Goal: Task Accomplishment & Management: Use online tool/utility

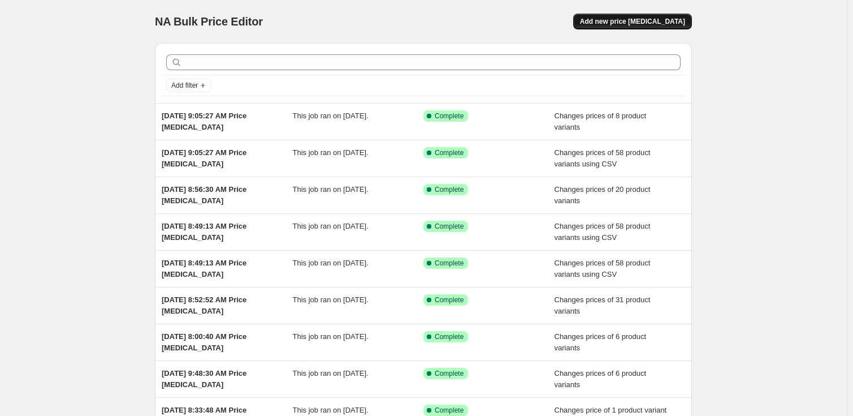
click at [657, 19] on span "Add new price [MEDICAL_DATA]" at bounding box center [632, 21] width 105 height 9
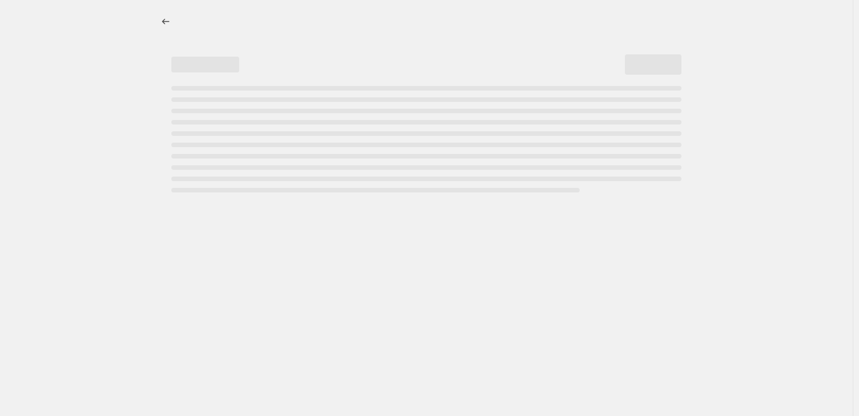
select select "percentage"
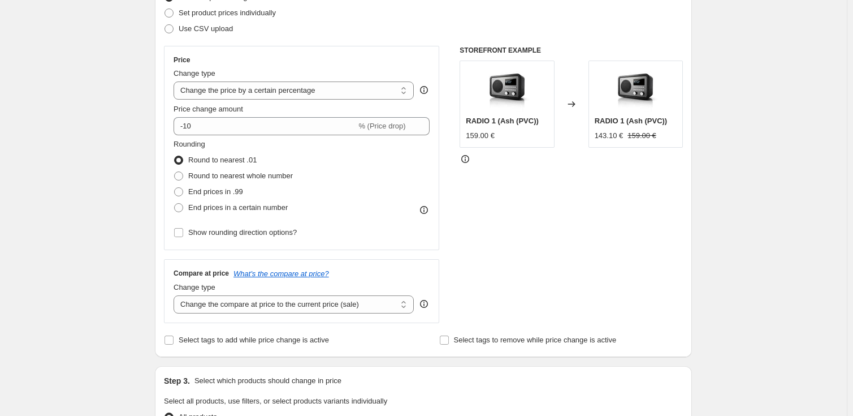
scroll to position [87, 0]
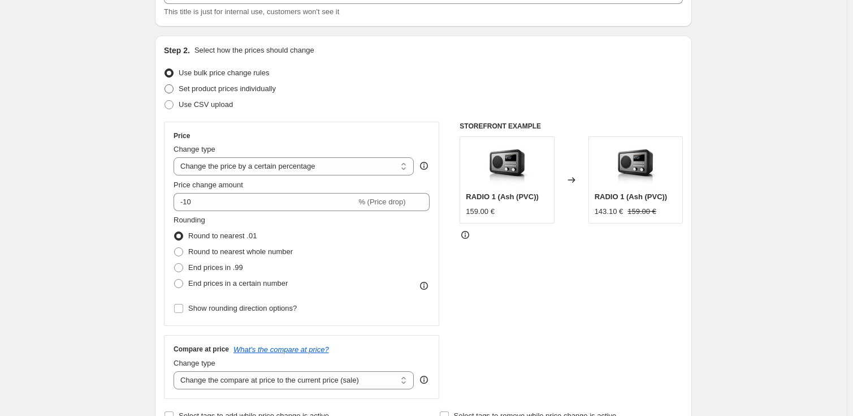
click at [217, 89] on span "Set product prices individually" at bounding box center [227, 88] width 97 height 8
click at [165, 85] on input "Set product prices individually" at bounding box center [165, 84] width 1 height 1
radio input "true"
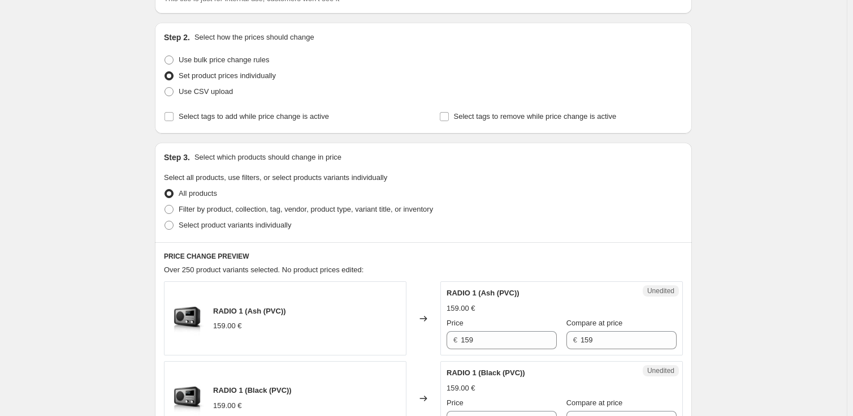
scroll to position [253, 0]
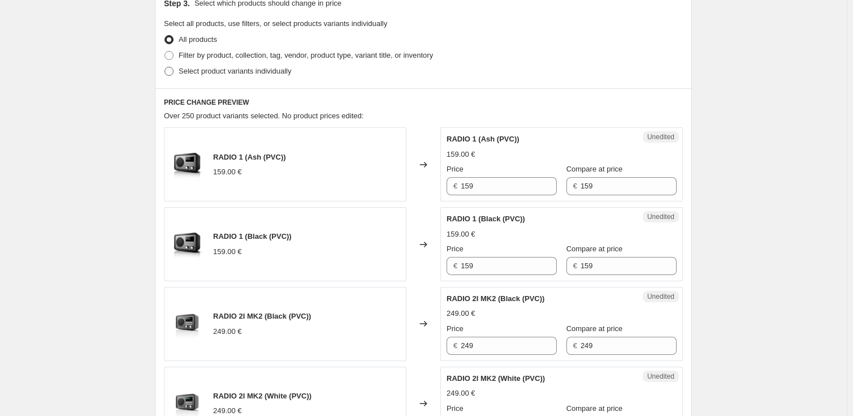
click at [203, 68] on span "Select product variants individually" at bounding box center [235, 71] width 113 height 8
click at [165, 67] on input "Select product variants individually" at bounding box center [165, 67] width 1 height 1
radio input "true"
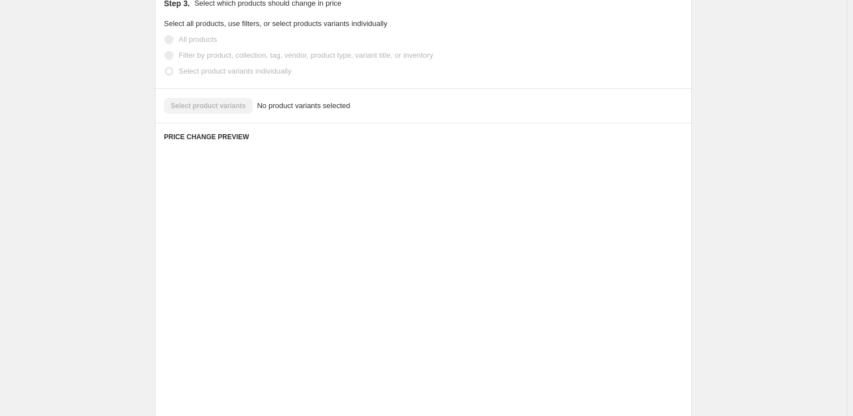
scroll to position [241, 0]
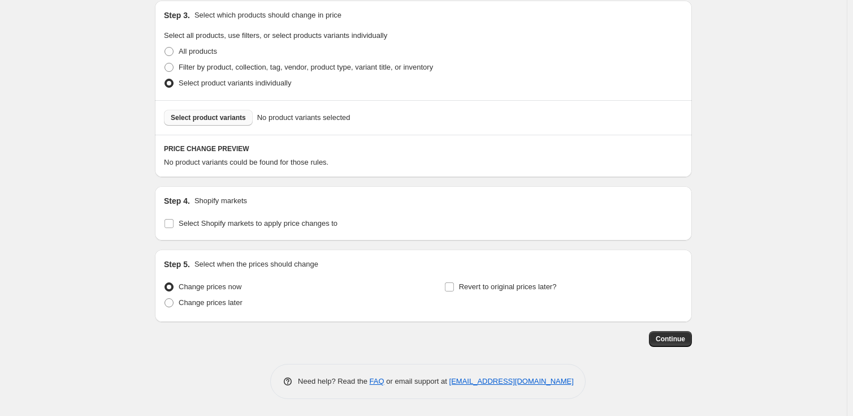
click at [223, 113] on span "Select product variants" at bounding box center [208, 117] width 75 height 9
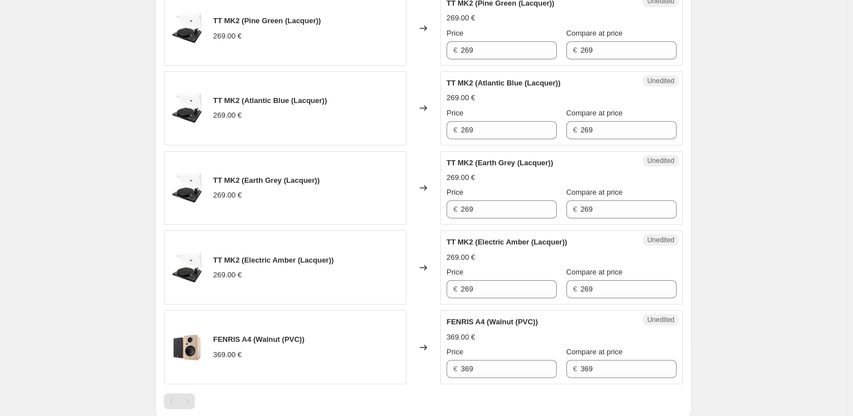
scroll to position [1141, 0]
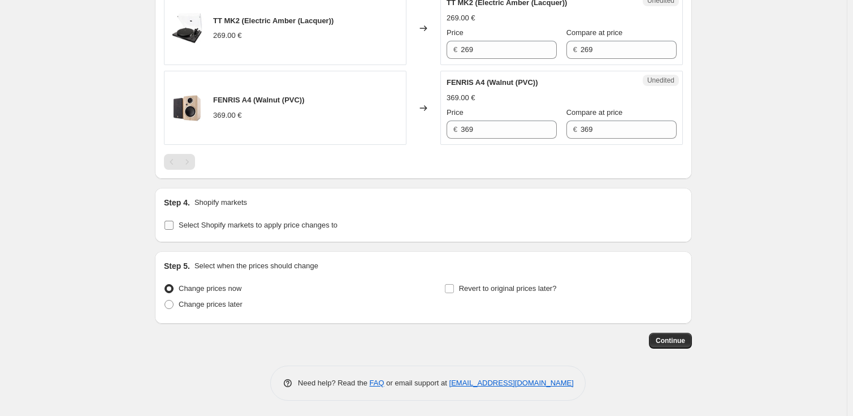
click at [174, 227] on input "Select Shopify markets to apply price changes to" at bounding box center [169, 225] width 9 height 9
checkbox input "true"
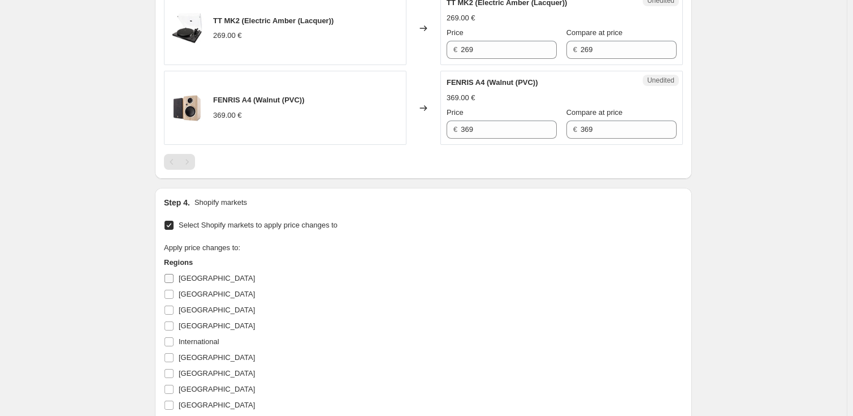
scroll to position [1162, 0]
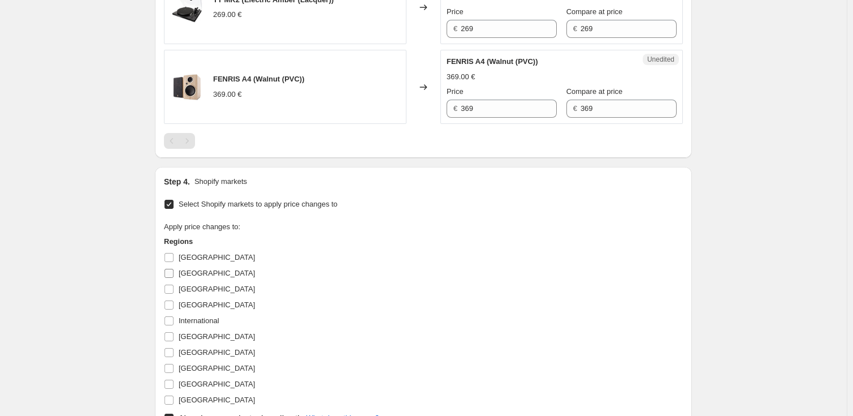
click at [187, 273] on span "[GEOGRAPHIC_DATA]" at bounding box center [217, 273] width 76 height 8
click at [174, 273] on input "[GEOGRAPHIC_DATA]" at bounding box center [169, 273] width 9 height 9
checkbox input "true"
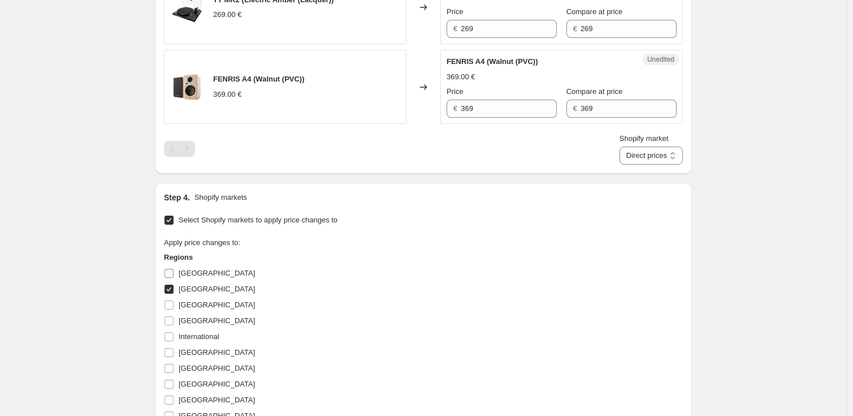
click at [178, 273] on label "[GEOGRAPHIC_DATA]" at bounding box center [209, 273] width 91 height 16
click at [174, 273] on input "[GEOGRAPHIC_DATA]" at bounding box center [169, 273] width 9 height 9
checkbox input "true"
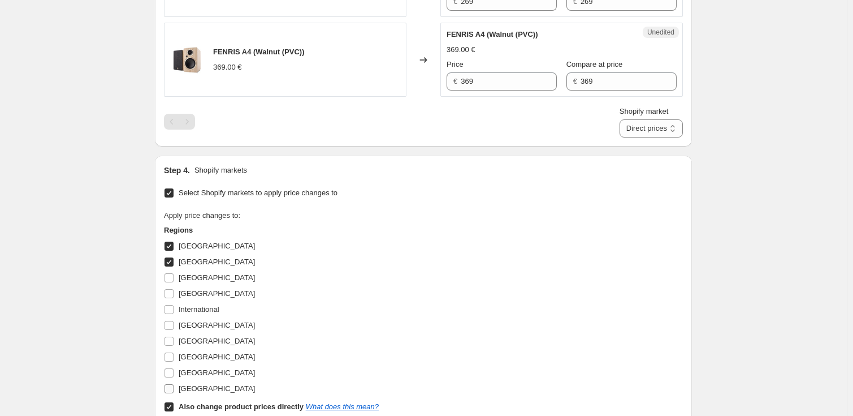
click at [174, 387] on input "[GEOGRAPHIC_DATA]" at bounding box center [169, 388] width 9 height 9
checkbox input "true"
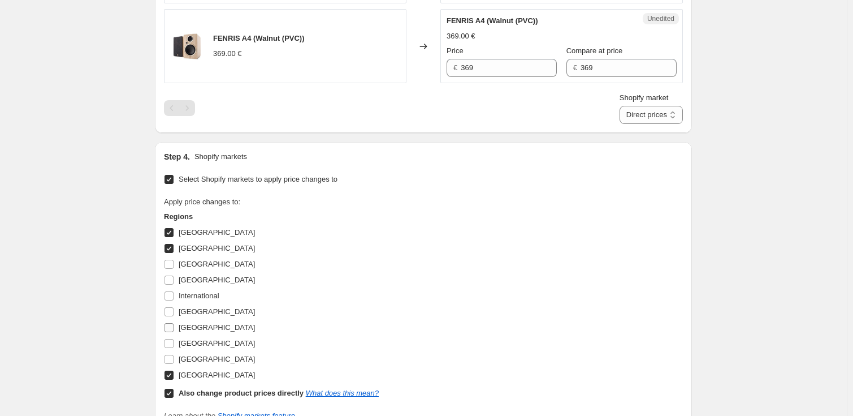
click at [193, 326] on span "[GEOGRAPHIC_DATA]" at bounding box center [217, 327] width 76 height 8
click at [174, 326] on input "[GEOGRAPHIC_DATA]" at bounding box center [169, 327] width 9 height 9
checkbox input "true"
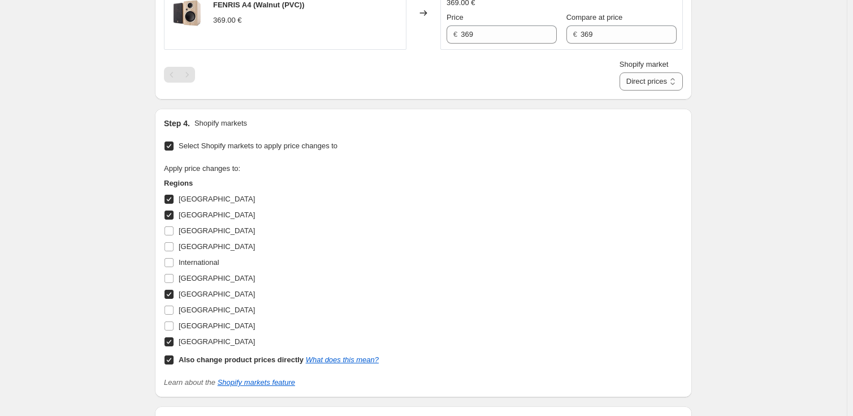
click at [217, 359] on b "Also change product prices directly" at bounding box center [241, 359] width 125 height 8
click at [174, 359] on input "Also change product prices directly What does this mean?" at bounding box center [169, 359] width 9 height 9
checkbox input "false"
select select "45703495992"
click at [180, 243] on label "[GEOGRAPHIC_DATA]" at bounding box center [209, 247] width 91 height 16
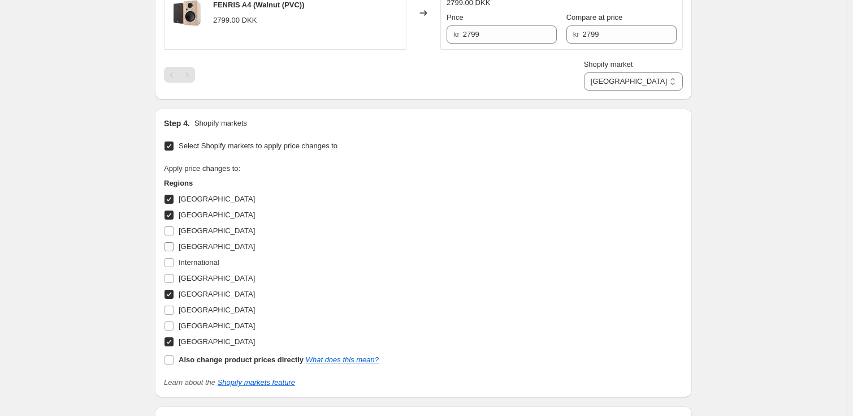
click at [174, 243] on input "[GEOGRAPHIC_DATA]" at bounding box center [169, 246] width 9 height 9
checkbox input "true"
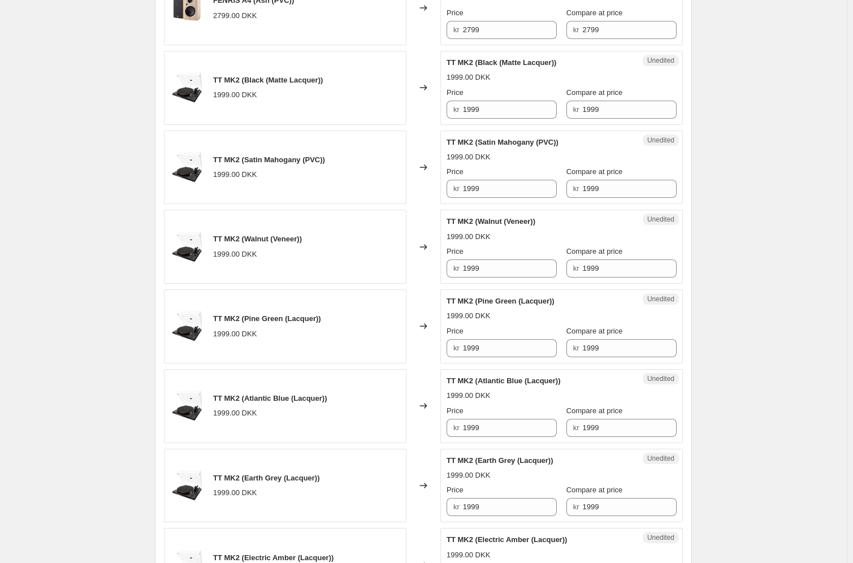
scroll to position [568, 0]
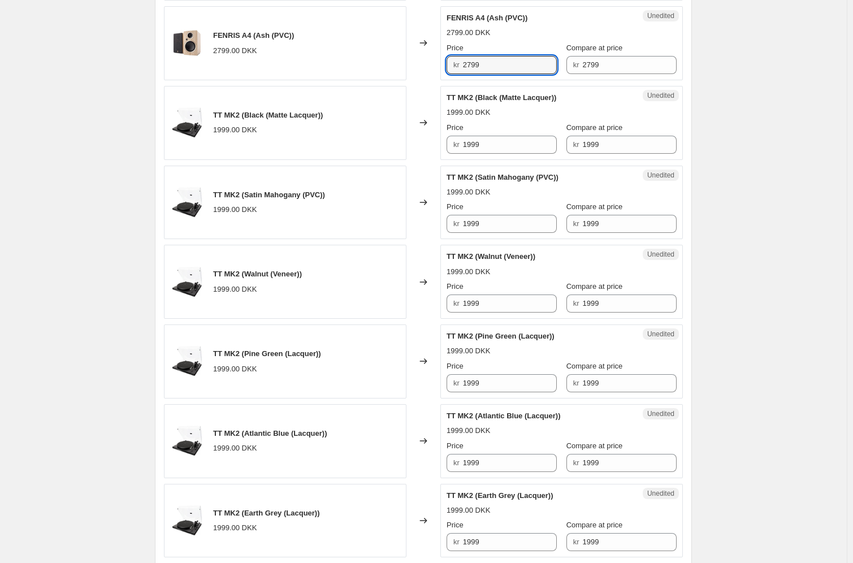
drag, startPoint x: 494, startPoint y: 64, endPoint x: 431, endPoint y: 63, distance: 62.8
click at [431, 63] on div "FENRIS A4 (Ash (PVC)) 2799.00 DKK Changed to Unedited FENRIS A4 (Ash (PVC)) 279…" at bounding box center [423, 43] width 519 height 74
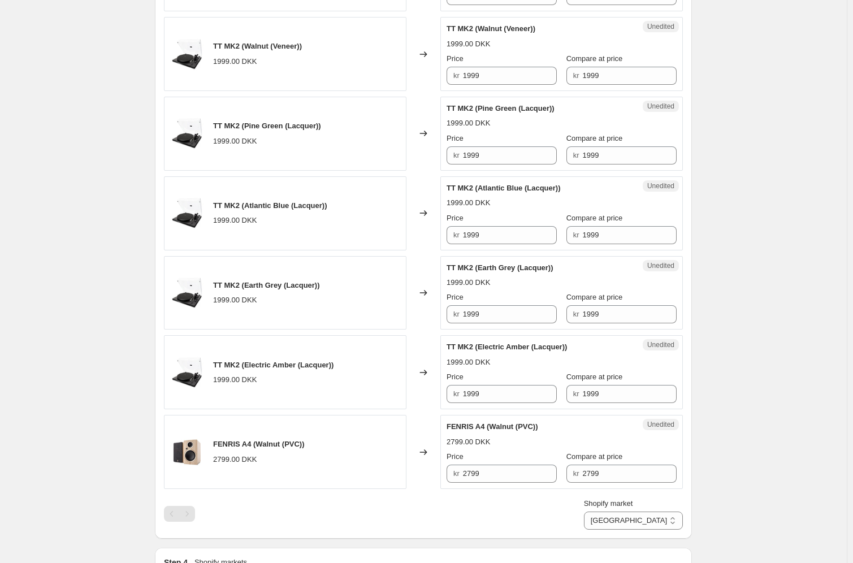
scroll to position [888, 0]
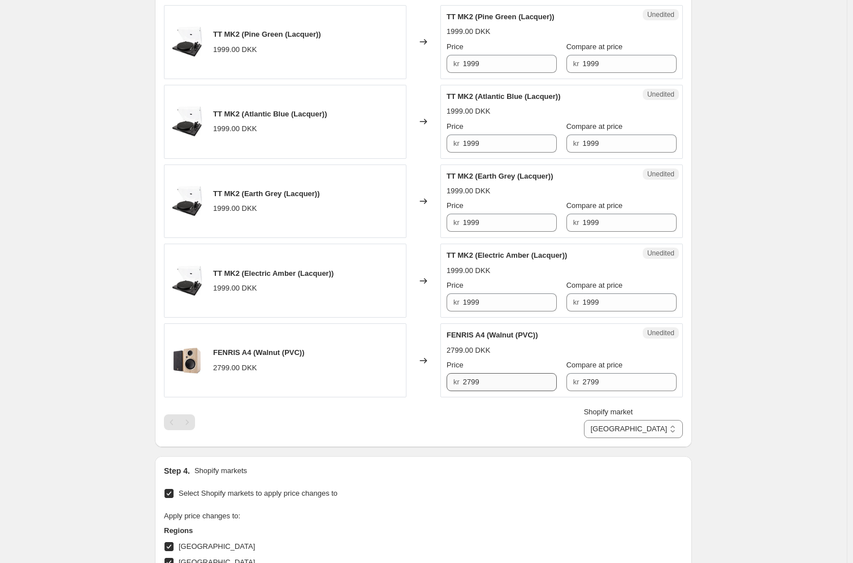
type input "2499"
click at [498, 373] on input "2799" at bounding box center [510, 382] width 94 height 18
paste input "4"
type input "2499"
drag, startPoint x: 489, startPoint y: 417, endPoint x: 503, endPoint y: 416, distance: 13.6
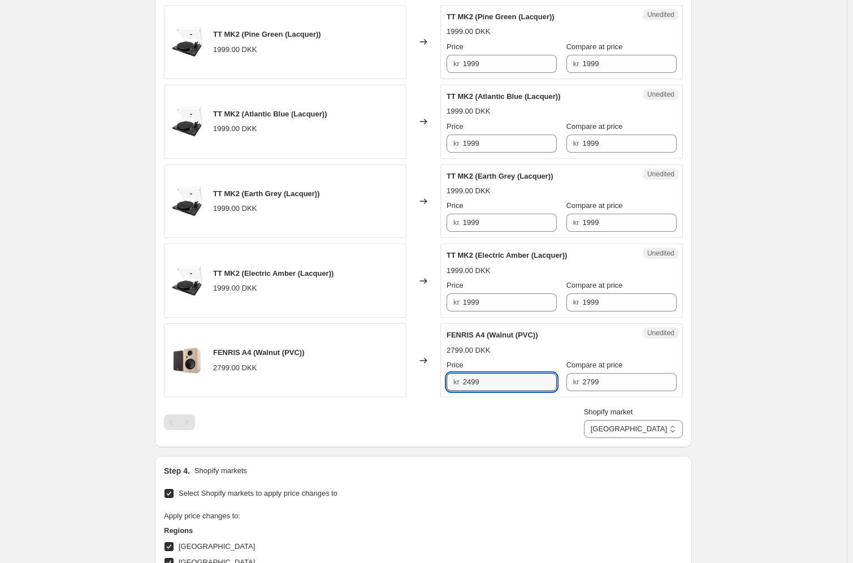
click at [490, 415] on div "Shopify market [GEOGRAPHIC_DATA] [GEOGRAPHIC_DATA] [GEOGRAPHIC_DATA] [GEOGRAPHI…" at bounding box center [423, 423] width 519 height 32
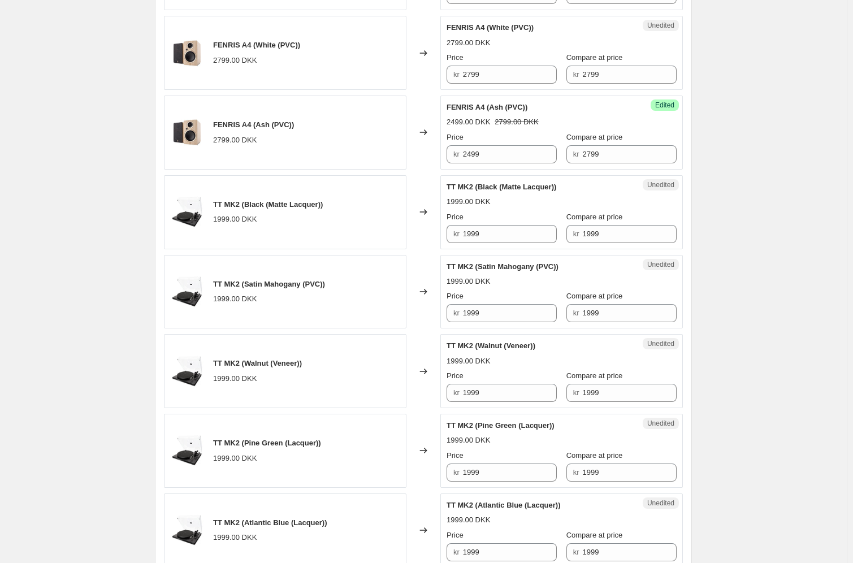
scroll to position [366, 0]
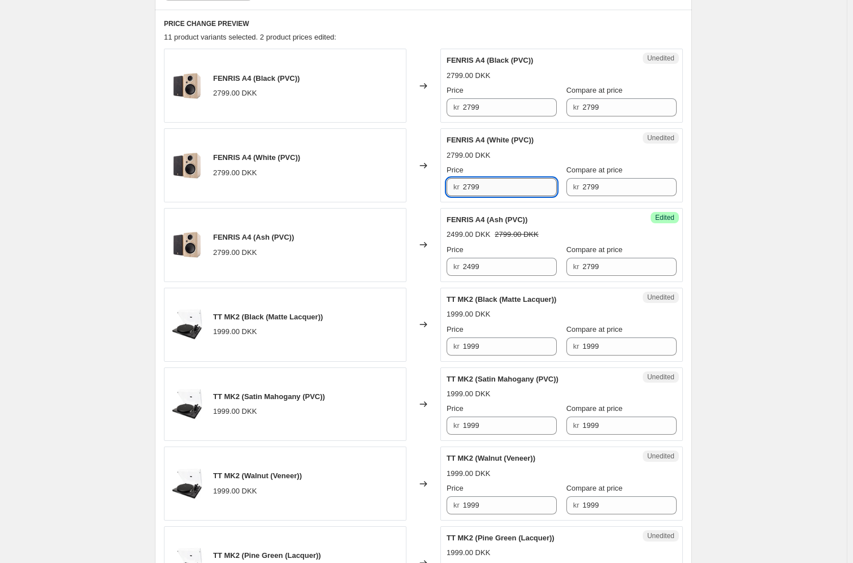
click at [519, 179] on input "2799" at bounding box center [510, 187] width 94 height 18
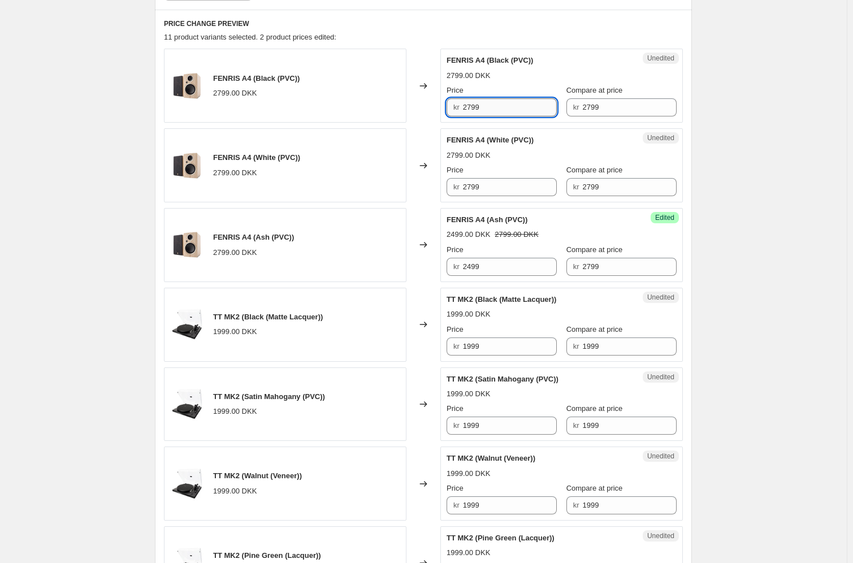
click at [505, 114] on input "2799" at bounding box center [510, 107] width 94 height 18
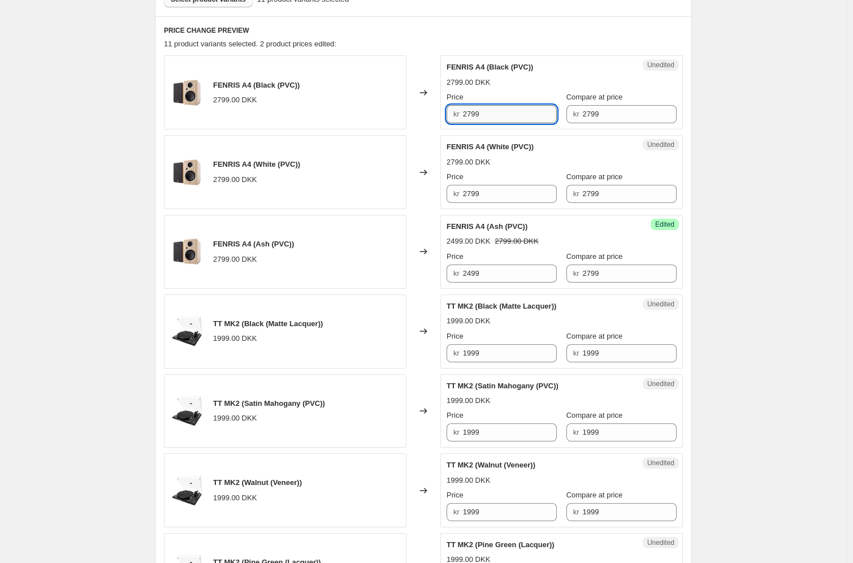
paste input "4"
type input "2499"
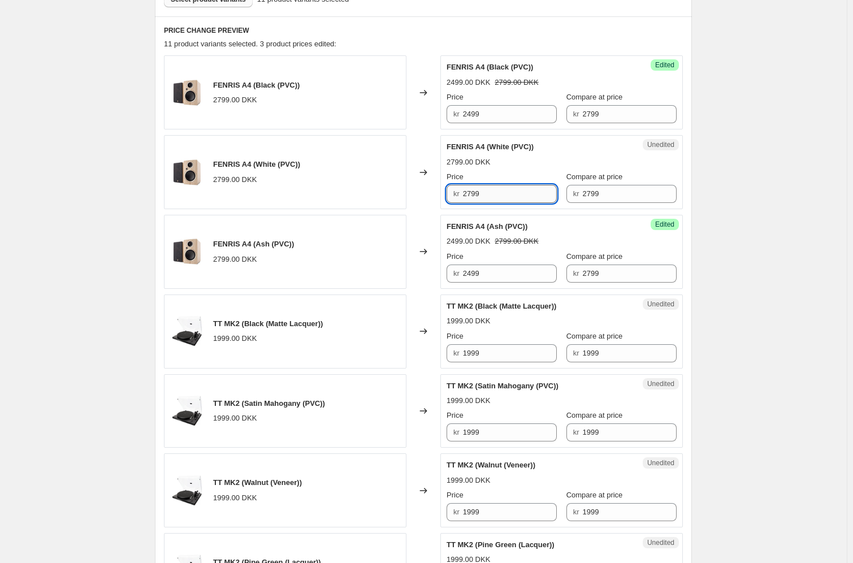
click at [495, 192] on input "2799" at bounding box center [510, 194] width 94 height 18
paste input "4"
type input "2499"
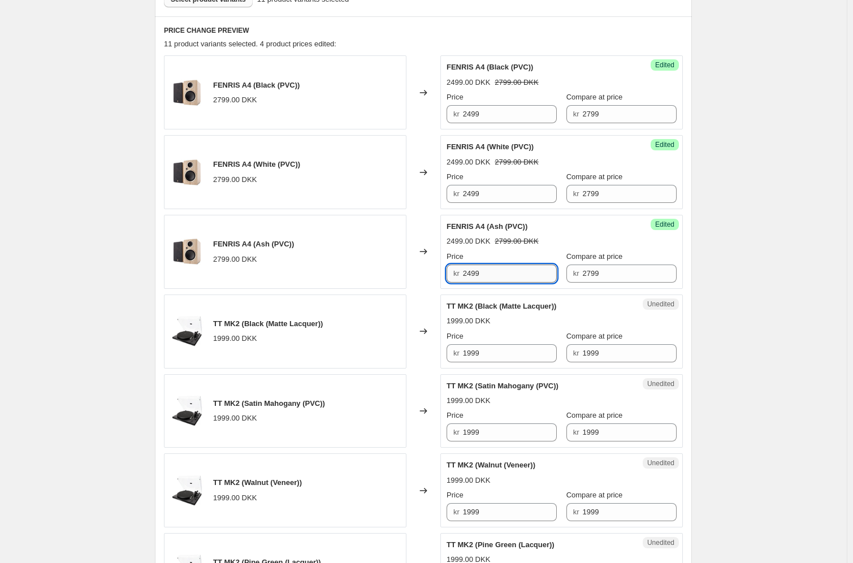
click at [495, 274] on input "2499" at bounding box center [510, 274] width 94 height 18
click at [779, 274] on div "Create new price [MEDICAL_DATA]. This page is ready Create new price [MEDICAL_D…" at bounding box center [423, 544] width 847 height 1808
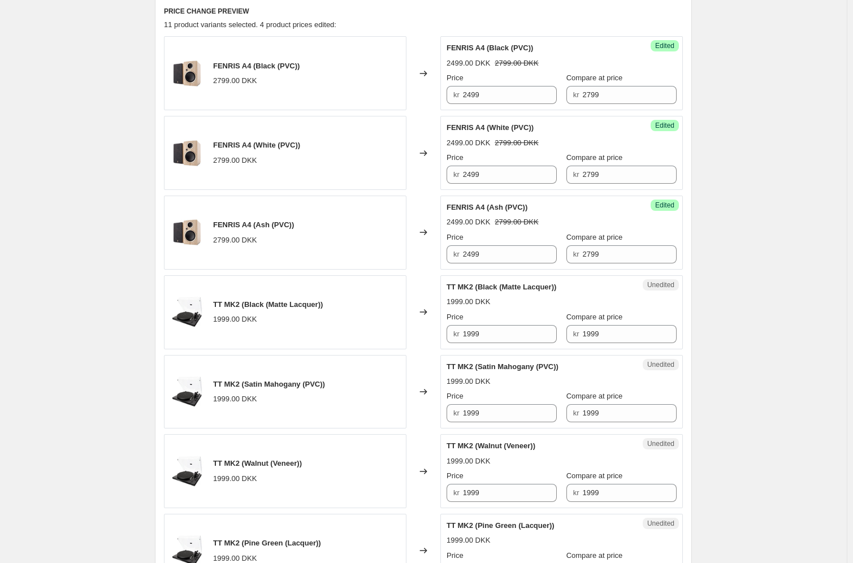
scroll to position [392, 0]
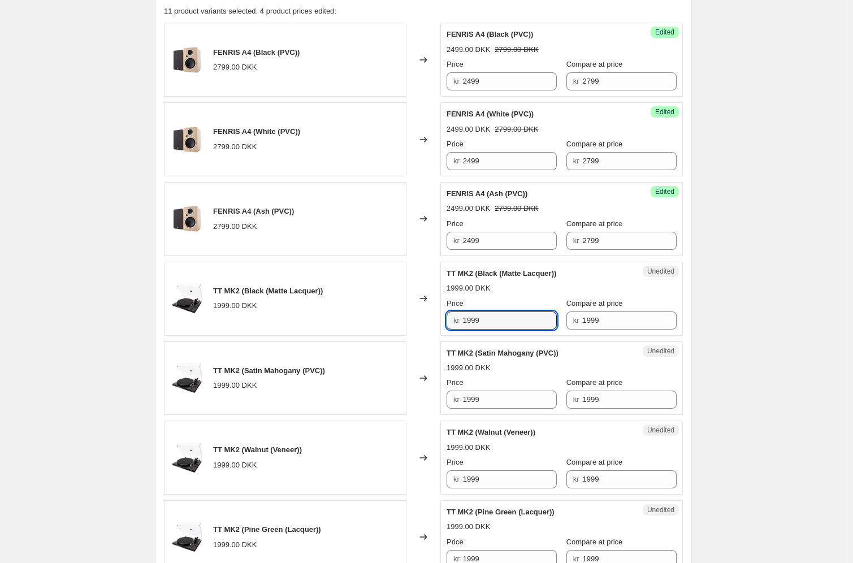
click at [446, 318] on div "Unedited TT MK2 (Black (Matte Lacquer)) 1999.00 DKK Price kr 1999 Compare at pr…" at bounding box center [562, 299] width 243 height 74
type input "1599"
click at [498, 400] on input "1999" at bounding box center [510, 400] width 94 height 18
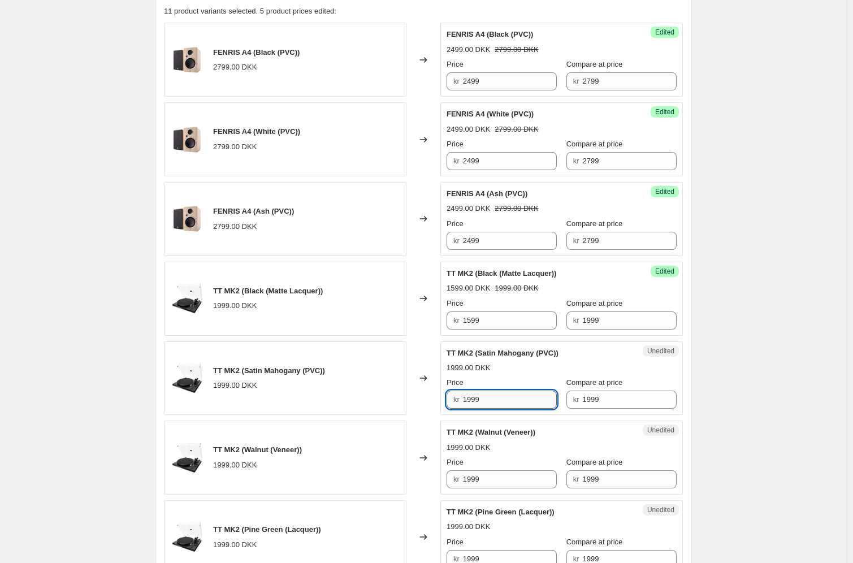
paste input "5"
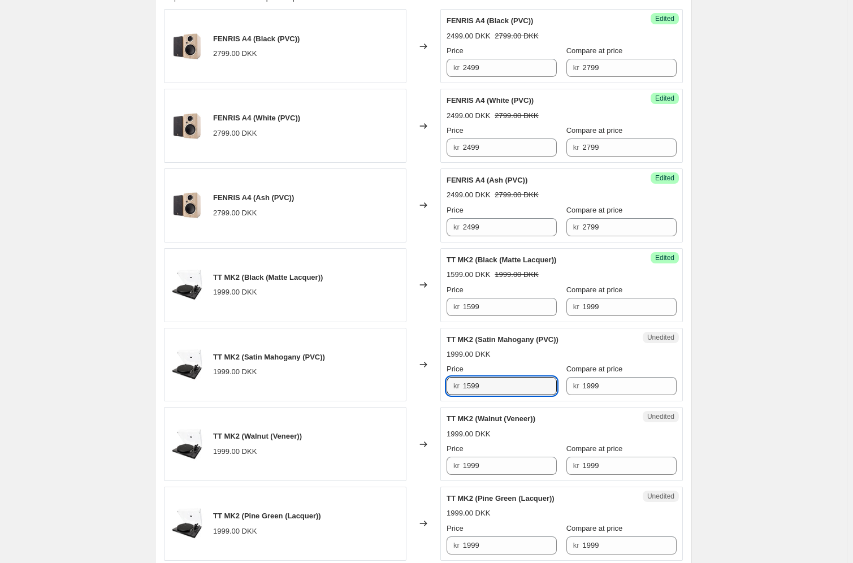
scroll to position [415, 0]
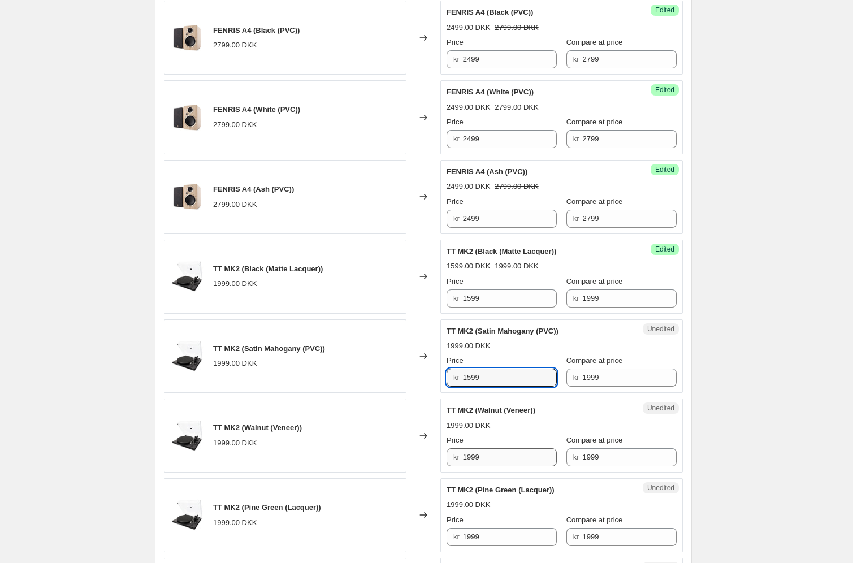
type input "1599"
click at [490, 415] on input "1999" at bounding box center [510, 457] width 94 height 18
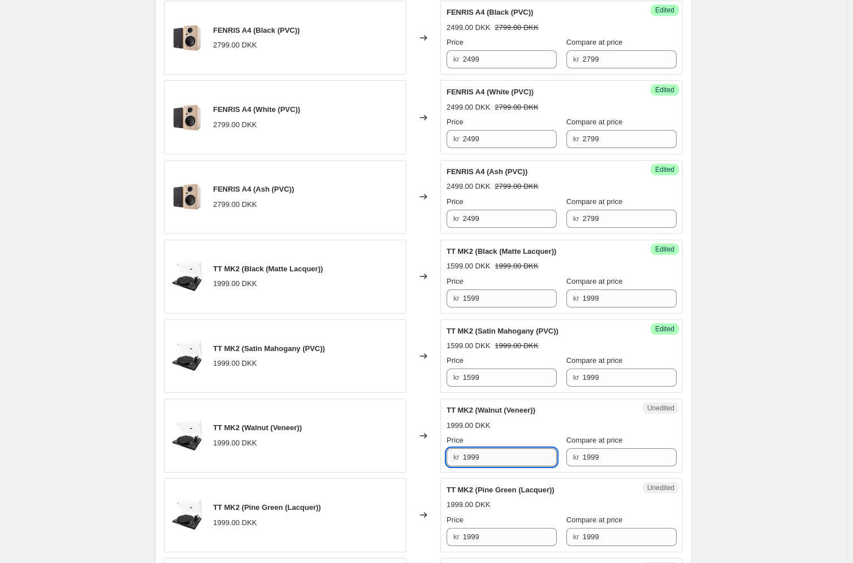
paste input "5"
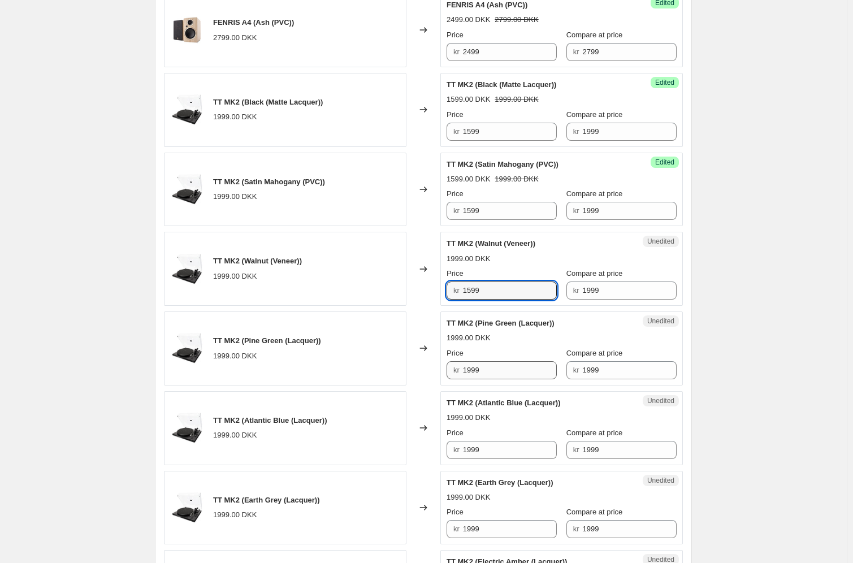
type input "1599"
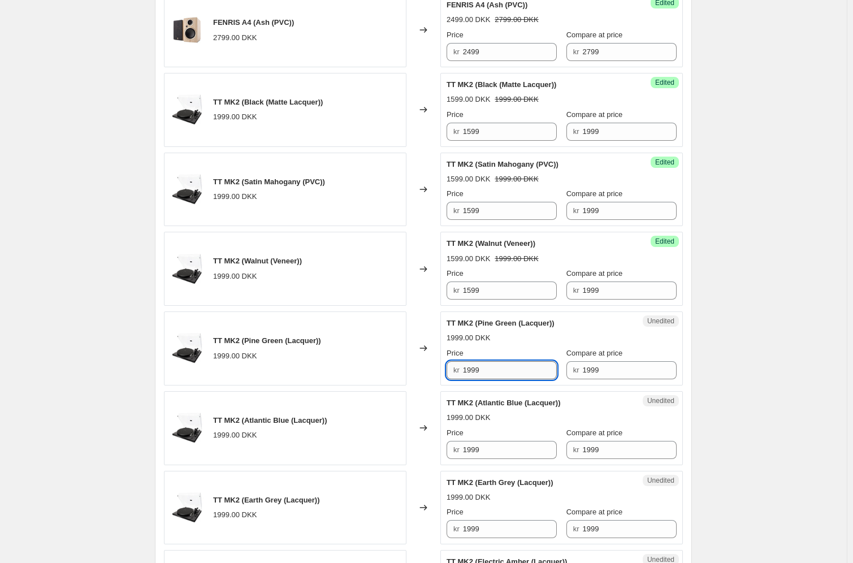
click at [493, 378] on input "1999" at bounding box center [510, 370] width 94 height 18
paste input "5"
type input "1599"
click at [487, 415] on input "1999" at bounding box center [510, 450] width 94 height 18
paste input "5"
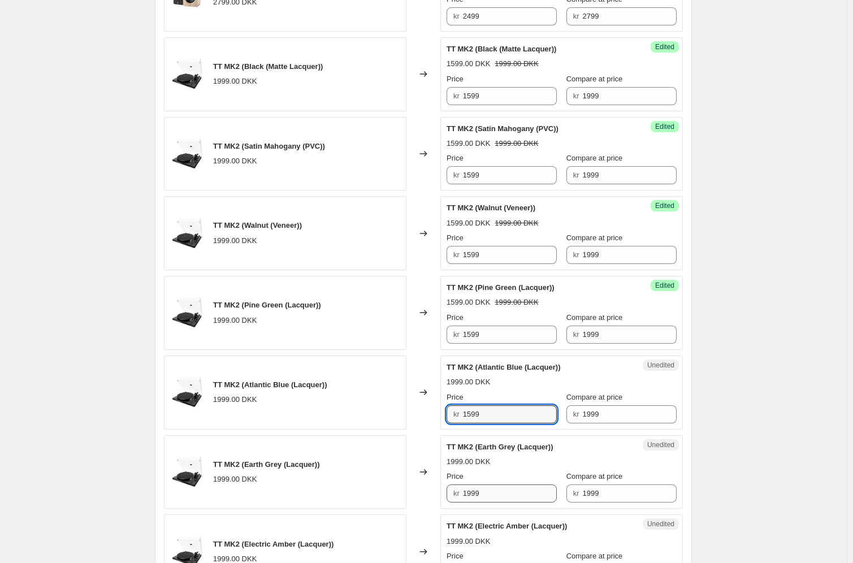
scroll to position [647, 0]
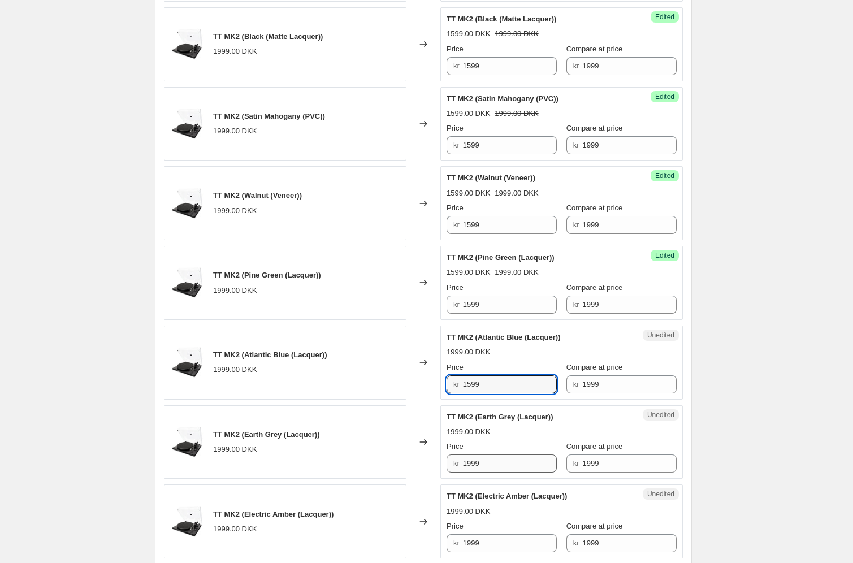
type input "1599"
click at [496, 415] on input "1999" at bounding box center [510, 464] width 94 height 18
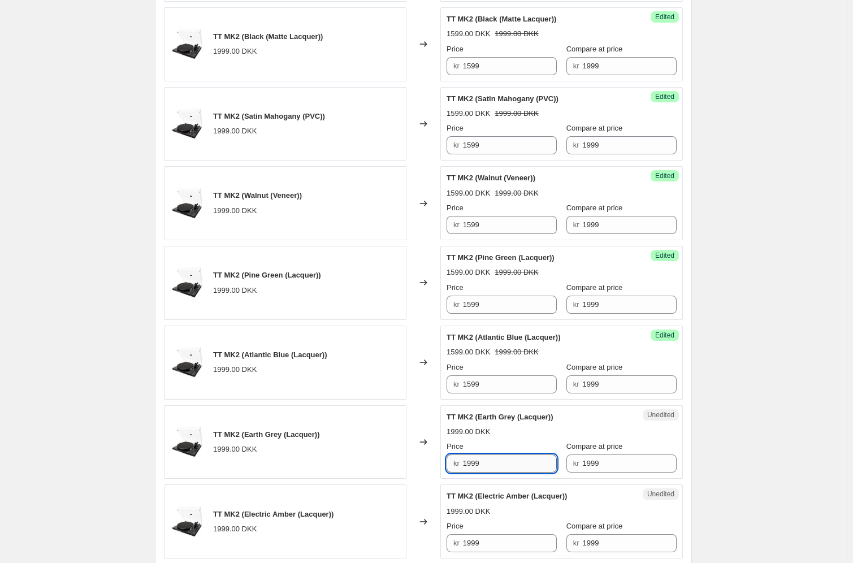
paste input "5"
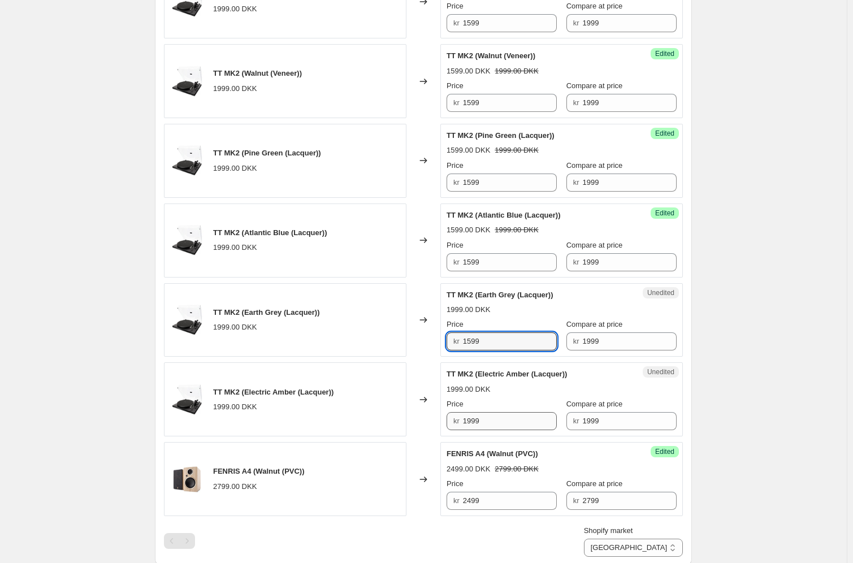
type input "1599"
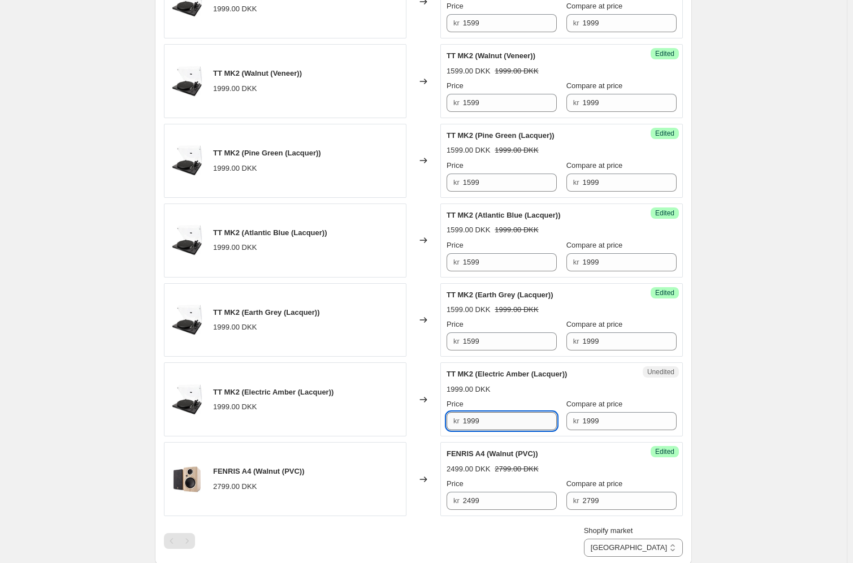
click at [493, 415] on input "1999" at bounding box center [510, 421] width 94 height 18
paste input "5"
type input "1599"
click at [774, 415] on div "Create new price [MEDICAL_DATA]. This page is ready Create new price [MEDICAL_D…" at bounding box center [423, 135] width 847 height 1808
click at [672, 415] on select "[GEOGRAPHIC_DATA] [GEOGRAPHIC_DATA] [GEOGRAPHIC_DATA] [GEOGRAPHIC_DATA] [GEOGRA…" at bounding box center [633, 548] width 99 height 18
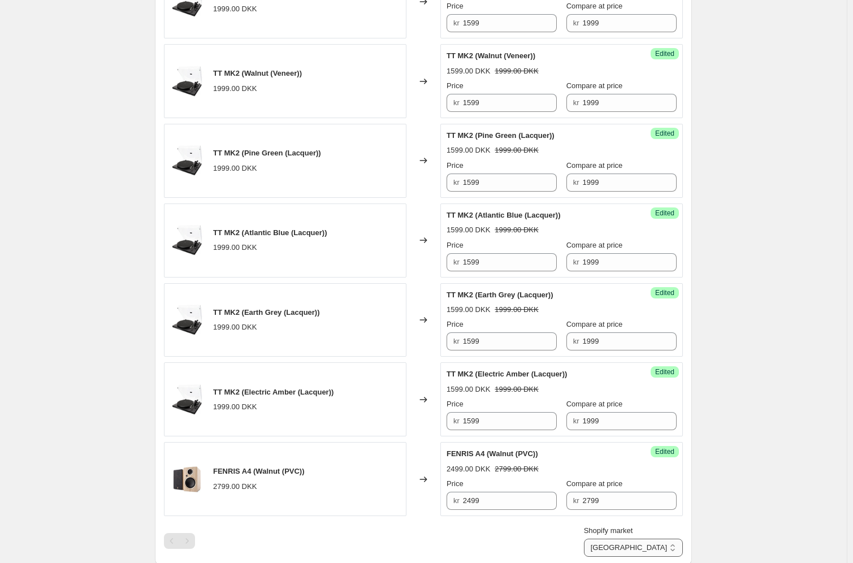
select select "43705696568"
click at [632, 415] on select "[GEOGRAPHIC_DATA] [GEOGRAPHIC_DATA] [GEOGRAPHIC_DATA] [GEOGRAPHIC_DATA] [GEOGRA…" at bounding box center [633, 548] width 99 height 18
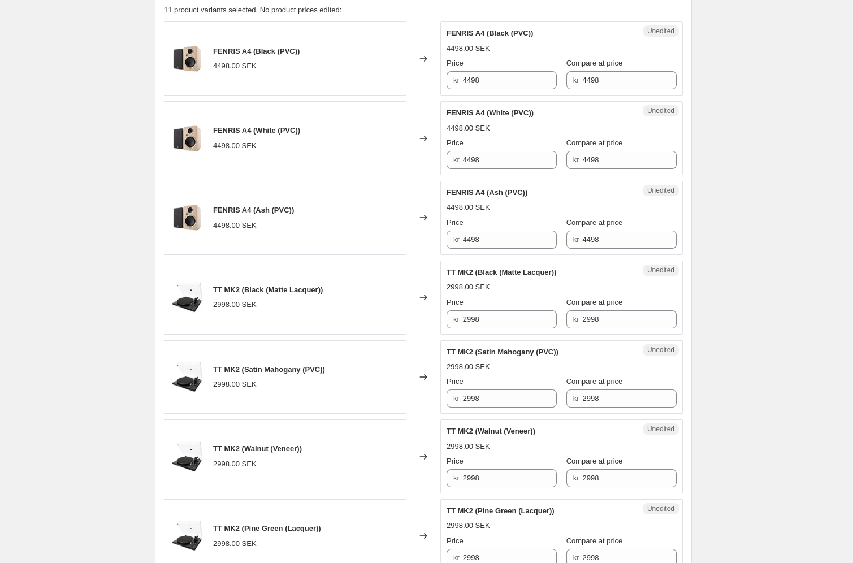
scroll to position [325, 0]
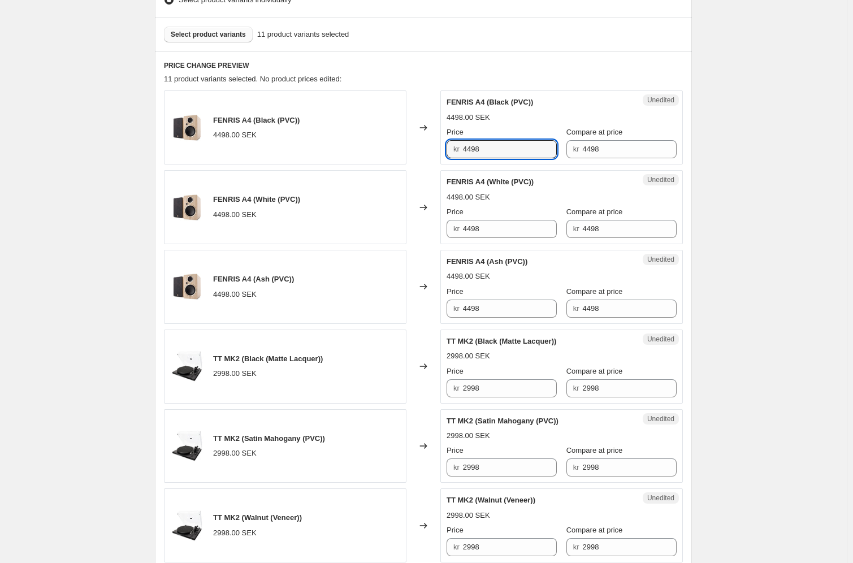
drag, startPoint x: 500, startPoint y: 149, endPoint x: 439, endPoint y: 147, distance: 61.7
click at [439, 147] on div "FENRIS A4 (Black (PVC)) 4498.00 SEK Changed to Unedited FENRIS A4 (Black (PVC))…" at bounding box center [423, 127] width 519 height 74
type input "2"
type input "3998"
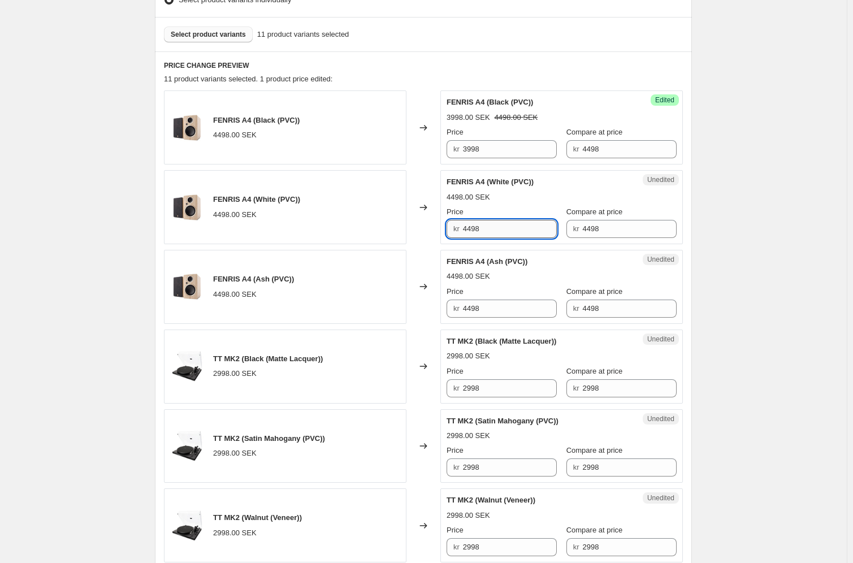
click at [514, 229] on input "4498" at bounding box center [510, 229] width 94 height 18
paste input "39"
type input "3998"
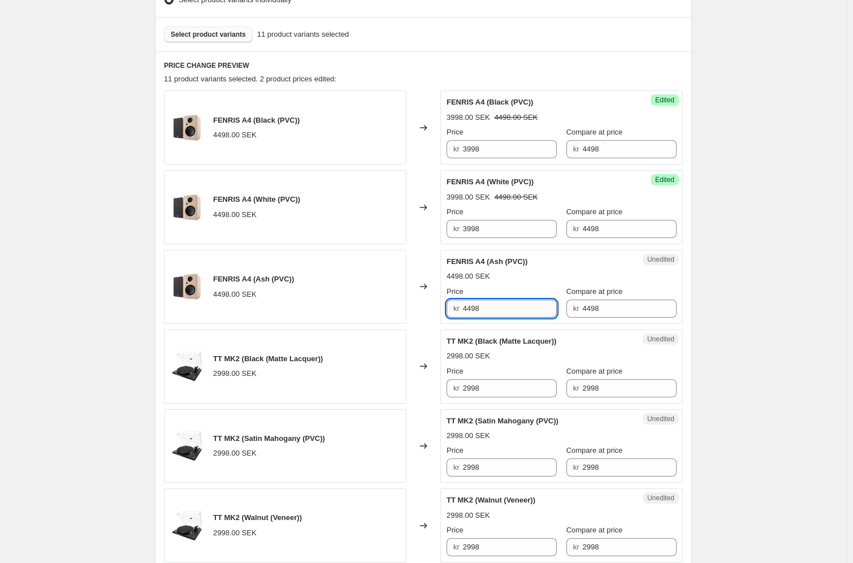
click at [511, 307] on input "4498" at bounding box center [510, 309] width 94 height 18
paste input "39"
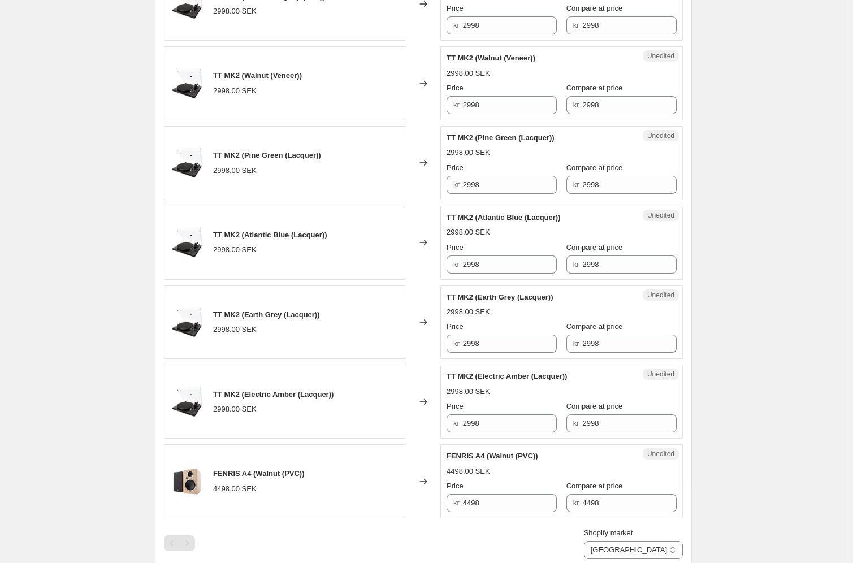
scroll to position [886, 0]
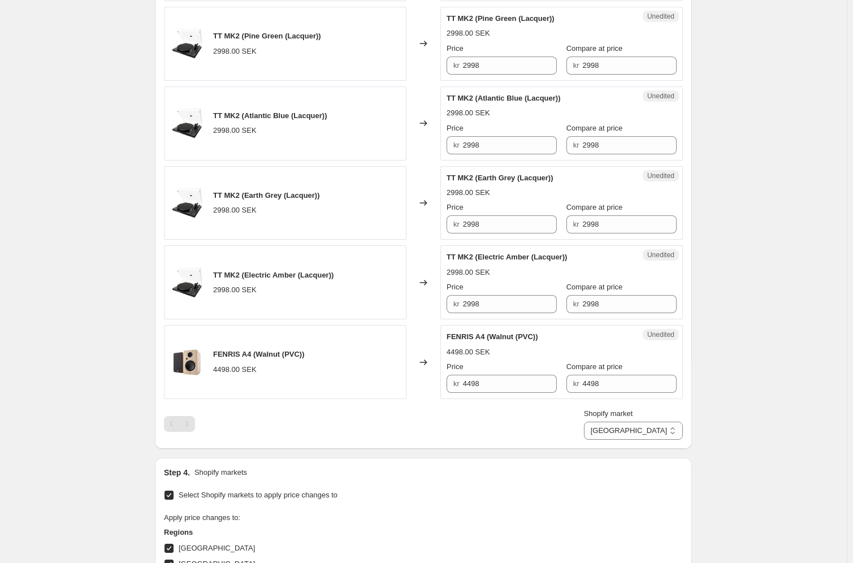
type input "3998"
click at [500, 391] on div "Unedited FENRIS A4 (Walnut (PVC)) 4498.00 SEK Price kr 4498 Compare at price kr…" at bounding box center [562, 362] width 243 height 74
click at [499, 386] on input "4498" at bounding box center [510, 384] width 94 height 18
paste input "39"
type input "3998"
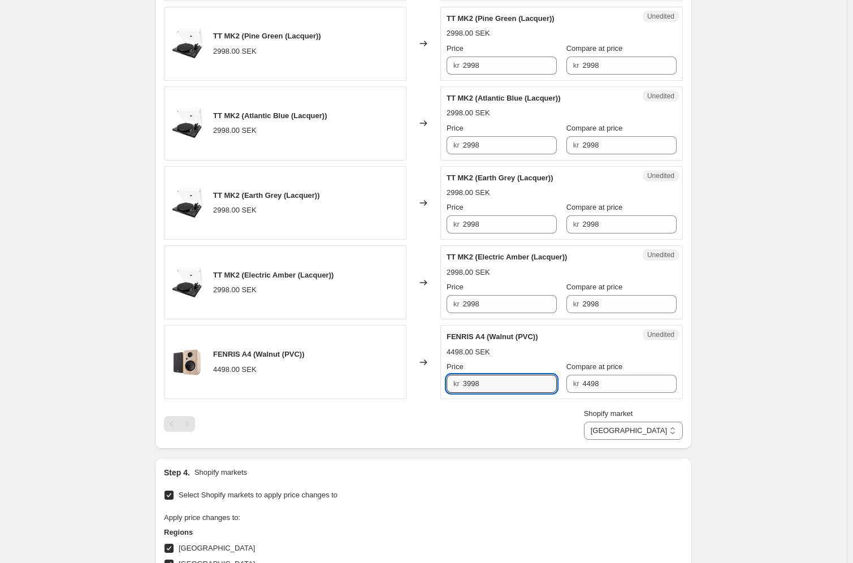
click at [519, 415] on div "Shopify market [GEOGRAPHIC_DATA] [GEOGRAPHIC_DATA] [GEOGRAPHIC_DATA] [GEOGRAPHI…" at bounding box center [423, 424] width 519 height 32
click at [642, 415] on select "[GEOGRAPHIC_DATA] [GEOGRAPHIC_DATA] [GEOGRAPHIC_DATA] [GEOGRAPHIC_DATA] [GEOGRA…" at bounding box center [633, 431] width 99 height 18
select select "45704118584"
click at [631, 415] on select "[GEOGRAPHIC_DATA] [GEOGRAPHIC_DATA] [GEOGRAPHIC_DATA] [GEOGRAPHIC_DATA] [GEOGRA…" at bounding box center [633, 431] width 99 height 18
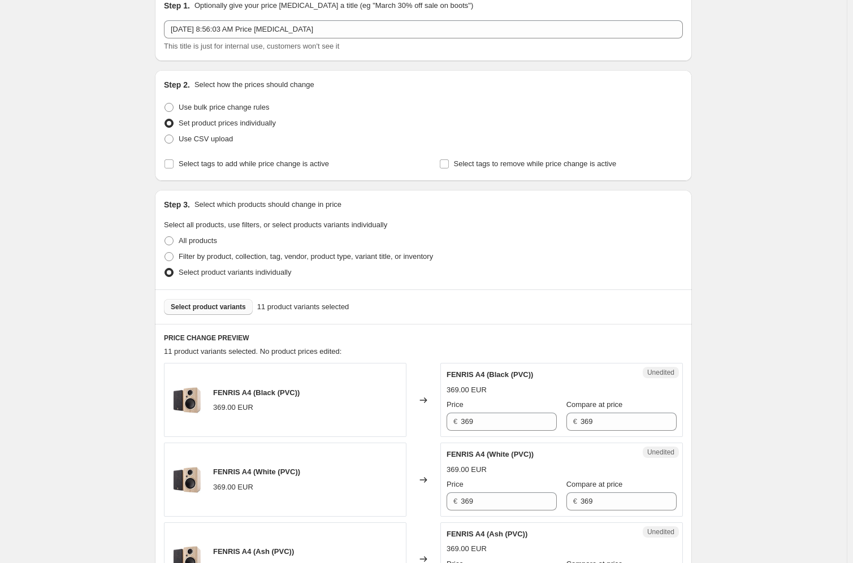
scroll to position [145, 0]
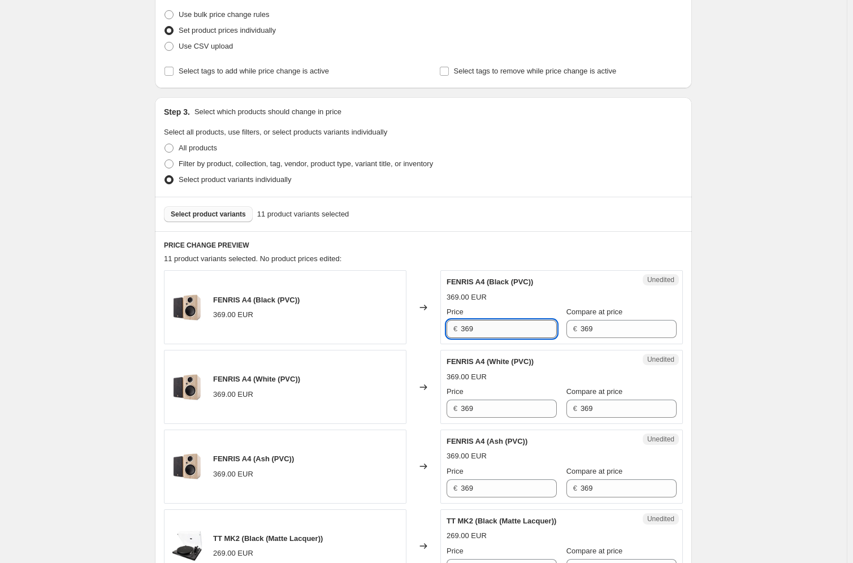
click at [493, 329] on input "369" at bounding box center [509, 329] width 96 height 18
click at [438, 331] on div "FENRIS A4 (Black (PVC)) 369.00 EUR Changed to Unedited FENRIS A4 (Black (PVC)) …" at bounding box center [423, 307] width 519 height 74
paste input "998"
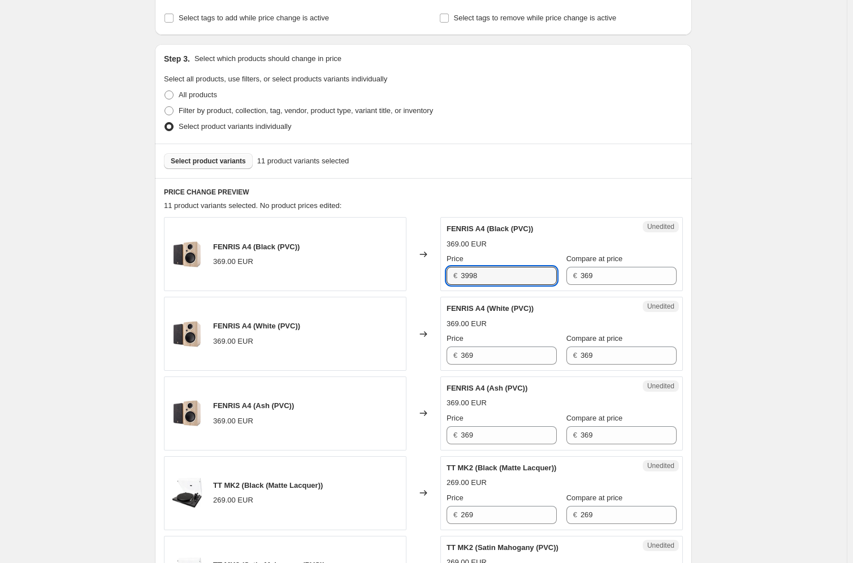
scroll to position [250, 0]
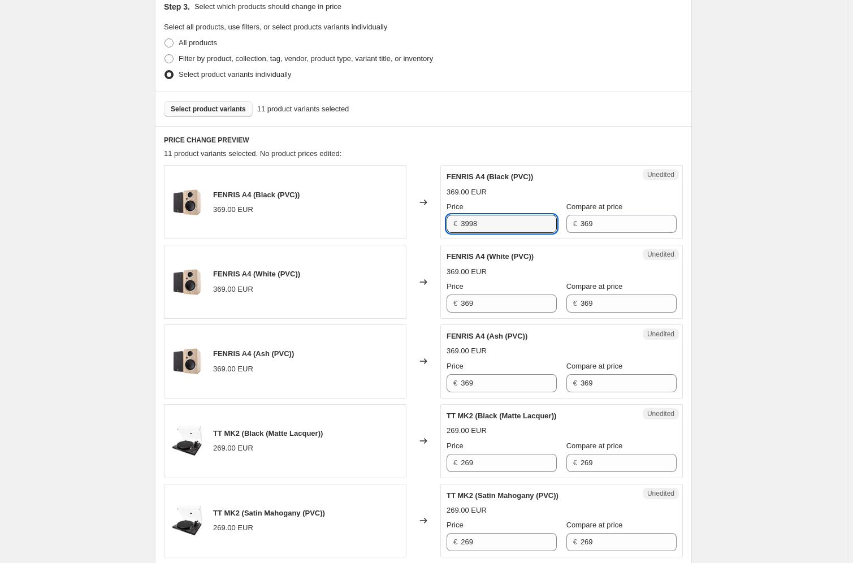
drag, startPoint x: 487, startPoint y: 223, endPoint x: 437, endPoint y: 217, distance: 50.2
click at [437, 217] on div "FENRIS A4 (Black (PVC)) 369.00 EUR Changed to Unedited FENRIS A4 (Black (PVC)) …" at bounding box center [423, 202] width 519 height 74
paste input "998"
type input "329"
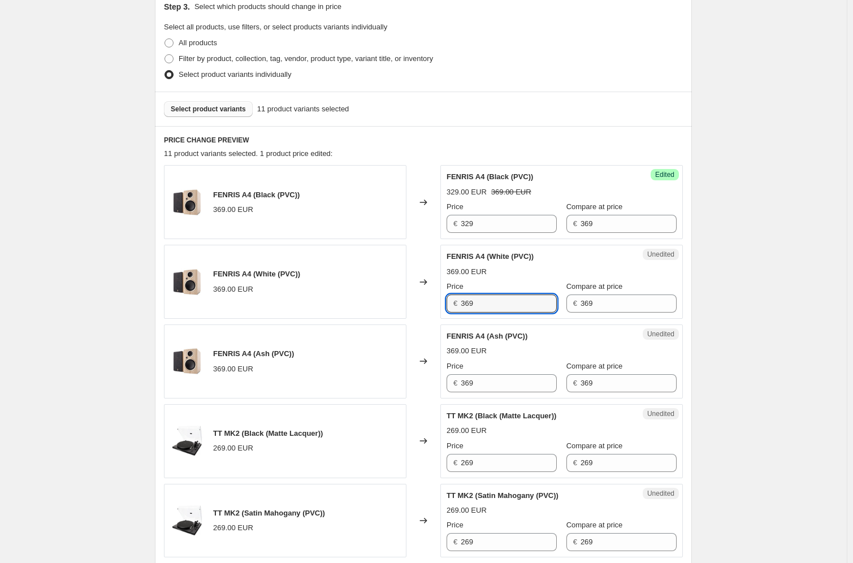
drag, startPoint x: 516, startPoint y: 305, endPoint x: 459, endPoint y: 304, distance: 57.7
click at [459, 304] on div "€ 369" at bounding box center [502, 304] width 110 height 18
paste input "2"
type input "329"
drag, startPoint x: 502, startPoint y: 393, endPoint x: 462, endPoint y: 388, distance: 40.4
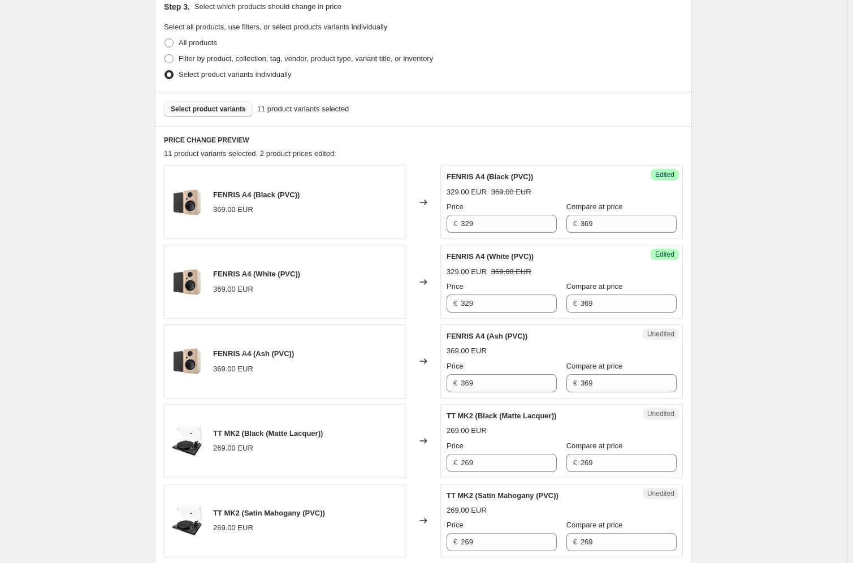
click at [462, 388] on div "Unedited FENRIS A4 (Ash (PVC)) 369.00 EUR Price € 369 Compare at price € 369" at bounding box center [562, 362] width 243 height 74
drag, startPoint x: 492, startPoint y: 386, endPoint x: 446, endPoint y: 377, distance: 47.1
click at [451, 378] on div "€ 369" at bounding box center [502, 383] width 110 height 18
paste input "2"
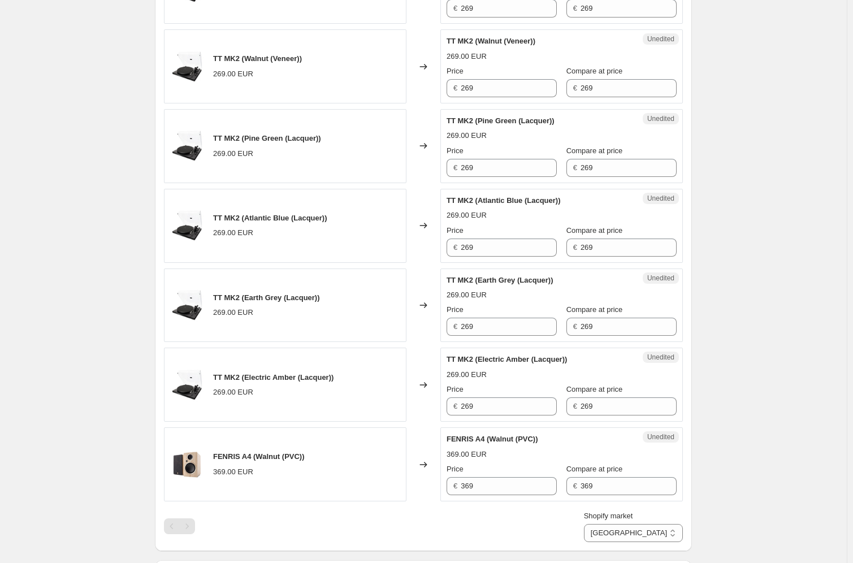
scroll to position [995, 0]
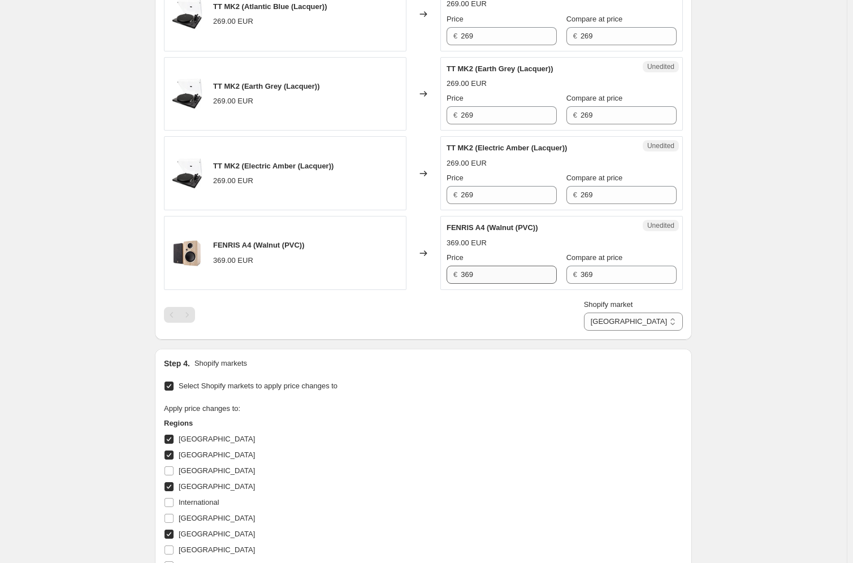
type input "329"
drag, startPoint x: 487, startPoint y: 269, endPoint x: 452, endPoint y: 270, distance: 35.1
click at [454, 270] on div "€ 369" at bounding box center [502, 275] width 110 height 18
paste input "2"
type input "329"
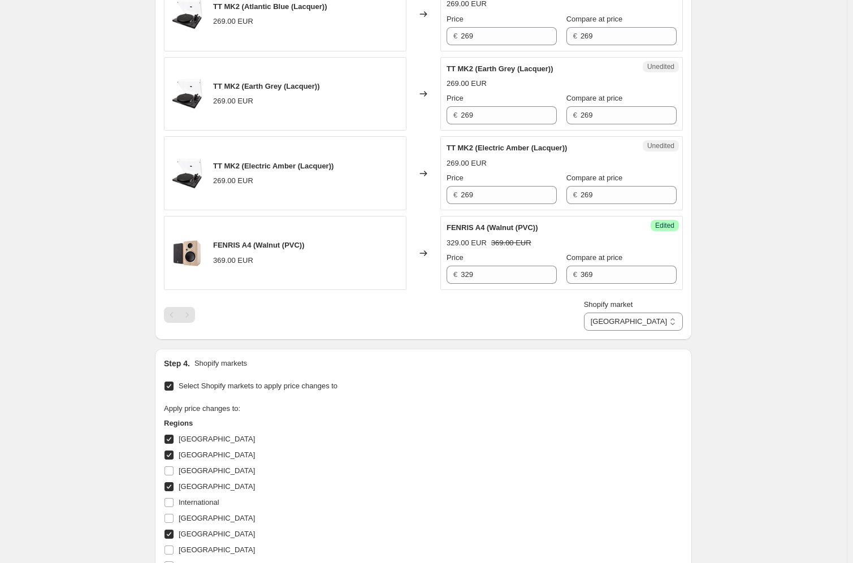
drag, startPoint x: 487, startPoint y: 198, endPoint x: 430, endPoint y: 192, distance: 57.4
click at [436, 193] on div "TT MK2 (Electric Amber (Lacquer)) 269.00 EUR Changed to Unedited TT MK2 (Electr…" at bounding box center [423, 173] width 519 height 74
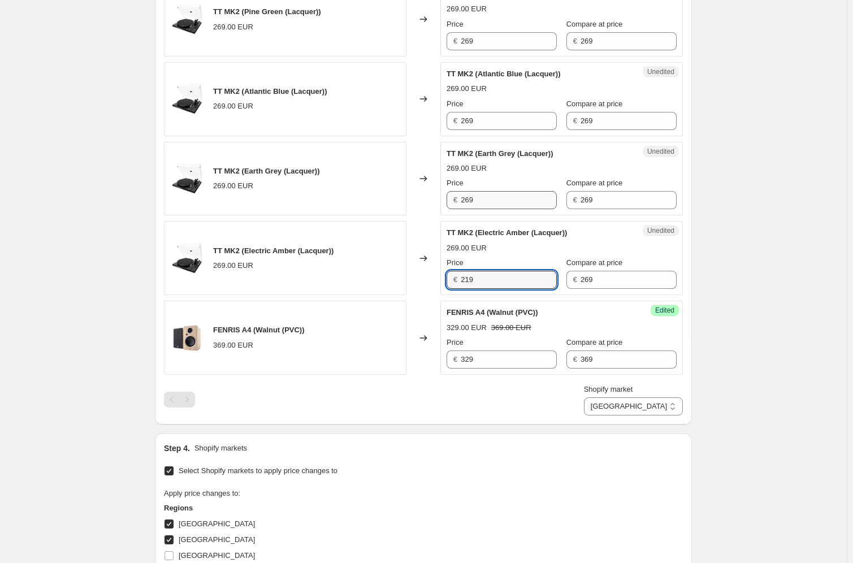
type input "219"
drag, startPoint x: 489, startPoint y: 196, endPoint x: 439, endPoint y: 189, distance: 50.2
click at [439, 192] on div "TT MK2 (Earth Grey (Lacquer)) 269.00 EUR Changed to Unedited TT MK2 (Earth Grey…" at bounding box center [423, 179] width 519 height 74
paste input "1"
type input "219"
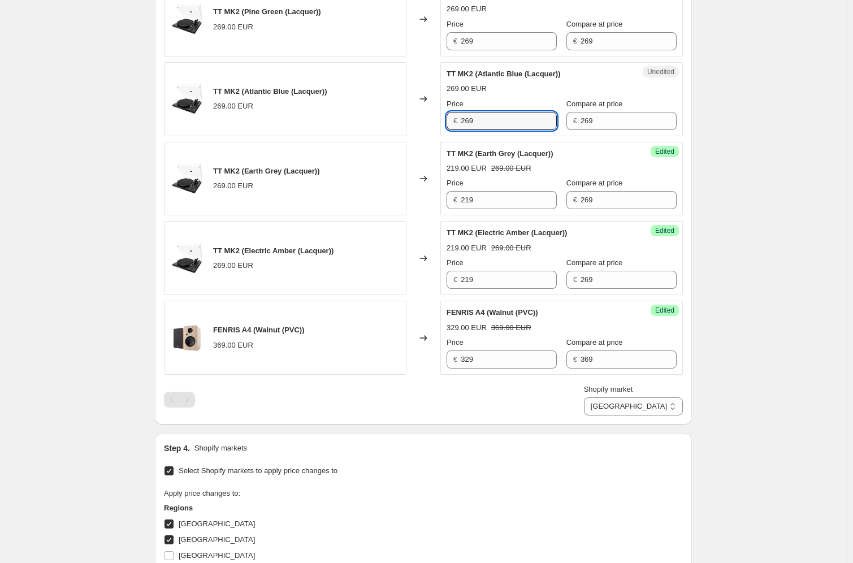
drag, startPoint x: 495, startPoint y: 118, endPoint x: 451, endPoint y: 113, distance: 44.9
click at [454, 114] on div "€ 269" at bounding box center [502, 121] width 110 height 18
paste input "1"
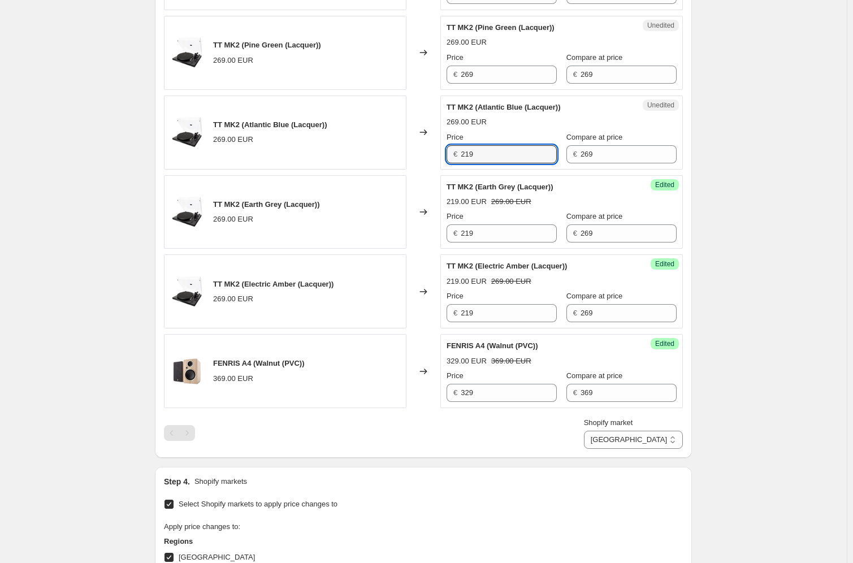
scroll to position [732, 0]
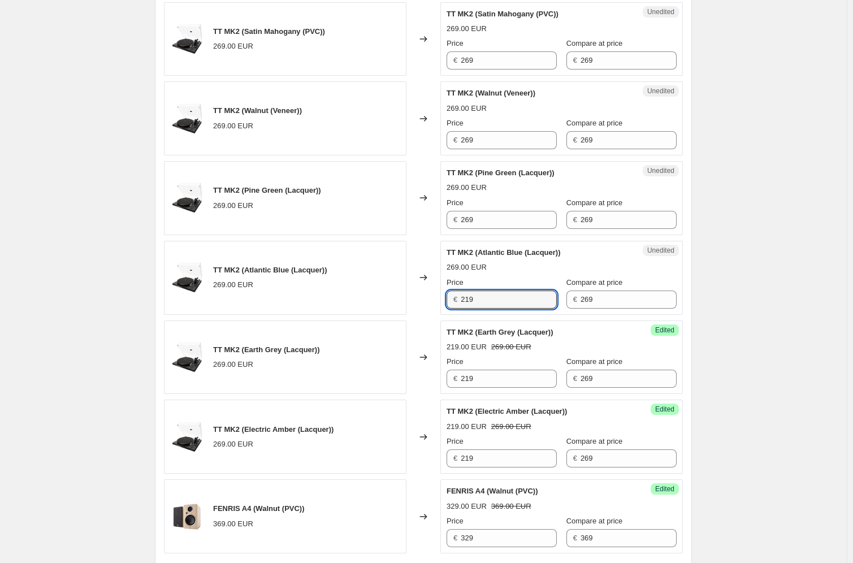
type input "219"
drag, startPoint x: 451, startPoint y: 216, endPoint x: 465, endPoint y: 192, distance: 28.1
click at [440, 214] on div "TT MK2 (Pine Green (Lacquer)) 269.00 EUR Changed to Unedited TT MK2 (Pine Green…" at bounding box center [423, 198] width 519 height 74
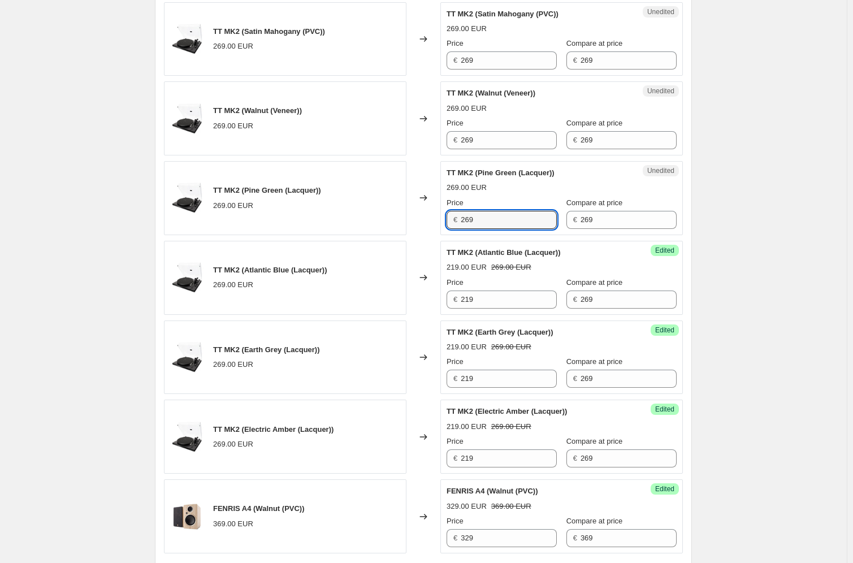
paste input "1"
type input "219"
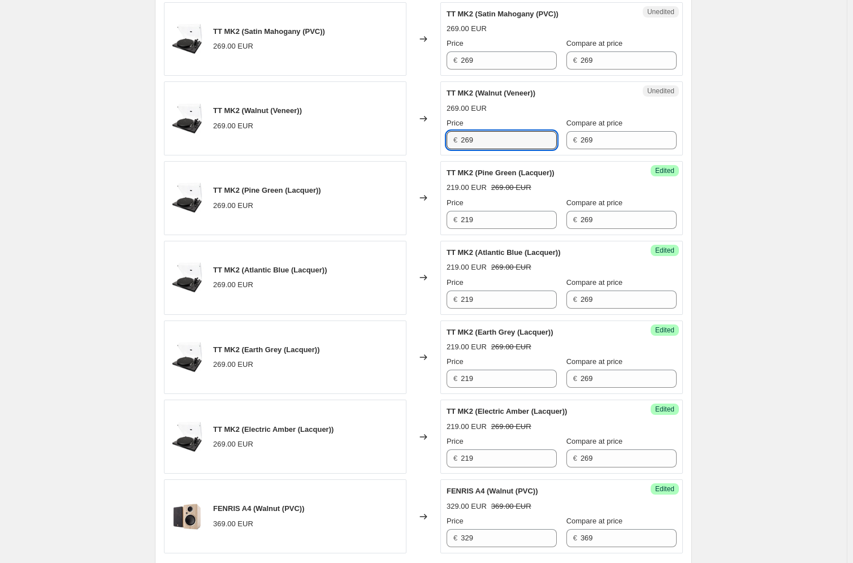
drag, startPoint x: 487, startPoint y: 141, endPoint x: 459, endPoint y: 137, distance: 28.6
click at [456, 137] on div "€ 269" at bounding box center [502, 140] width 110 height 18
paste input "1"
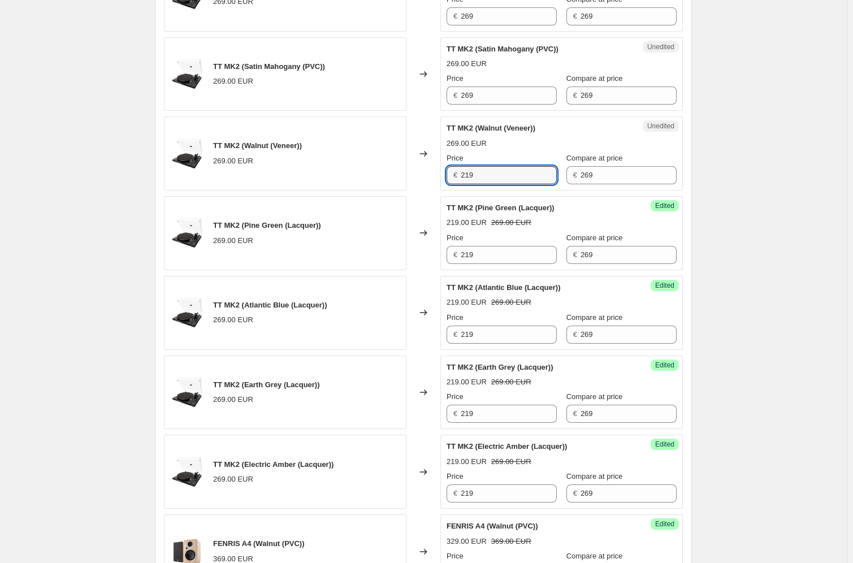
scroll to position [684, 0]
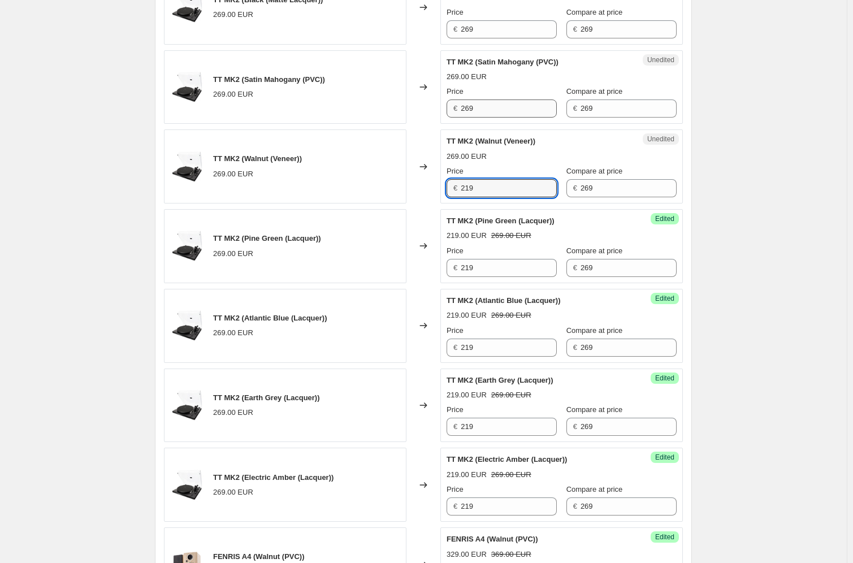
type input "219"
drag, startPoint x: 482, startPoint y: 110, endPoint x: 438, endPoint y: 107, distance: 43.6
click at [439, 107] on div "TT MK2 (Satin Mahogany (PVC)) 269.00 EUR Changed to Unedited TT MK2 (Satin Maho…" at bounding box center [423, 87] width 519 height 74
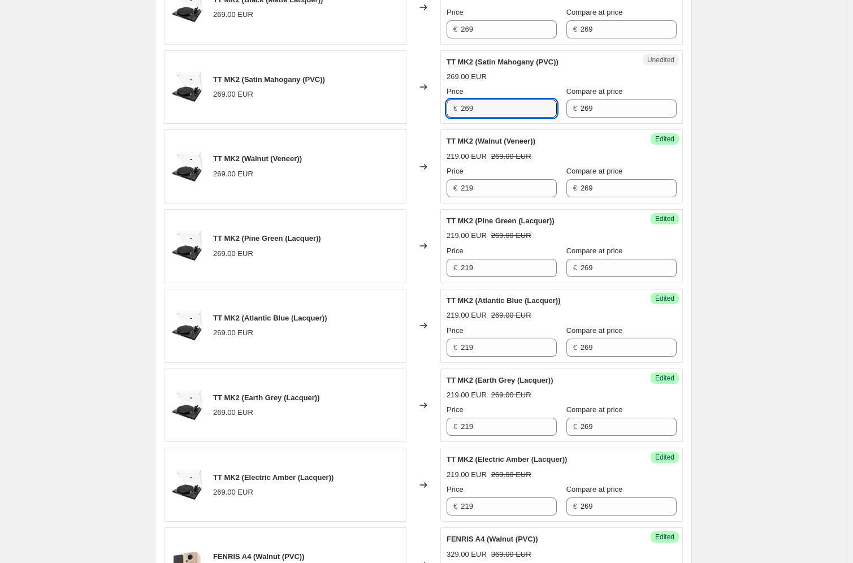
paste input "1"
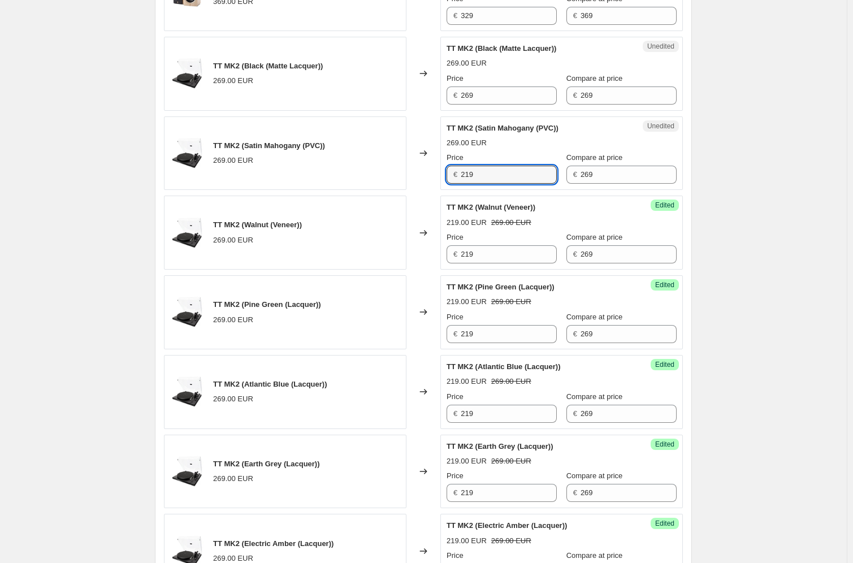
scroll to position [565, 0]
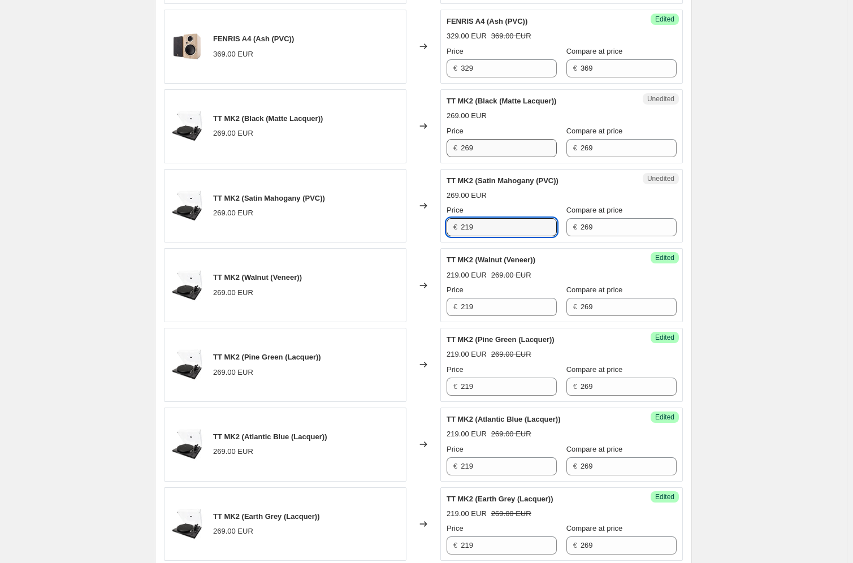
type input "219"
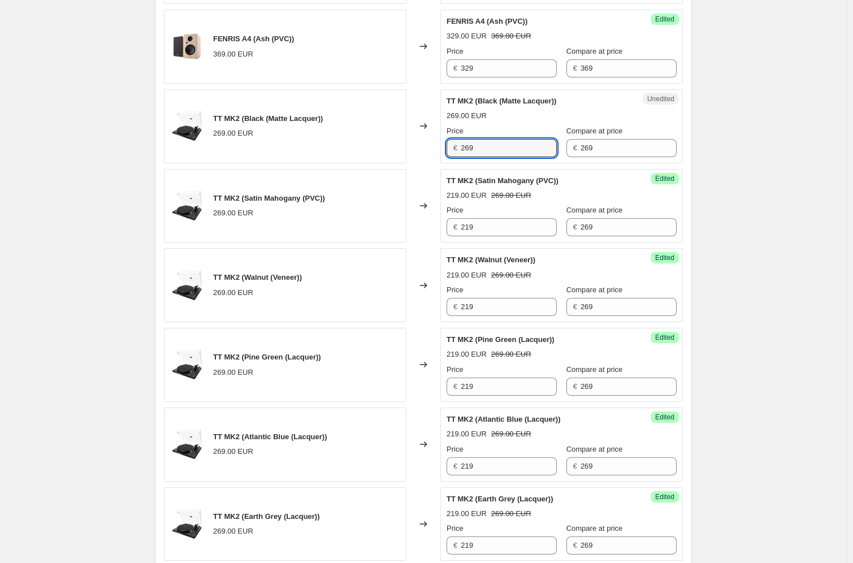
drag, startPoint x: 486, startPoint y: 148, endPoint x: 437, endPoint y: 147, distance: 49.8
click at [431, 145] on div "TT MK2 (Black (Matte Lacquer)) 269.00 EUR Changed to Unedited TT MK2 (Black (Ma…" at bounding box center [423, 126] width 519 height 74
paste input "1"
type input "219"
click at [766, 172] on div "Create new price [MEDICAL_DATA]. This page is ready Create new price [MEDICAL_D…" at bounding box center [423, 339] width 847 height 1808
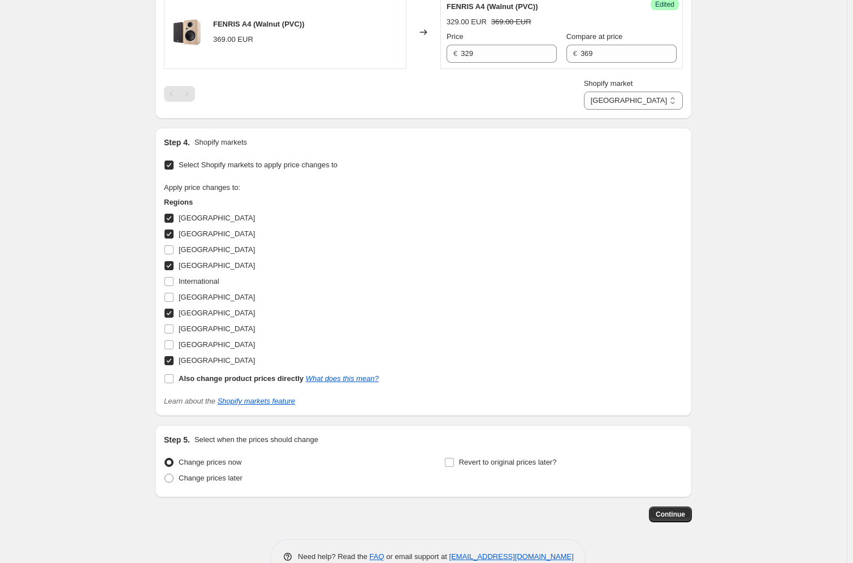
scroll to position [1115, 0]
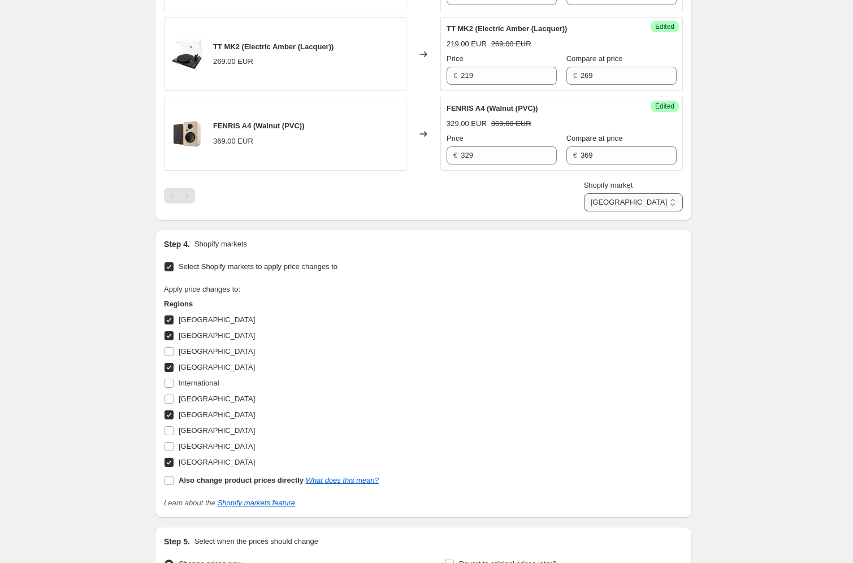
click at [645, 202] on select "[GEOGRAPHIC_DATA] [GEOGRAPHIC_DATA] [GEOGRAPHIC_DATA] [GEOGRAPHIC_DATA] [GEOGRA…" at bounding box center [633, 202] width 99 height 18
select select "1492877400"
click at [620, 211] on select "[GEOGRAPHIC_DATA] [GEOGRAPHIC_DATA] [GEOGRAPHIC_DATA] [GEOGRAPHIC_DATA] [GEOGRA…" at bounding box center [633, 202] width 99 height 18
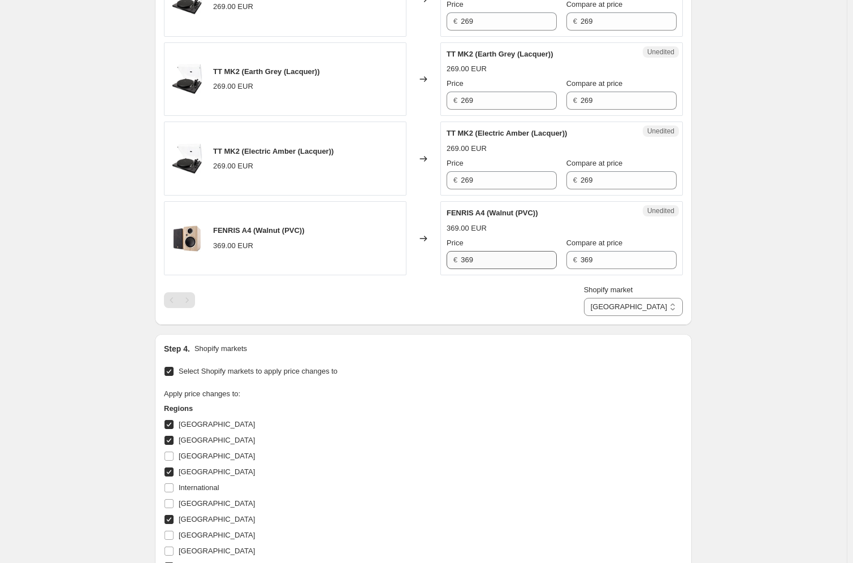
scroll to position [958, 0]
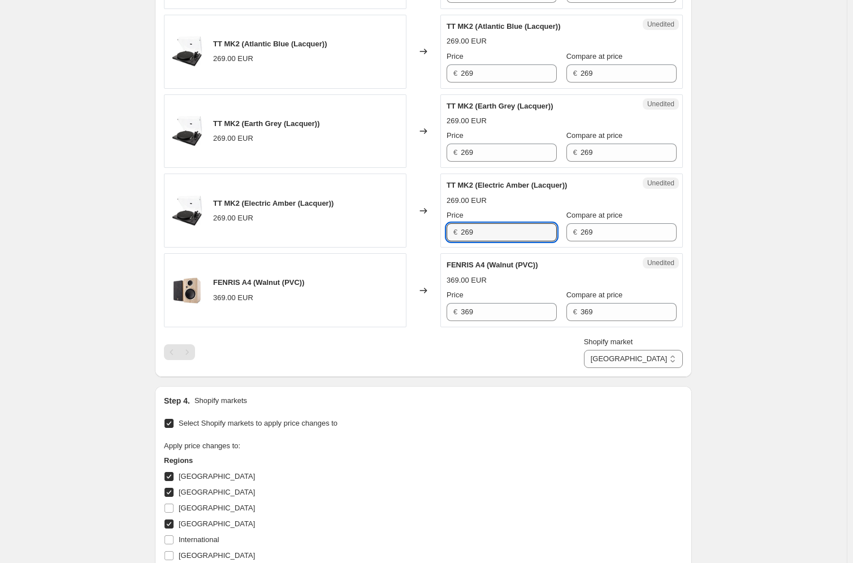
drag, startPoint x: 496, startPoint y: 233, endPoint x: 450, endPoint y: 228, distance: 46.6
click at [448, 231] on div "Unedited TT MK2 (Electric Amber (Lacquer)) 269.00 EUR Price € 269 Compare at pr…" at bounding box center [562, 211] width 243 height 74
paste input "1"
type input "219"
drag, startPoint x: 489, startPoint y: 153, endPoint x: 440, endPoint y: 144, distance: 49.9
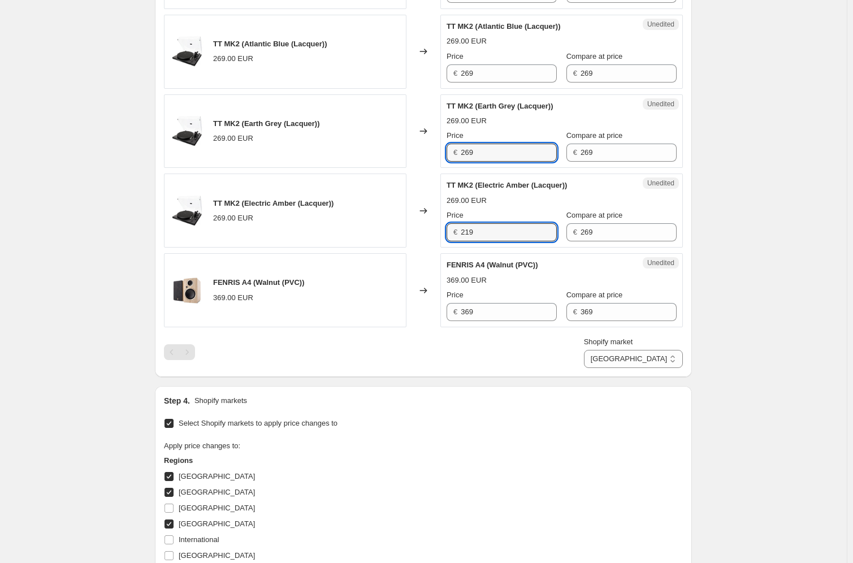
click at [442, 145] on div "TT MK2 (Earth Grey (Lacquer)) 269.00 EUR Changed to Unedited TT MK2 (Earth Grey…" at bounding box center [423, 131] width 519 height 74
paste input "1"
type input "219"
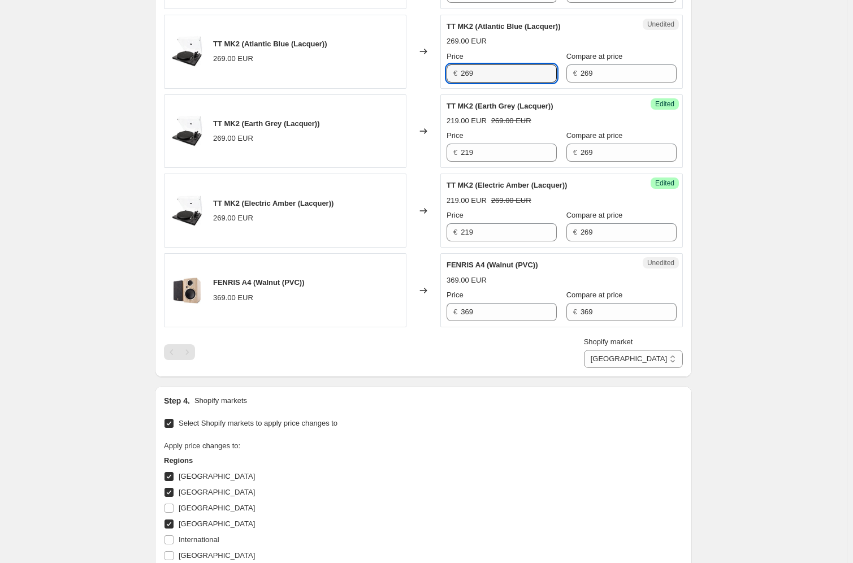
drag, startPoint x: 483, startPoint y: 71, endPoint x: 446, endPoint y: 66, distance: 37.2
click at [450, 66] on div "€ 269" at bounding box center [502, 73] width 110 height 18
paste input "1"
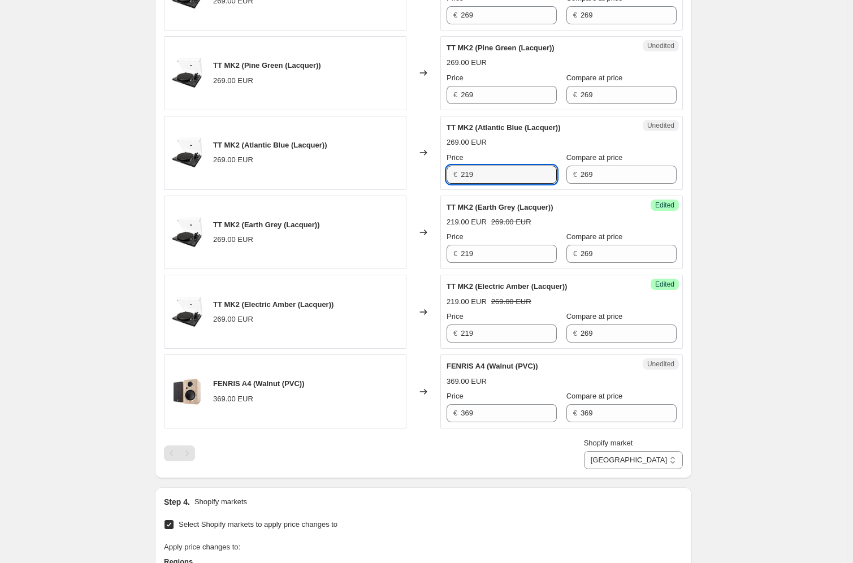
scroll to position [752, 0]
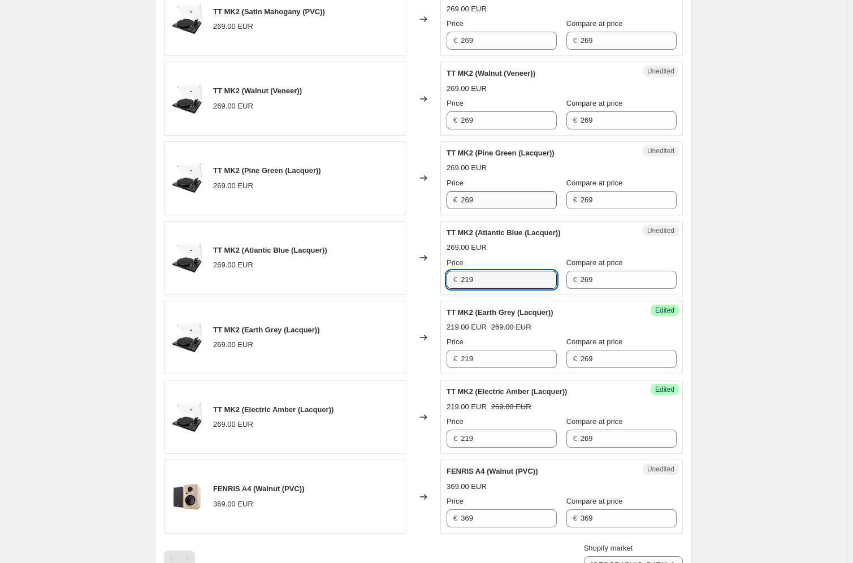
type input "219"
drag, startPoint x: 481, startPoint y: 195, endPoint x: 462, endPoint y: 179, distance: 24.6
click at [455, 193] on div "€ 269" at bounding box center [502, 200] width 110 height 18
paste input "1"
type input "219"
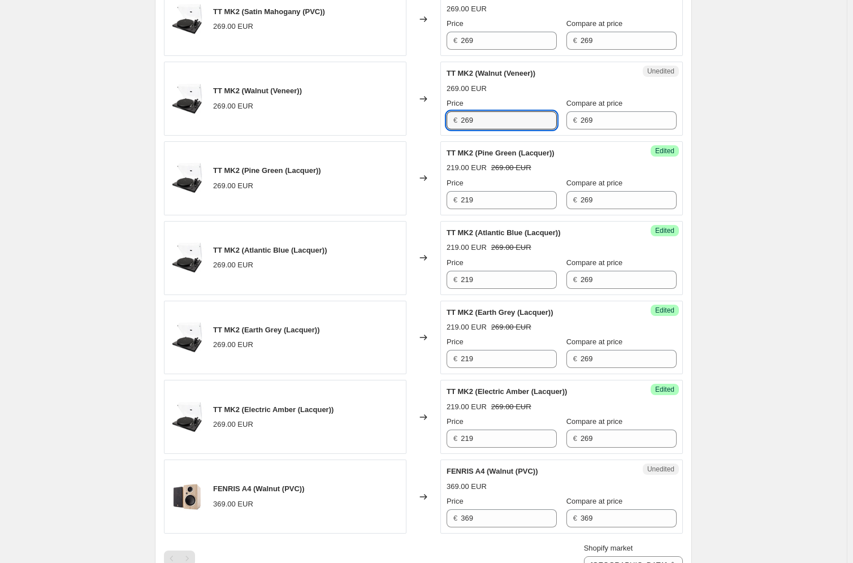
drag, startPoint x: 495, startPoint y: 120, endPoint x: 437, endPoint y: 117, distance: 58.9
click at [444, 119] on div "Unedited TT MK2 (Walnut (Veneer)) 269.00 EUR Price € 269 Compare at price € 269" at bounding box center [562, 99] width 243 height 74
paste input "1"
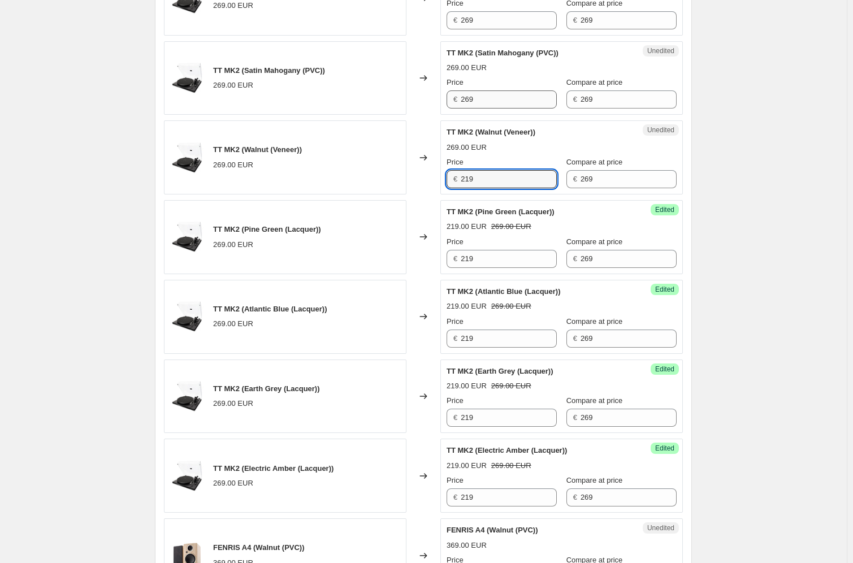
type input "219"
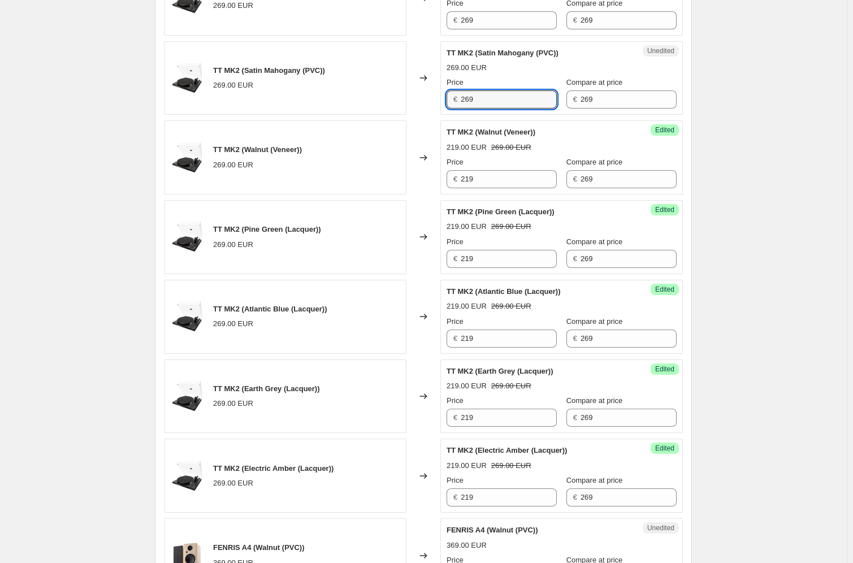
drag, startPoint x: 480, startPoint y: 99, endPoint x: 443, endPoint y: 96, distance: 36.4
click at [447, 96] on div "Unedited TT MK2 (Satin Mahogany (PVC)) 269.00 EUR Price € 269 Compare at price …" at bounding box center [562, 78] width 243 height 74
paste input "1"
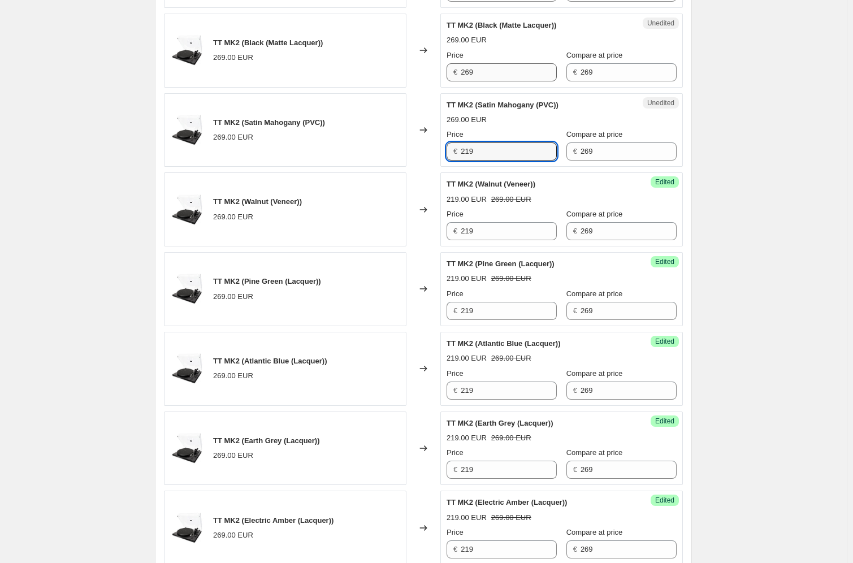
type input "219"
drag, startPoint x: 474, startPoint y: 68, endPoint x: 442, endPoint y: 68, distance: 32.8
click at [436, 68] on div "TT MK2 (Black (Matte Lacquer)) 269.00 EUR Changed to Unedited TT MK2 (Black (Ma…" at bounding box center [423, 51] width 519 height 74
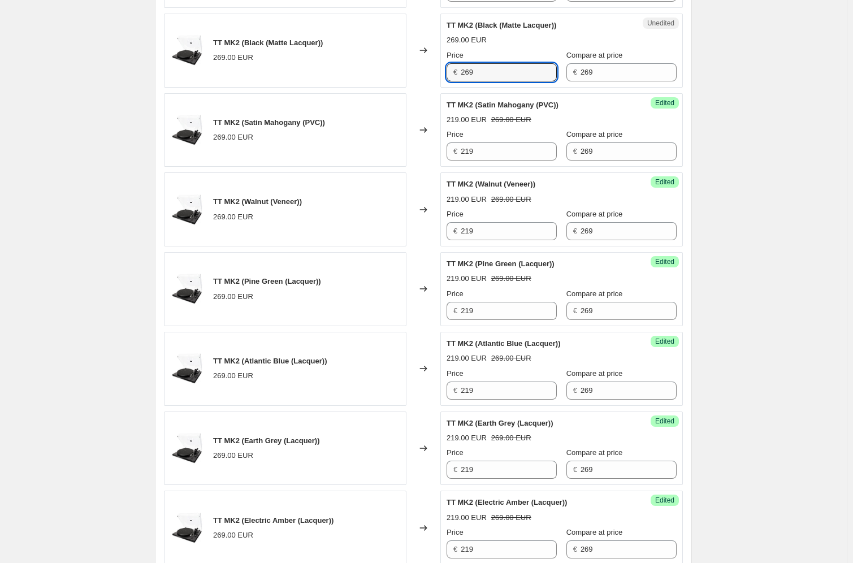
paste input "1"
type input "219"
click at [811, 117] on div "Create new price [MEDICAL_DATA]. This page is ready Create new price [MEDICAL_D…" at bounding box center [423, 263] width 847 height 1808
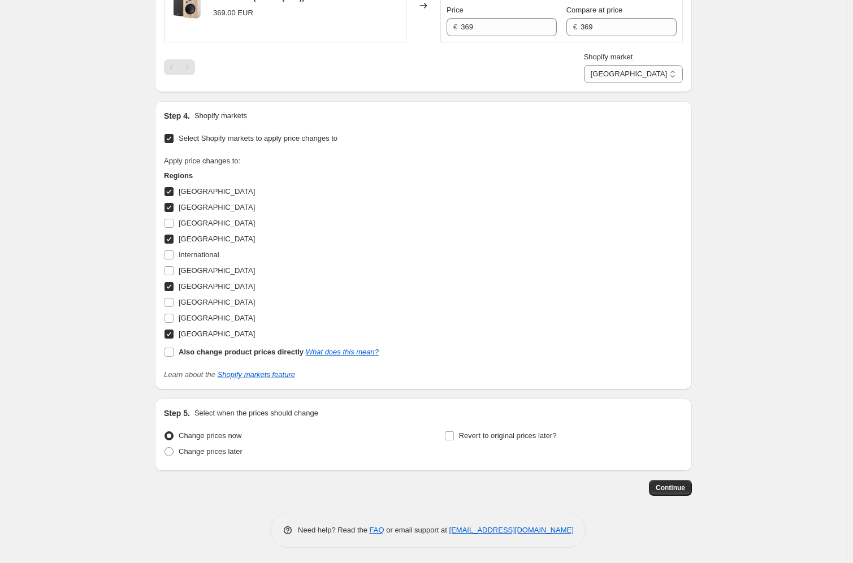
scroll to position [926, 0]
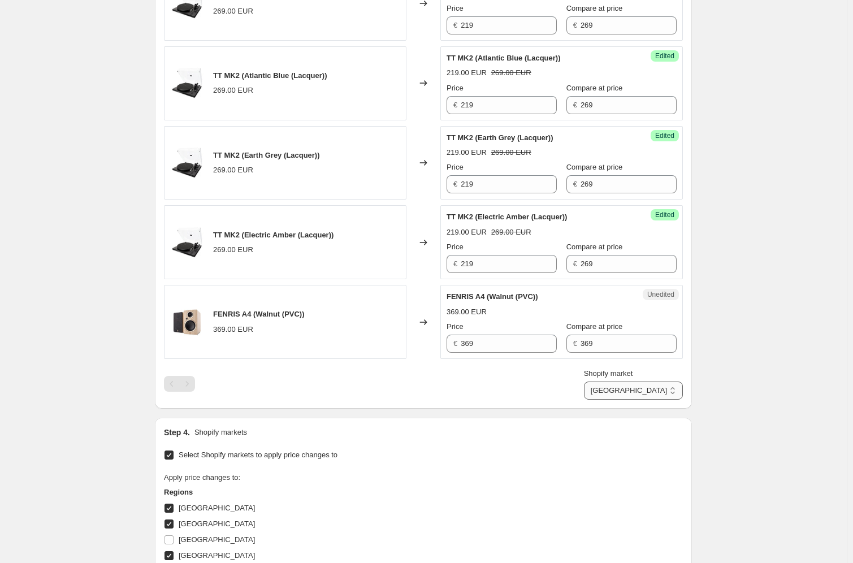
click at [657, 382] on select "[GEOGRAPHIC_DATA] [GEOGRAPHIC_DATA] [GEOGRAPHIC_DATA] [GEOGRAPHIC_DATA] [GEOGRA…" at bounding box center [633, 391] width 99 height 18
select select "14650605656"
click at [632, 400] on select "[GEOGRAPHIC_DATA] [GEOGRAPHIC_DATA] [GEOGRAPHIC_DATA] [GEOGRAPHIC_DATA] [GEOGRA…" at bounding box center [633, 391] width 99 height 18
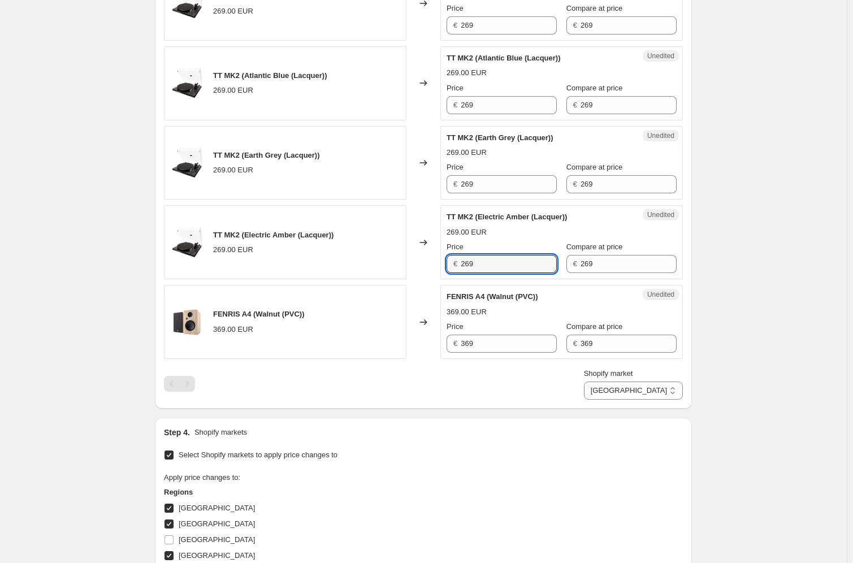
drag, startPoint x: 487, startPoint y: 264, endPoint x: 431, endPoint y: 249, distance: 58.0
click at [441, 253] on div "TT MK2 (Electric Amber (Lacquer)) 269.00 EUR Changed to Unedited TT MK2 (Electr…" at bounding box center [423, 242] width 519 height 74
paste input "1"
type input "219"
drag, startPoint x: 459, startPoint y: 178, endPoint x: 479, endPoint y: 161, distance: 26.1
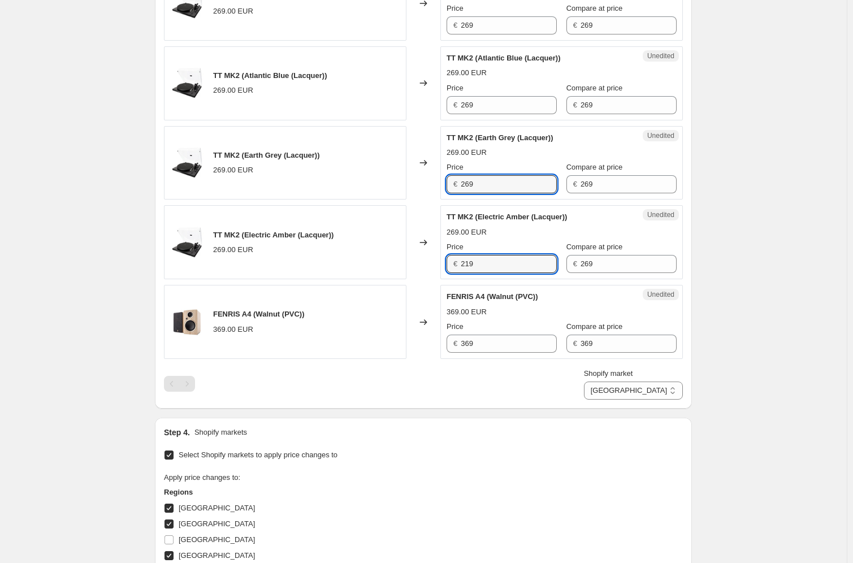
click at [459, 178] on div "€ 269" at bounding box center [502, 184] width 110 height 18
paste input "1"
type input "219"
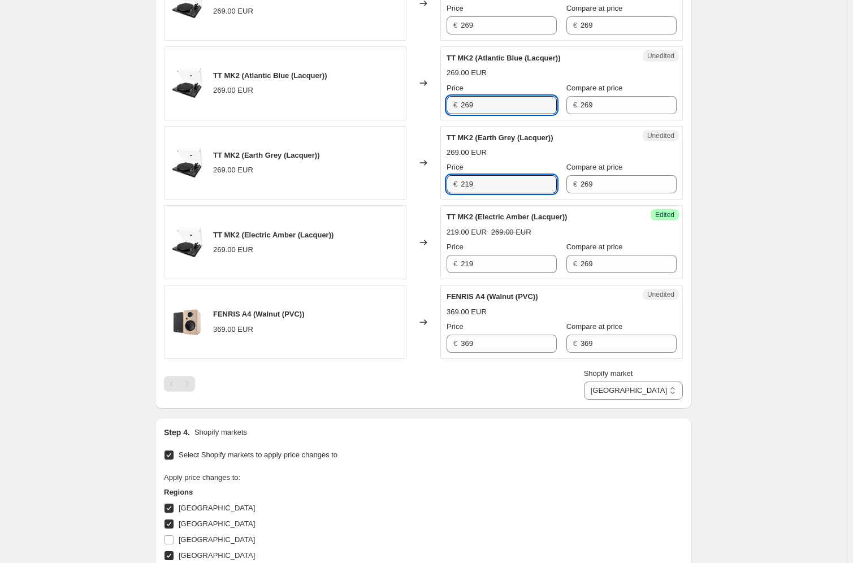
click at [446, 96] on div "Unedited TT MK2 (Atlantic Blue (Lacquer)) 269.00 EUR Price € 269 Compare at pri…" at bounding box center [562, 83] width 243 height 74
paste input "1"
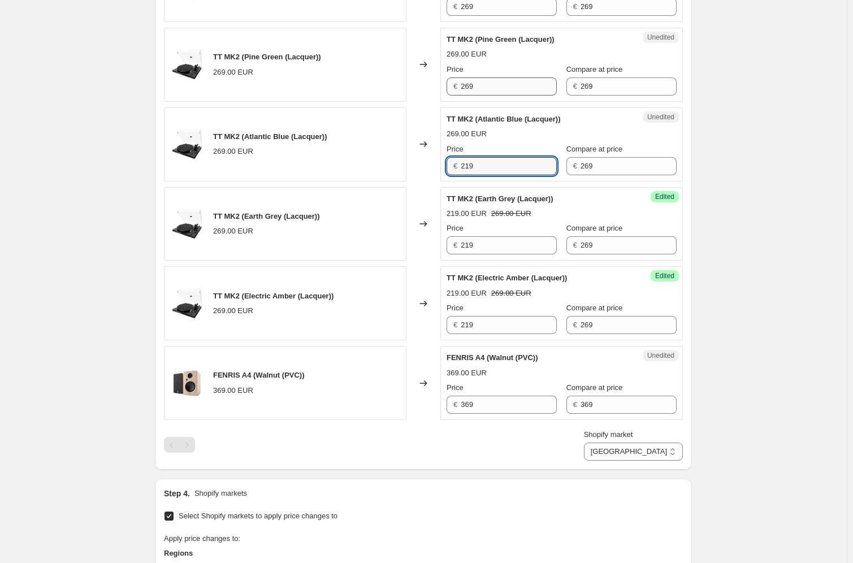
type input "219"
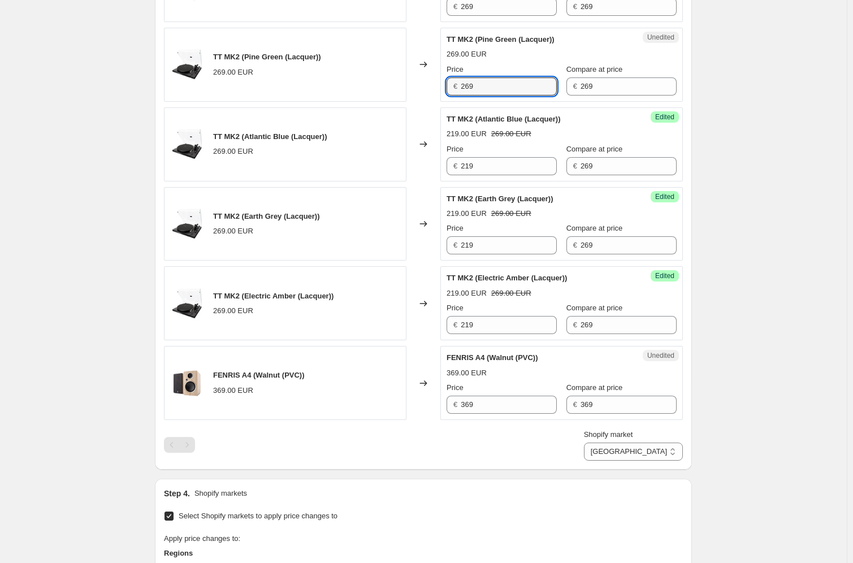
drag, startPoint x: 487, startPoint y: 88, endPoint x: 483, endPoint y: 44, distance: 44.3
click at [441, 80] on div "TT MK2 (Pine Green (Lacquer)) 269.00 EUR Changed to Unedited TT MK2 (Pine Green…" at bounding box center [423, 65] width 519 height 74
paste input "1"
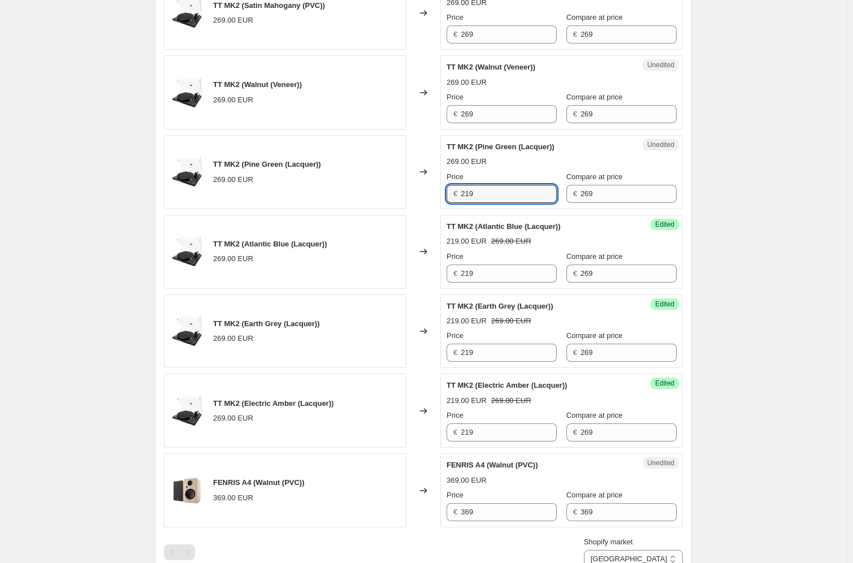
type input "219"
click at [453, 108] on div "€ 269" at bounding box center [502, 114] width 110 height 18
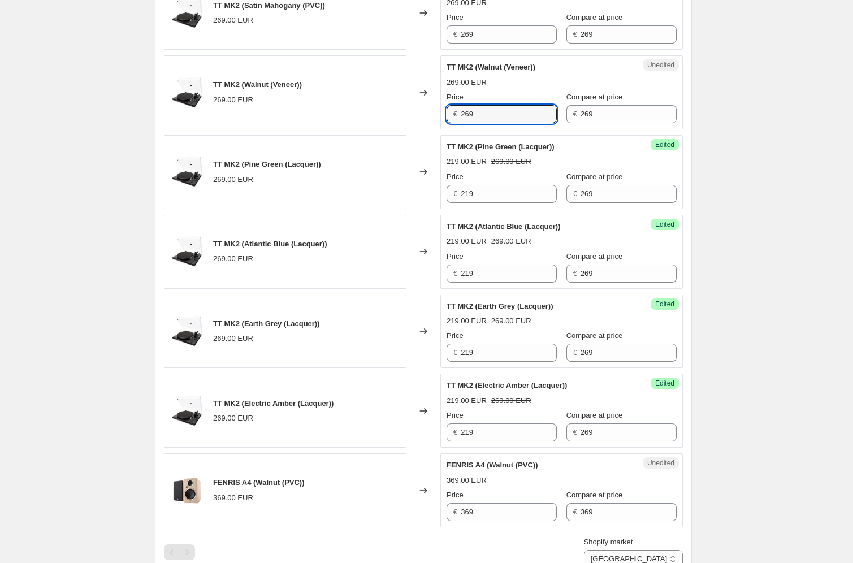
paste input "1"
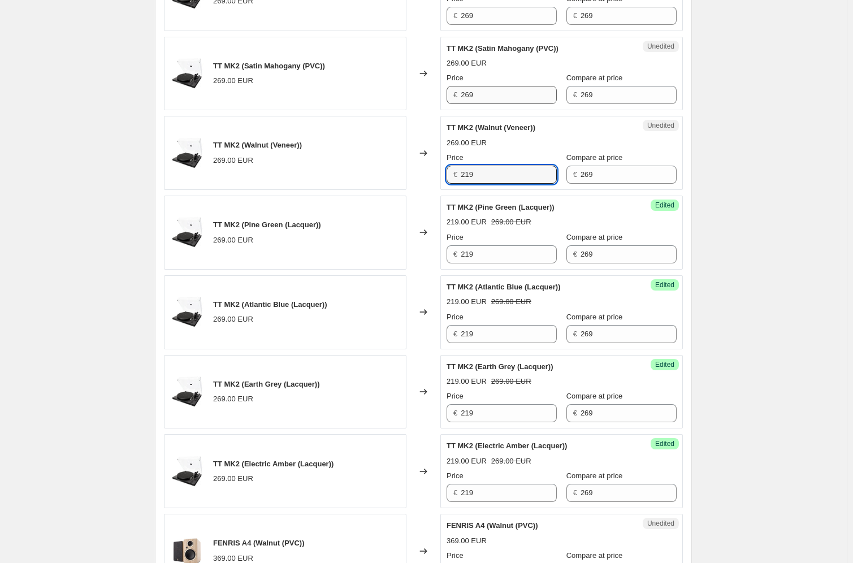
type input "219"
drag, startPoint x: 483, startPoint y: 97, endPoint x: 452, endPoint y: 87, distance: 32.2
click at [442, 90] on div "TT MK2 (Satin Mahogany (PVC)) 269.00 EUR Changed to Unedited TT MK2 (Satin Maho…" at bounding box center [423, 74] width 519 height 74
paste input "1"
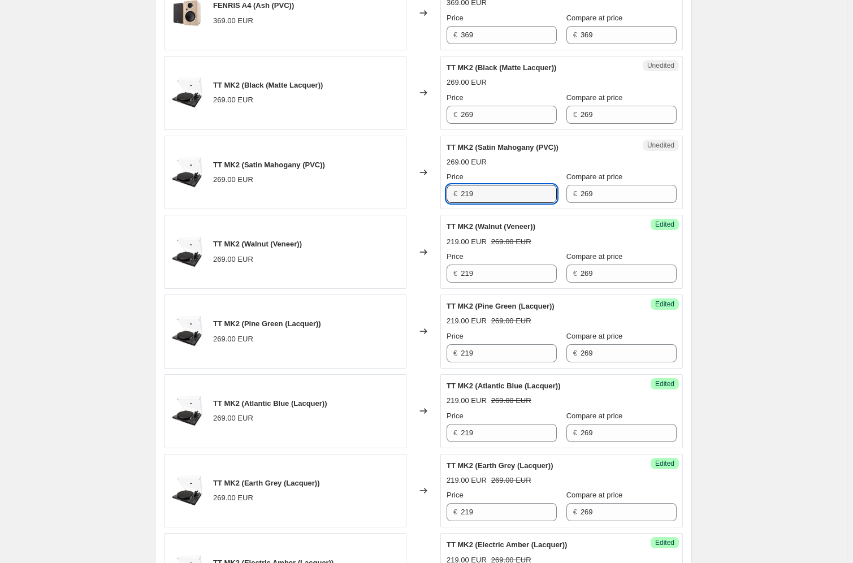
scroll to position [545, 0]
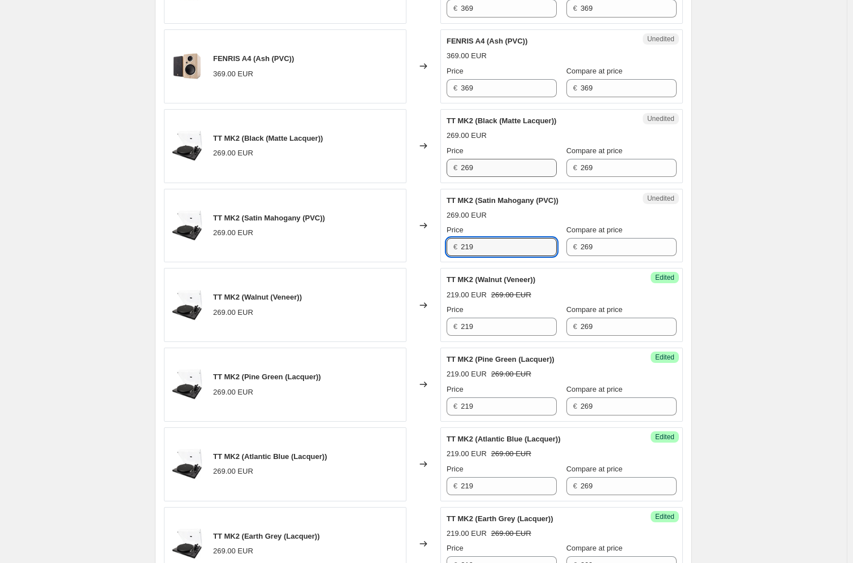
type input "219"
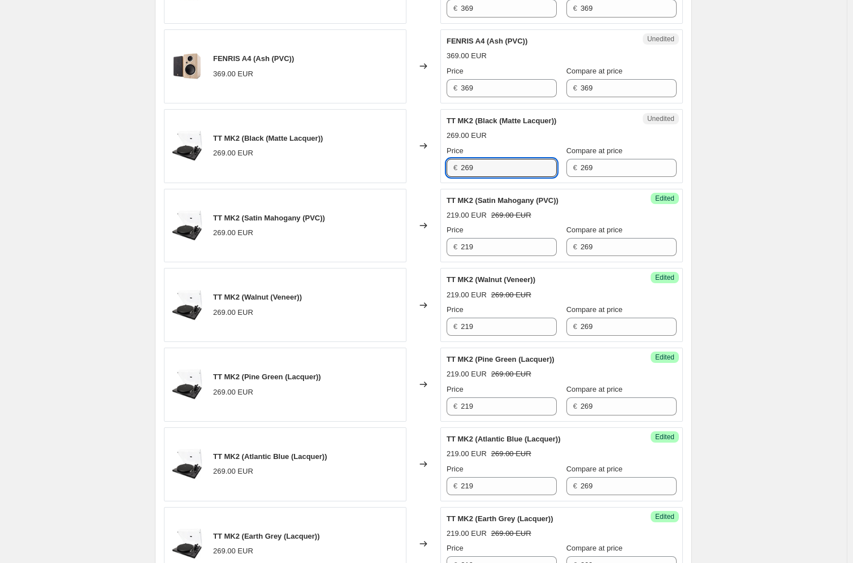
drag, startPoint x: 486, startPoint y: 164, endPoint x: 447, endPoint y: 155, distance: 39.5
click at [463, 161] on div "€ 269" at bounding box center [502, 168] width 110 height 18
paste input "1"
type input "219"
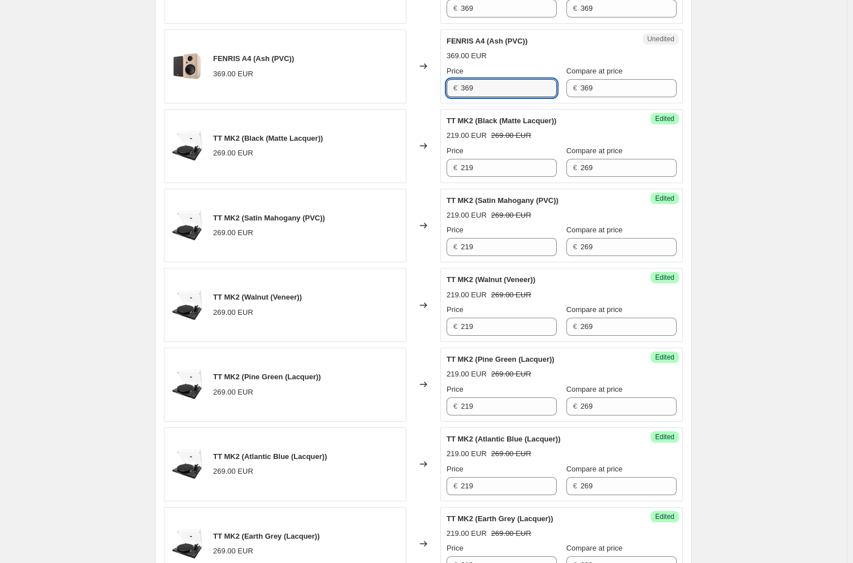
drag, startPoint x: 485, startPoint y: 90, endPoint x: 410, endPoint y: 89, distance: 74.7
click at [411, 89] on div "FENRIS A4 (Ash (PVC)) 369.00 EUR Changed to Unedited FENRIS A4 (Ash (PVC)) 369.…" at bounding box center [423, 66] width 519 height 74
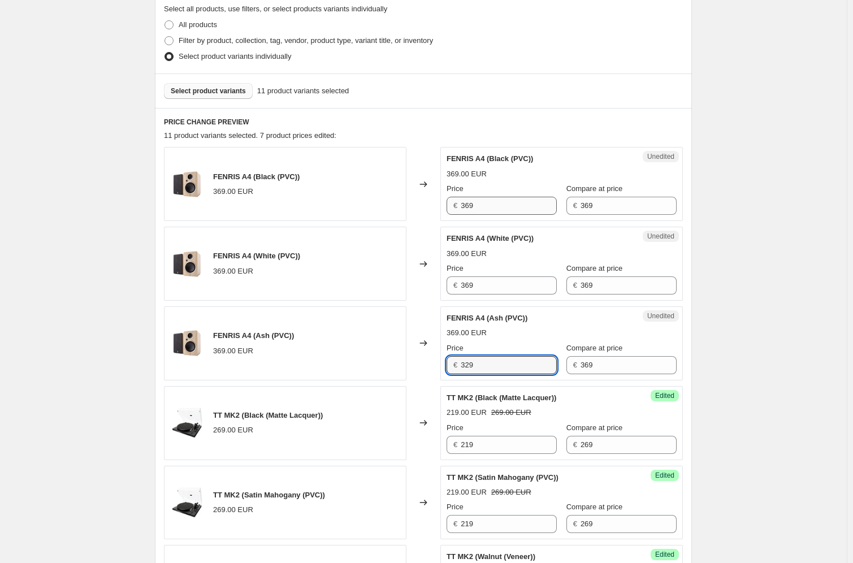
type input "329"
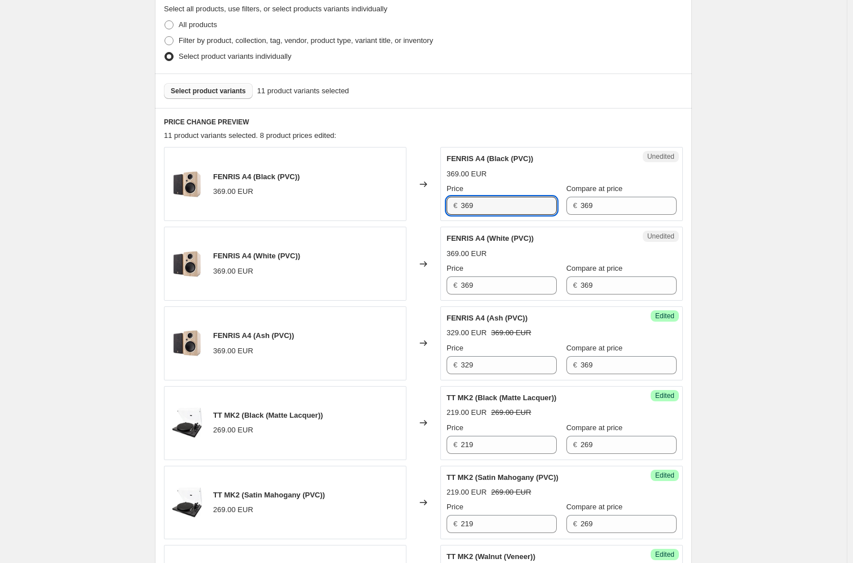
drag, startPoint x: 488, startPoint y: 202, endPoint x: 461, endPoint y: 205, distance: 26.7
click at [462, 203] on div "€ 369" at bounding box center [502, 206] width 110 height 18
paste input "2"
type input "329"
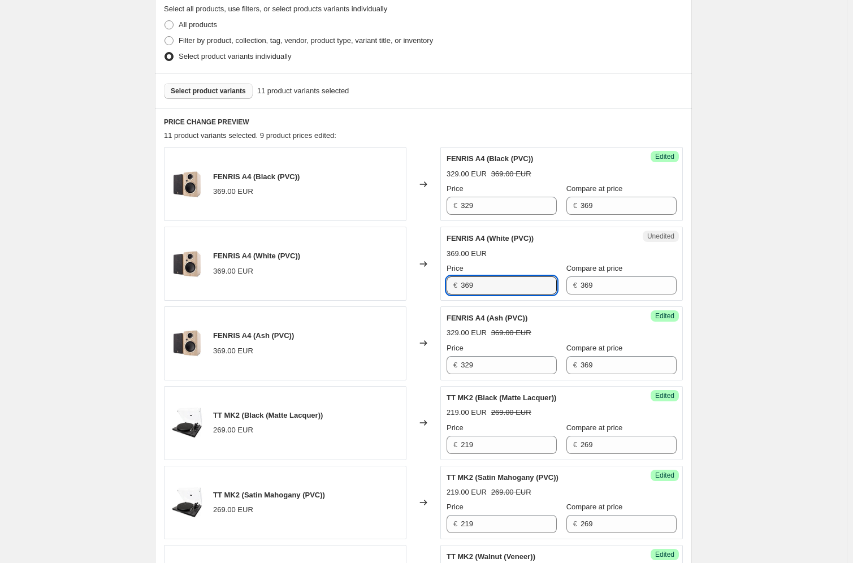
drag, startPoint x: 478, startPoint y: 285, endPoint x: 443, endPoint y: 279, distance: 35.1
click at [443, 282] on div "Unedited FENRIS A4 (White (PVC)) 369.00 EUR Price € 369 Compare at price € 369" at bounding box center [562, 264] width 243 height 74
paste input "2"
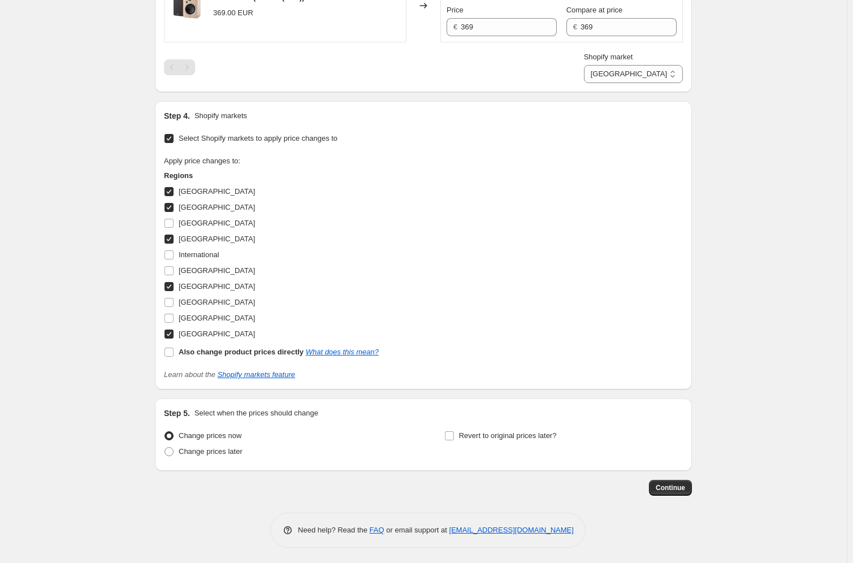
scroll to position [1230, 0]
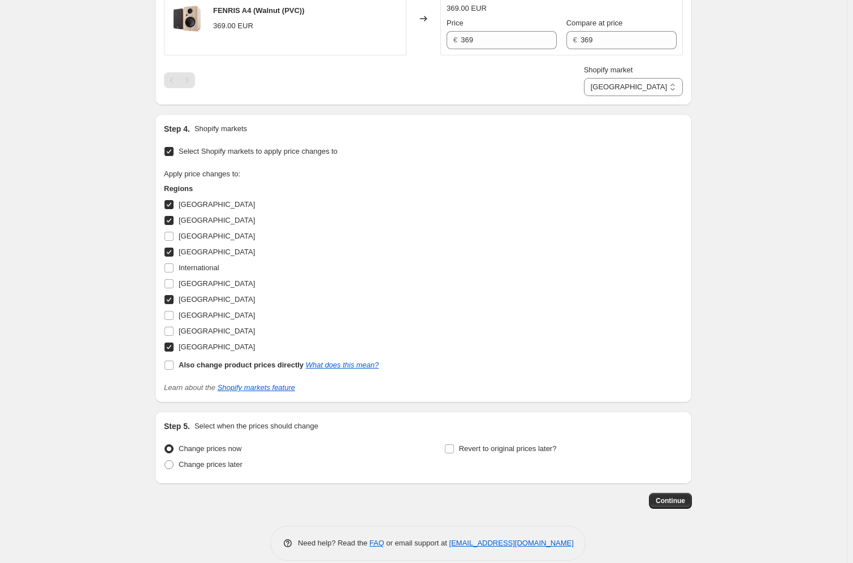
type input "329"
drag, startPoint x: 456, startPoint y: 35, endPoint x: 430, endPoint y: 34, distance: 26.0
click at [442, 33] on div "FENRIS A4 (Walnut (PVC)) 369.00 EUR Changed to Unedited FENRIS A4 (Walnut (PVC)…" at bounding box center [423, 18] width 519 height 74
paste input "2"
type input "329"
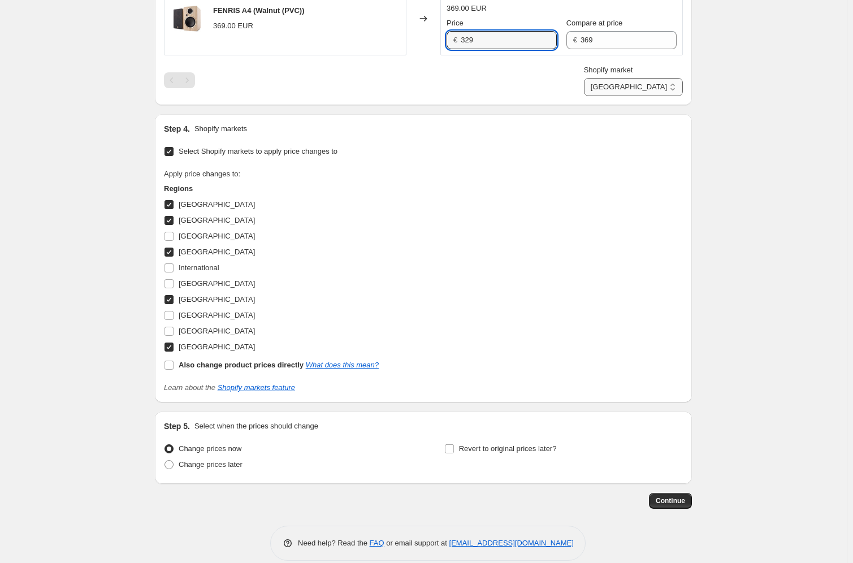
click at [672, 89] on select "[GEOGRAPHIC_DATA] [GEOGRAPHIC_DATA] [GEOGRAPHIC_DATA] [GEOGRAPHIC_DATA] [GEOGRA…" at bounding box center [633, 87] width 99 height 18
click at [631, 96] on select "[GEOGRAPHIC_DATA] [GEOGRAPHIC_DATA] [GEOGRAPHIC_DATA] [GEOGRAPHIC_DATA] [GEOGRA…" at bounding box center [633, 87] width 99 height 18
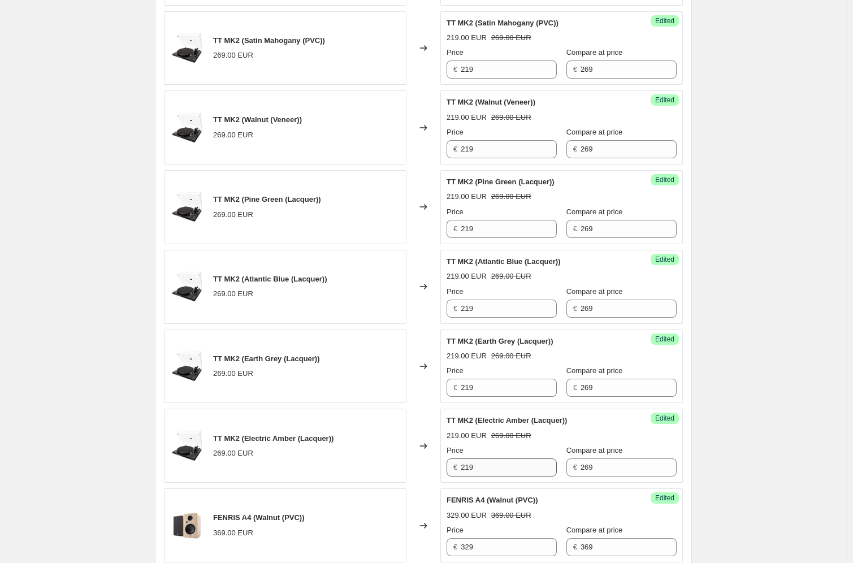
scroll to position [828, 0]
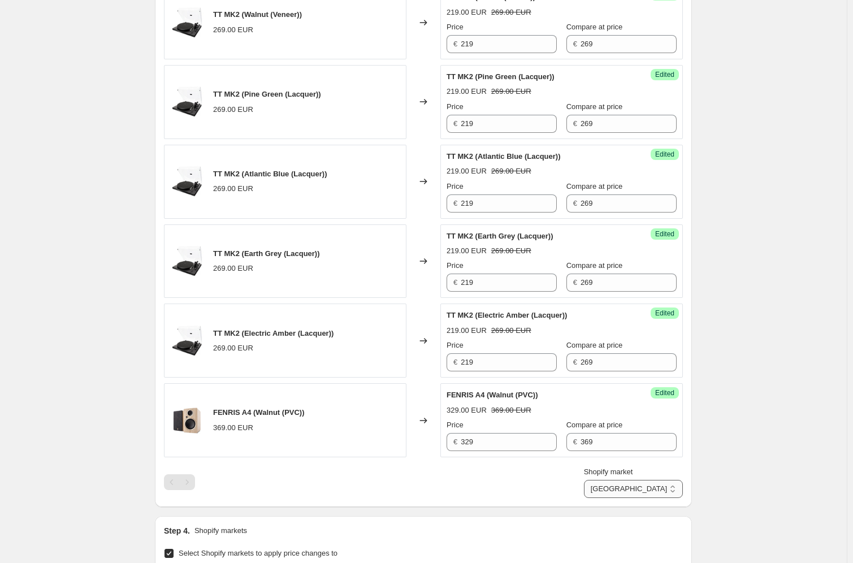
click at [649, 415] on select "[GEOGRAPHIC_DATA] [GEOGRAPHIC_DATA] [GEOGRAPHIC_DATA] [GEOGRAPHIC_DATA] [GEOGRA…" at bounding box center [633, 489] width 99 height 18
select select "1492877400"
click at [620, 415] on select "[GEOGRAPHIC_DATA] [GEOGRAPHIC_DATA] [GEOGRAPHIC_DATA] [GEOGRAPHIC_DATA] [GEOGRA…" at bounding box center [633, 489] width 99 height 18
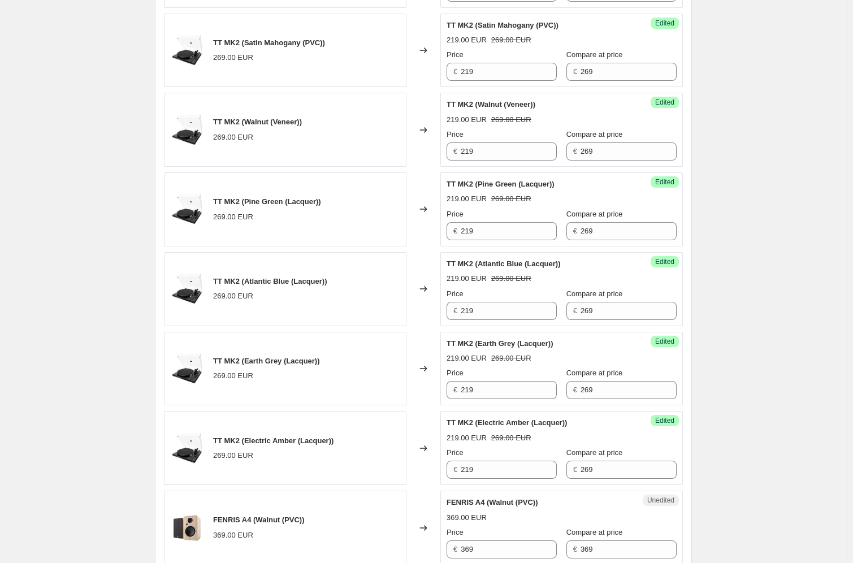
scroll to position [780, 0]
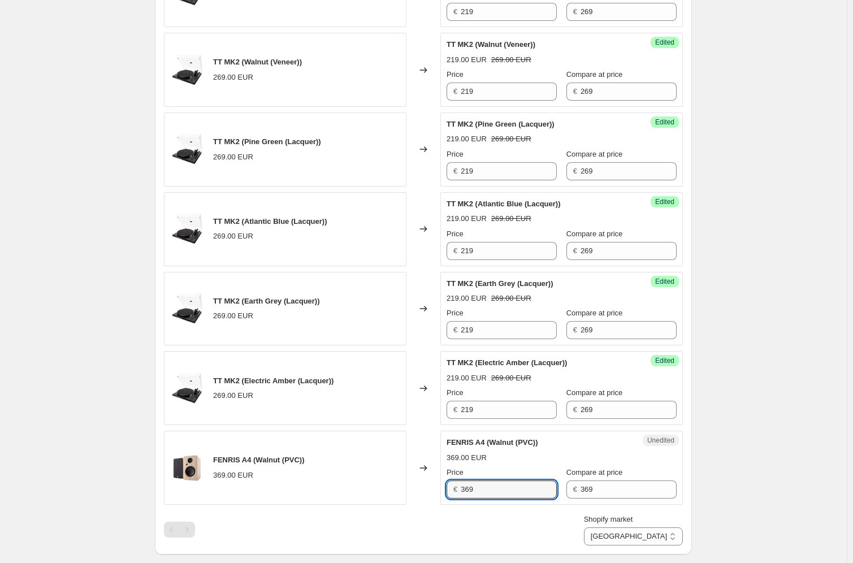
drag, startPoint x: 509, startPoint y: 488, endPoint x: 449, endPoint y: 481, distance: 60.4
click at [441, 415] on div "FENRIS A4 (Walnut (PVC)) 369.00 EUR Changed to Unedited FENRIS A4 (Walnut (PVC)…" at bounding box center [423, 468] width 519 height 74
paste input "2"
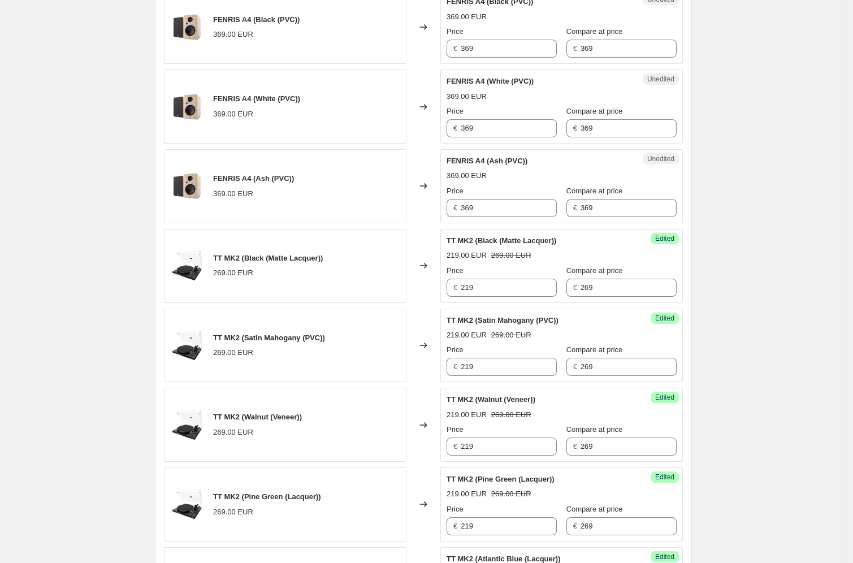
scroll to position [208, 0]
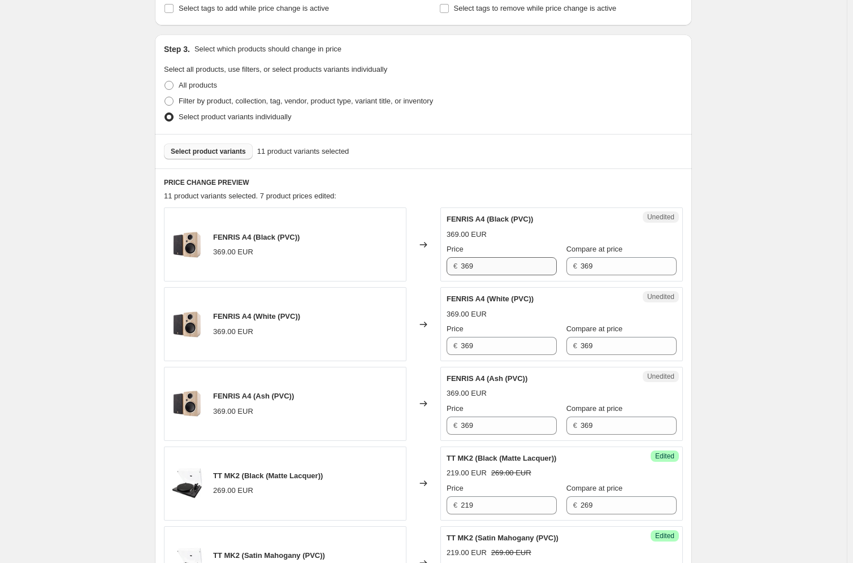
type input "329"
drag, startPoint x: 479, startPoint y: 266, endPoint x: 461, endPoint y: 277, distance: 20.8
click at [469, 266] on input "369" at bounding box center [509, 266] width 96 height 18
paste input "32"
click at [460, 265] on div "€ 3329" at bounding box center [502, 266] width 110 height 18
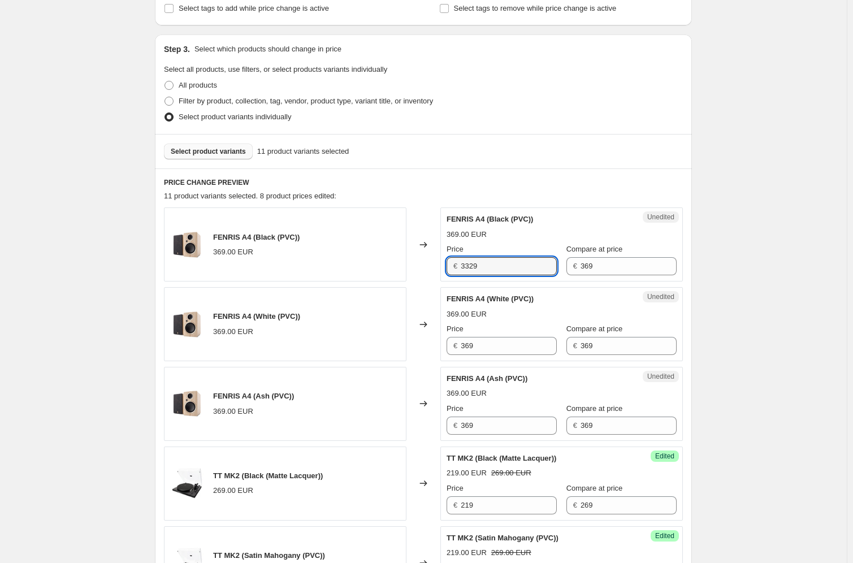
paste input "text"
type input "329"
drag, startPoint x: 497, startPoint y: 349, endPoint x: 440, endPoint y: 348, distance: 57.1
click at [441, 348] on div "FENRIS A4 (White (PVC)) 369.00 EUR Changed to Unedited FENRIS A4 (White (PVC)) …" at bounding box center [423, 324] width 519 height 74
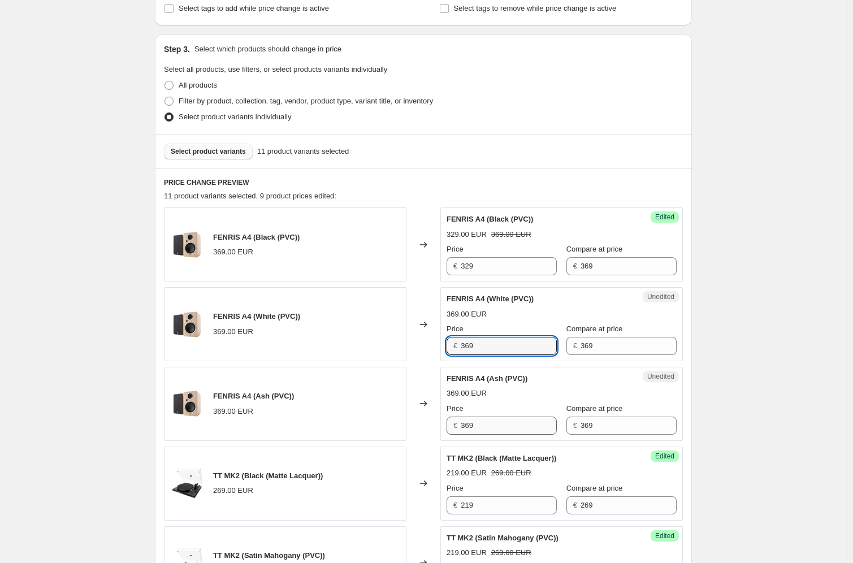
paste input "2"
type input "329"
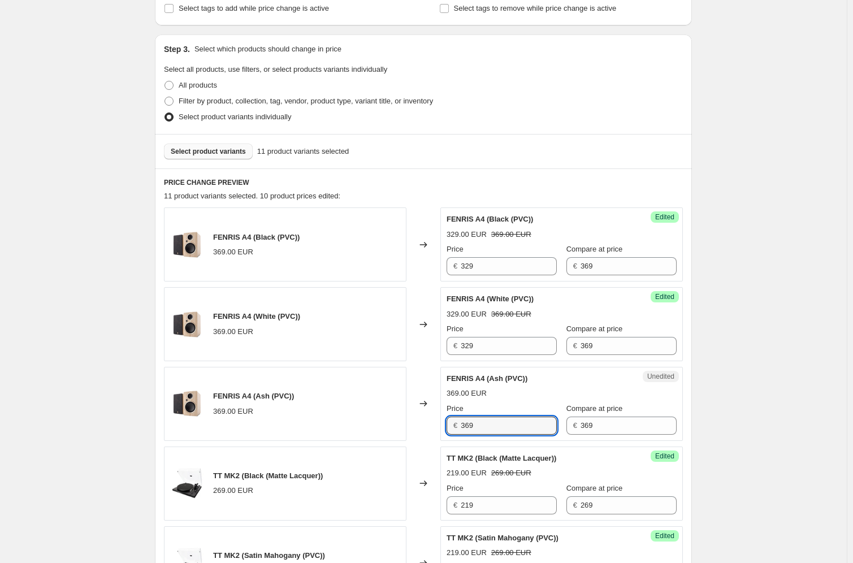
drag, startPoint x: 500, startPoint y: 427, endPoint x: 426, endPoint y: 416, distance: 74.9
click at [428, 415] on div "FENRIS A4 (Ash (PVC)) 369.00 EUR Changed to Unedited FENRIS A4 (Ash (PVC)) 369.…" at bounding box center [423, 404] width 519 height 74
paste input "2"
type input "329"
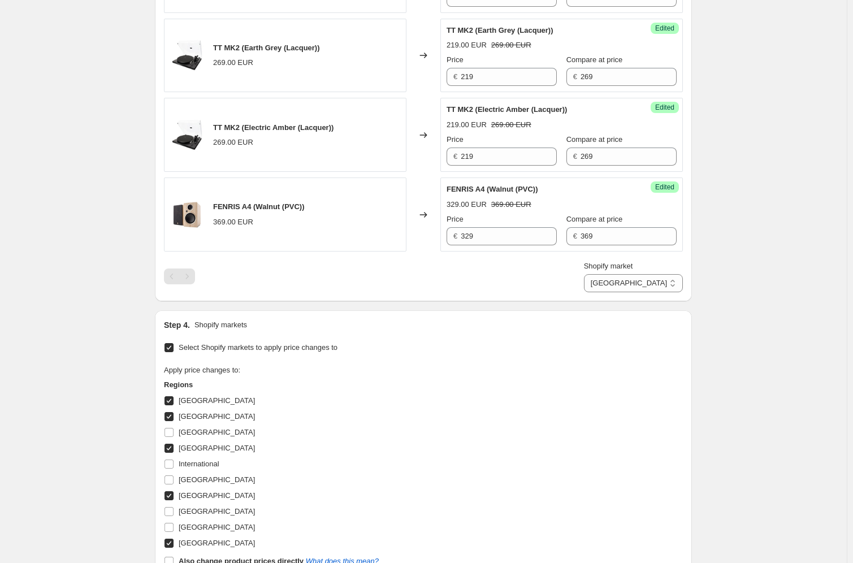
scroll to position [1210, 0]
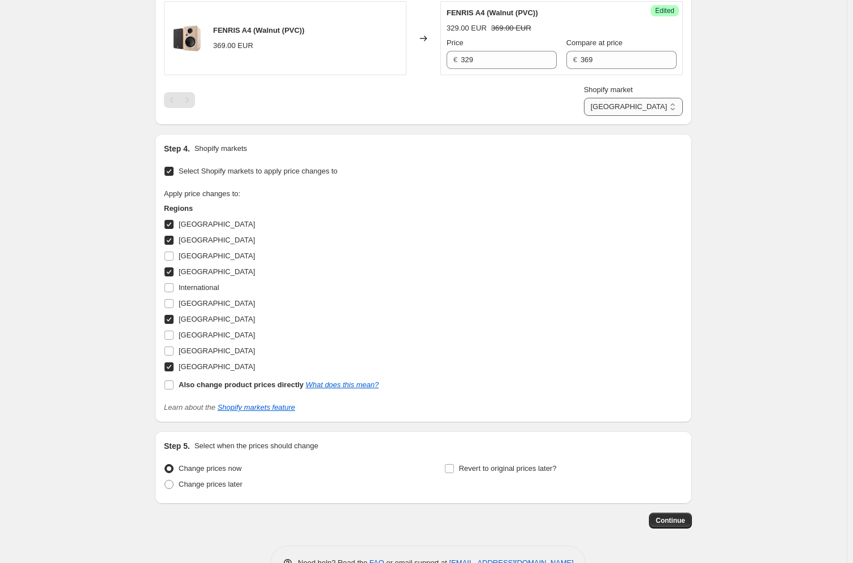
click at [634, 102] on select "[GEOGRAPHIC_DATA] [GEOGRAPHIC_DATA] [GEOGRAPHIC_DATA] [GEOGRAPHIC_DATA] [GEOGRA…" at bounding box center [633, 107] width 99 height 18
click at [620, 98] on select "[GEOGRAPHIC_DATA] [GEOGRAPHIC_DATA] [GEOGRAPHIC_DATA] [GEOGRAPHIC_DATA] [GEOGRA…" at bounding box center [633, 107] width 99 height 18
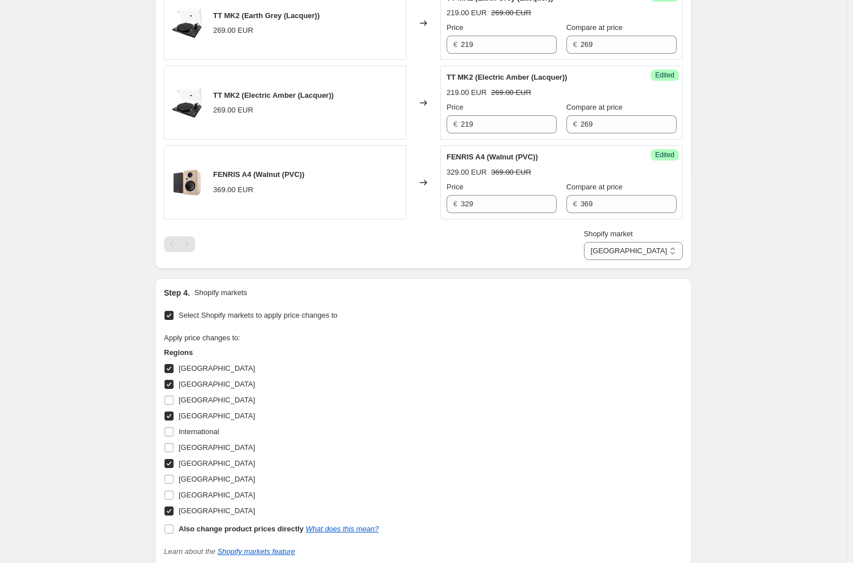
scroll to position [1013, 0]
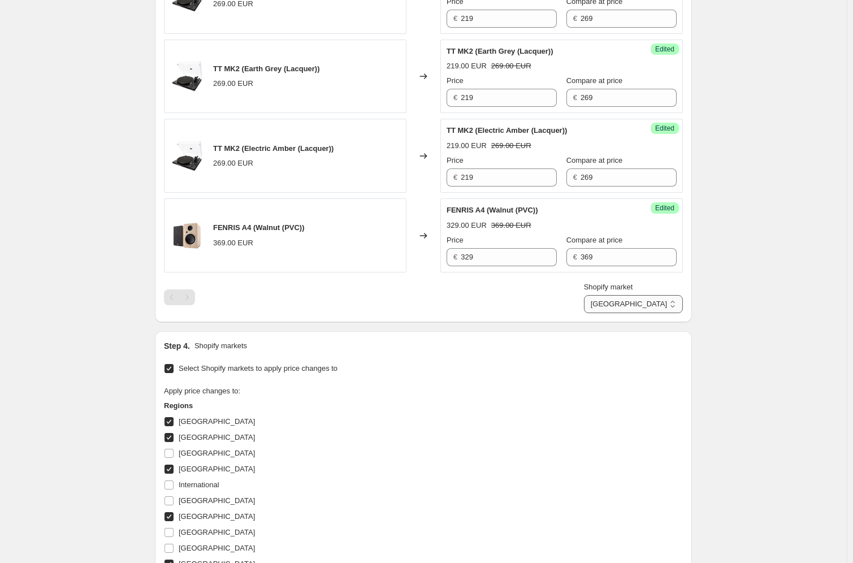
click at [653, 306] on select "[GEOGRAPHIC_DATA] [GEOGRAPHIC_DATA] [GEOGRAPHIC_DATA] [GEOGRAPHIC_DATA] [GEOGRA…" at bounding box center [633, 304] width 99 height 18
click at [172, 415] on input "[GEOGRAPHIC_DATA]" at bounding box center [169, 453] width 9 height 9
checkbox input "true"
click at [664, 305] on select "[GEOGRAPHIC_DATA] [GEOGRAPHIC_DATA] [GEOGRAPHIC_DATA] [GEOGRAPHIC_DATA] [GEOGRA…" at bounding box center [633, 304] width 99 height 18
select select "63561204041"
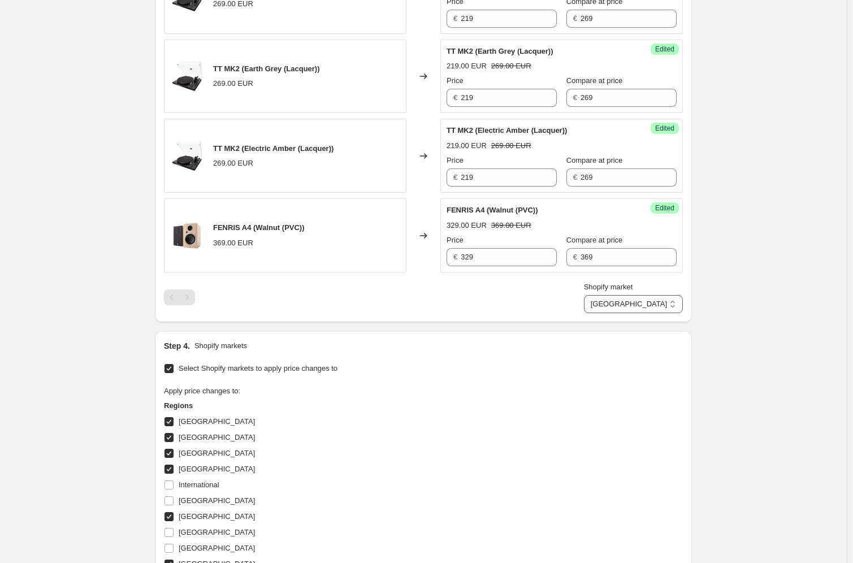
click at [632, 313] on select "[GEOGRAPHIC_DATA] [GEOGRAPHIC_DATA] [GEOGRAPHIC_DATA] [GEOGRAPHIC_DATA] [GEOGRA…" at bounding box center [633, 304] width 99 height 18
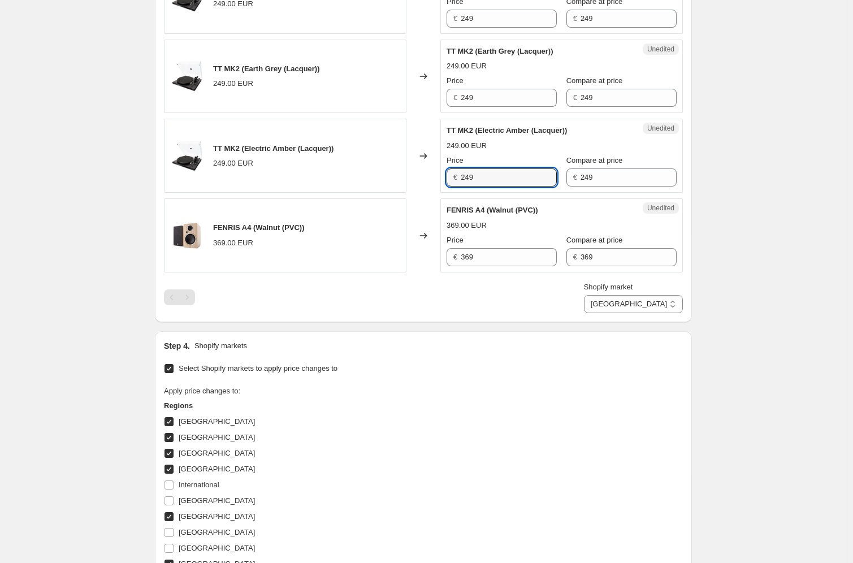
drag, startPoint x: 466, startPoint y: 175, endPoint x: 413, endPoint y: 170, distance: 53.4
click at [412, 170] on div "TT MK2 (Electric Amber (Lacquer)) 249.00 EUR Changed to Unedited TT MK2 (Electr…" at bounding box center [423, 156] width 519 height 74
click at [523, 172] on input "219" at bounding box center [509, 178] width 96 height 18
drag, startPoint x: 515, startPoint y: 176, endPoint x: 446, endPoint y: 170, distance: 69.8
click at [446, 170] on div "Unedited TT MK2 (Electric Amber (Lacquer)) 249.00 EUR Price € 219 Compare at pr…" at bounding box center [562, 156] width 243 height 74
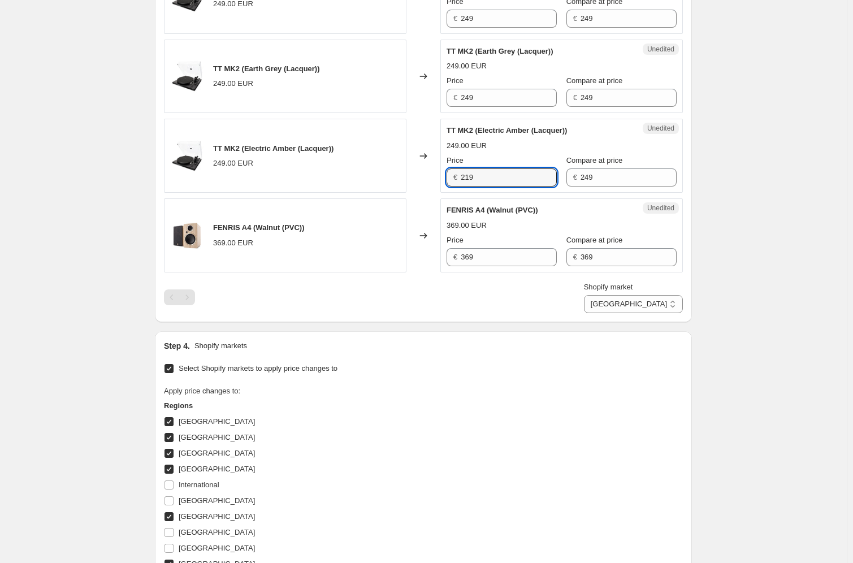
scroll to position [925, 0]
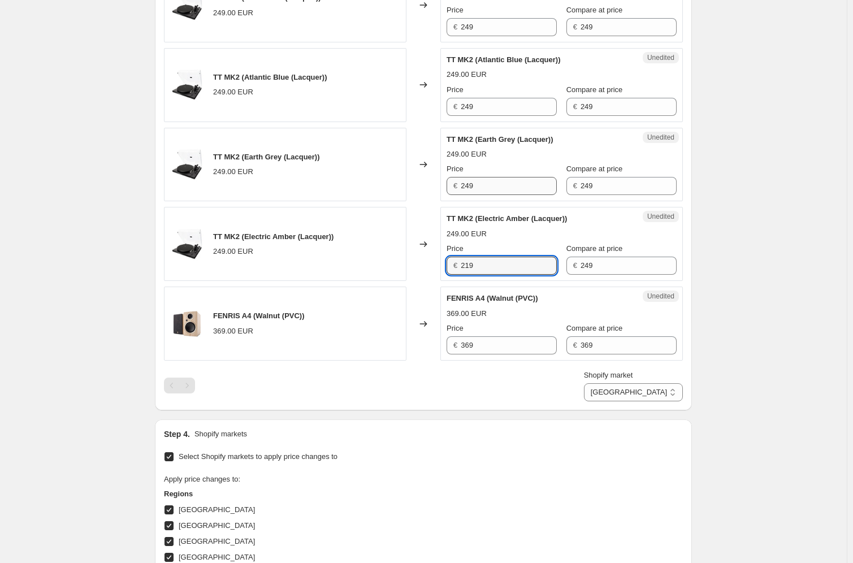
type input "219"
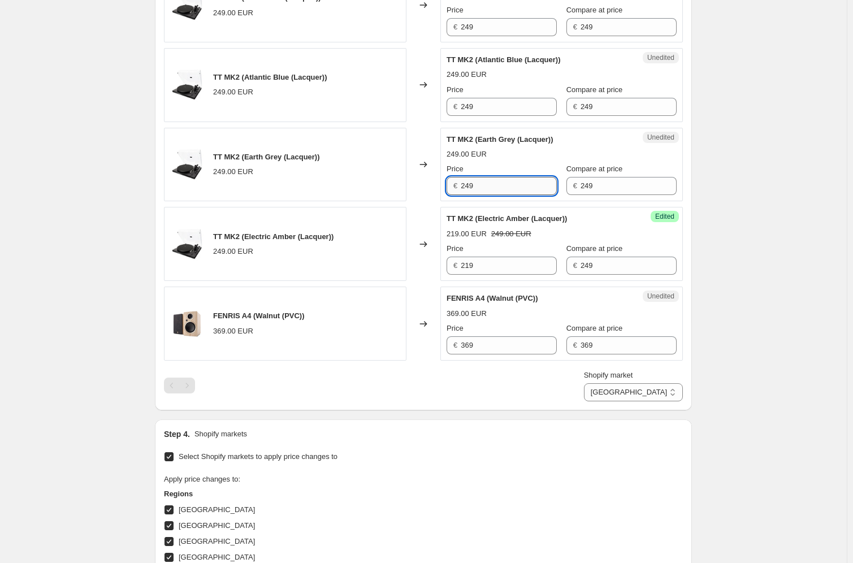
drag, startPoint x: 486, startPoint y: 183, endPoint x: 468, endPoint y: 183, distance: 18.7
click at [470, 183] on input "249" at bounding box center [509, 186] width 96 height 18
paste input "21"
drag, startPoint x: 490, startPoint y: 185, endPoint x: 461, endPoint y: 176, distance: 29.9
click at [450, 185] on div "€ 2219" at bounding box center [502, 186] width 110 height 18
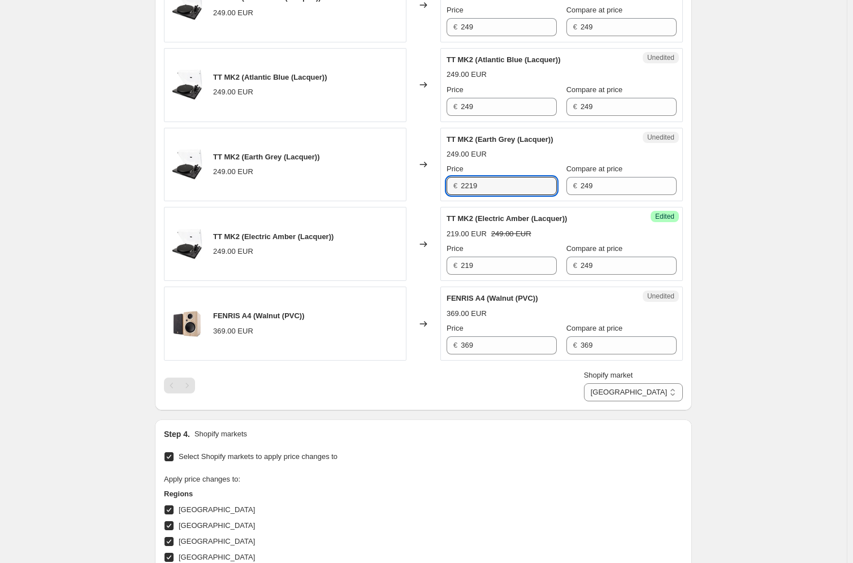
paste input "text"
type input "219"
drag, startPoint x: 477, startPoint y: 104, endPoint x: 458, endPoint y: 102, distance: 18.7
click at [457, 102] on div "€ 249" at bounding box center [502, 107] width 110 height 18
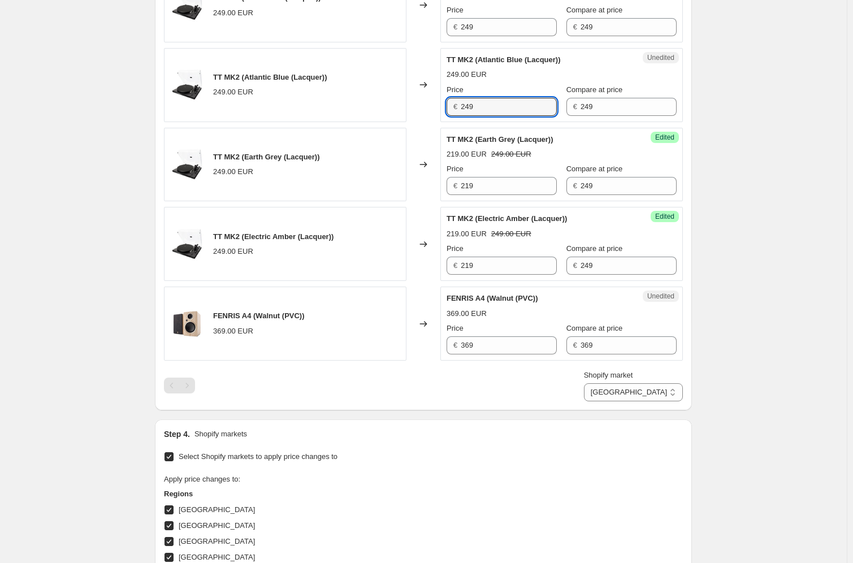
paste input "1"
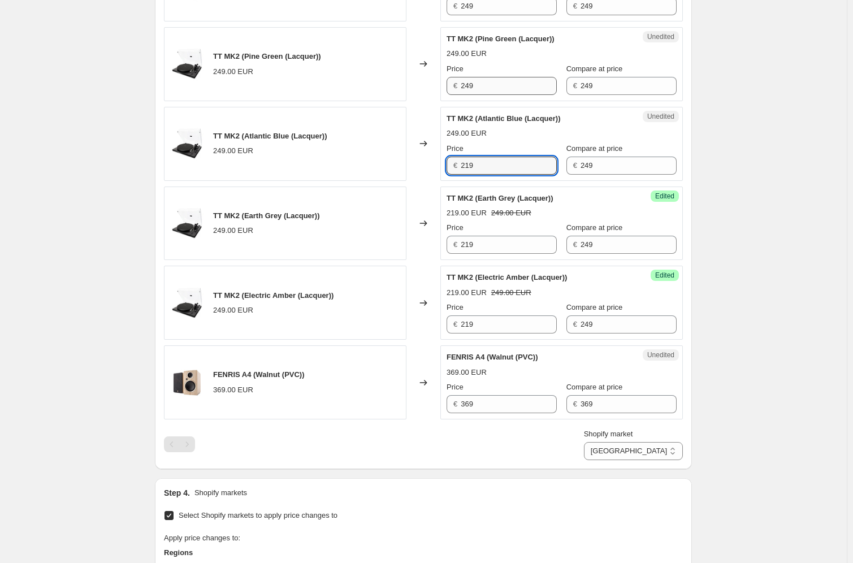
type input "219"
drag, startPoint x: 486, startPoint y: 88, endPoint x: 439, endPoint y: 83, distance: 47.8
click at [442, 83] on div "TT MK2 (Pine Green (Lacquer)) 249.00 EUR Changed to Unedited TT MK2 (Pine Green…" at bounding box center [423, 64] width 519 height 74
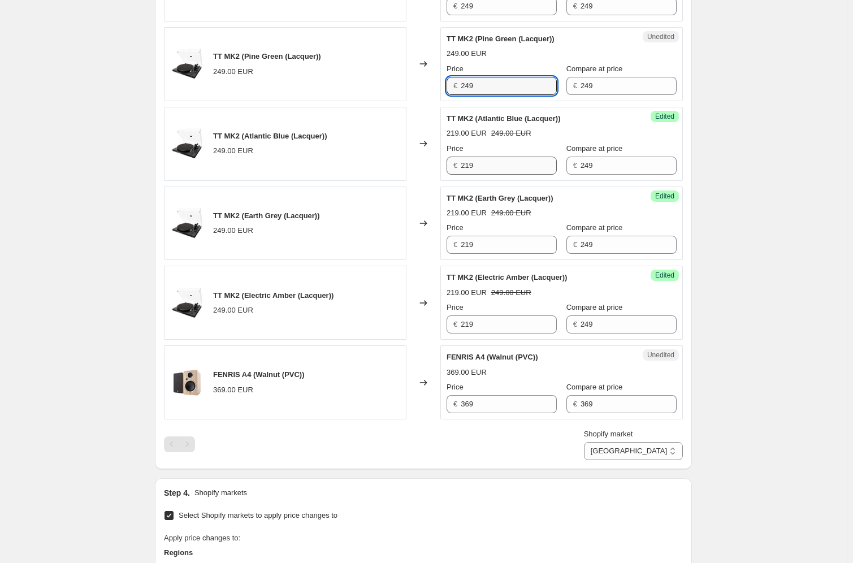
paste input "1"
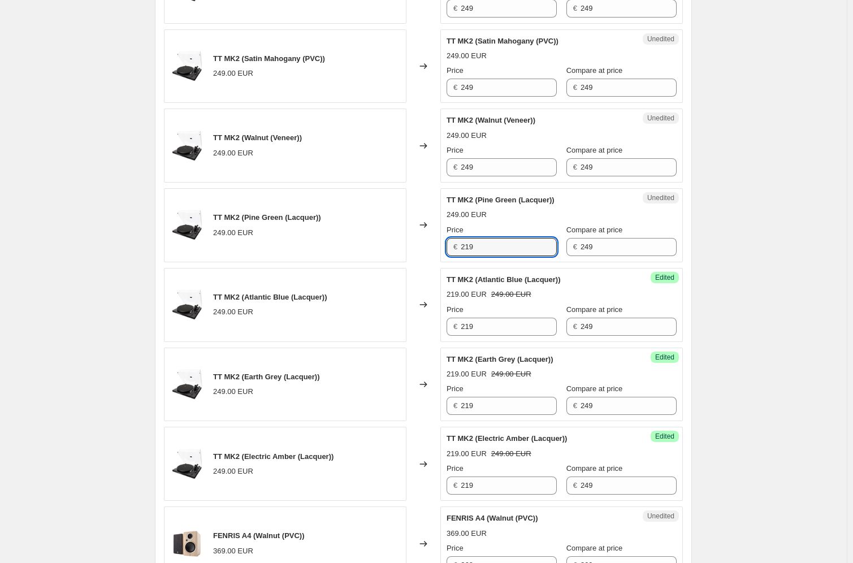
scroll to position [651, 0]
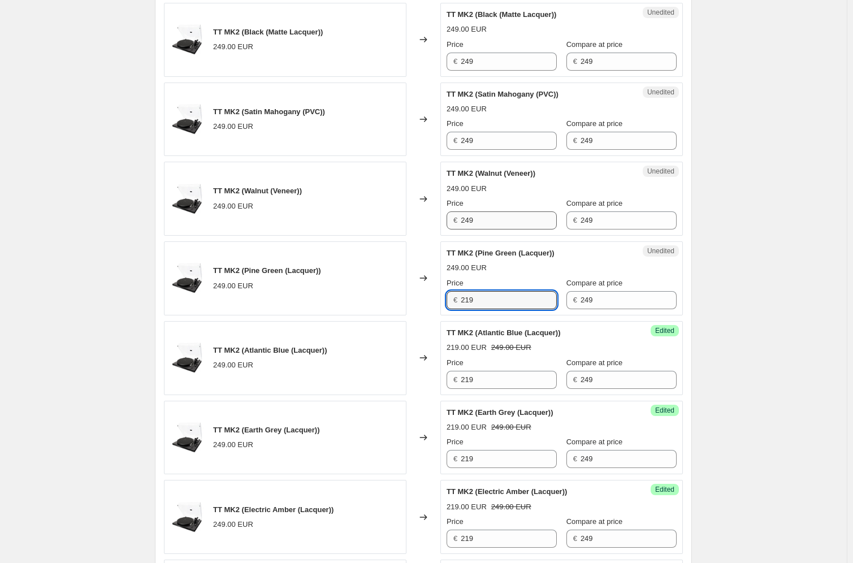
type input "219"
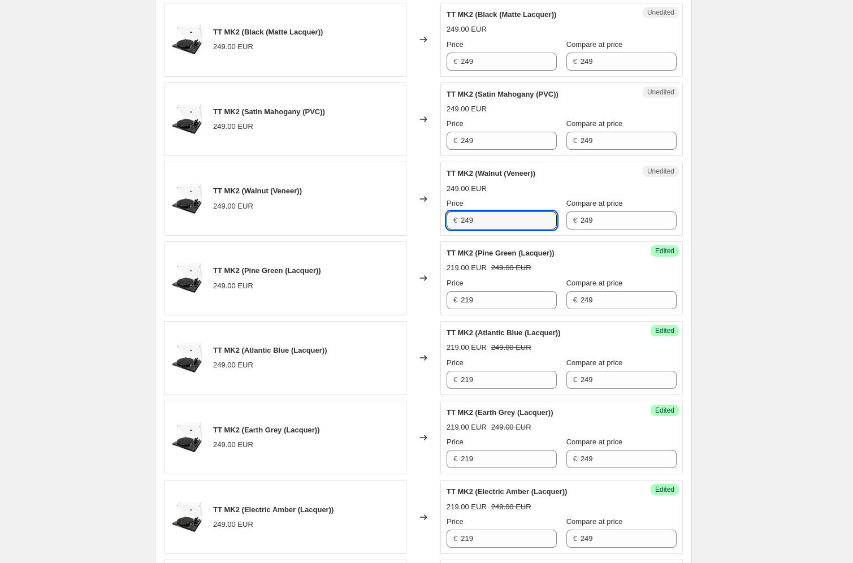
drag, startPoint x: 486, startPoint y: 217, endPoint x: 454, endPoint y: 212, distance: 32.1
click at [459, 214] on div "€ 249" at bounding box center [502, 220] width 110 height 18
paste input "1"
type input "219"
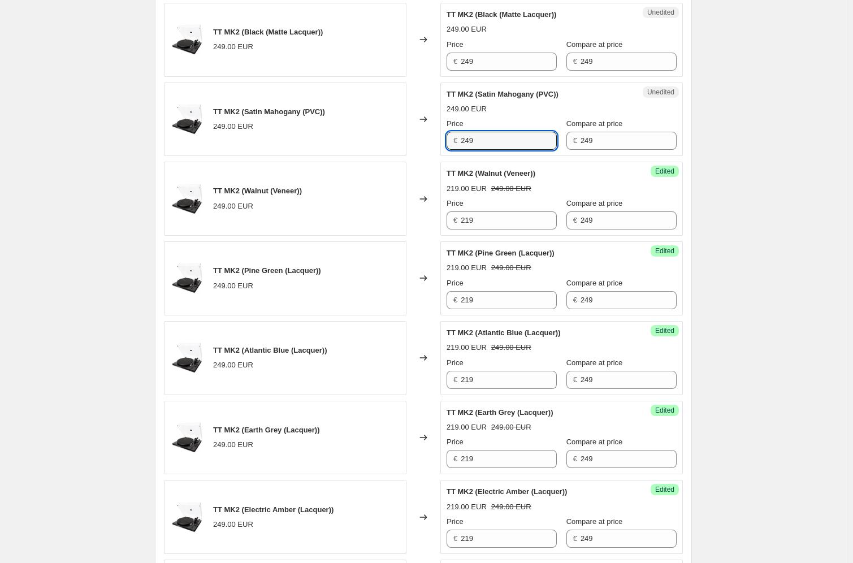
drag, startPoint x: 491, startPoint y: 142, endPoint x: 446, endPoint y: 137, distance: 44.9
click at [447, 137] on div "Unedited TT MK2 (Satin Mahogany (PVC)) 249.00 EUR Price € 249 Compare at price …" at bounding box center [562, 120] width 243 height 74
paste input "1"
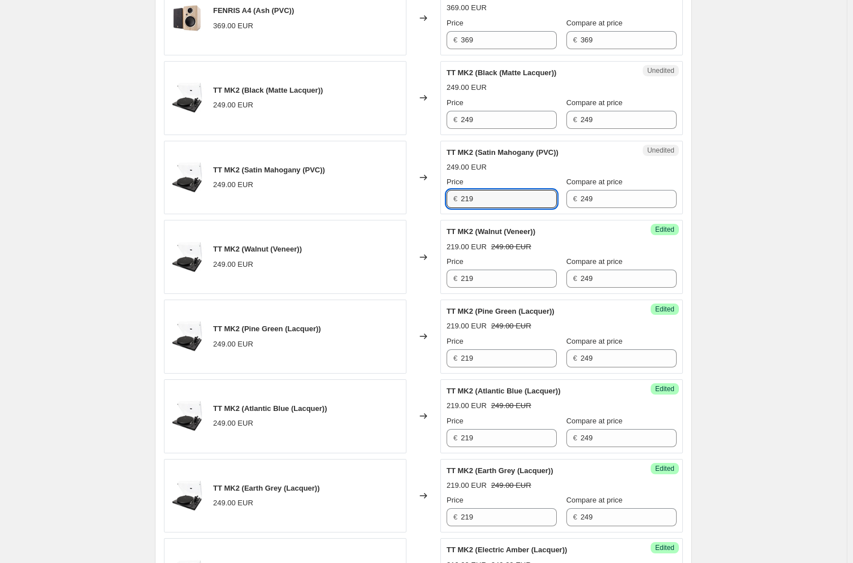
scroll to position [540, 0]
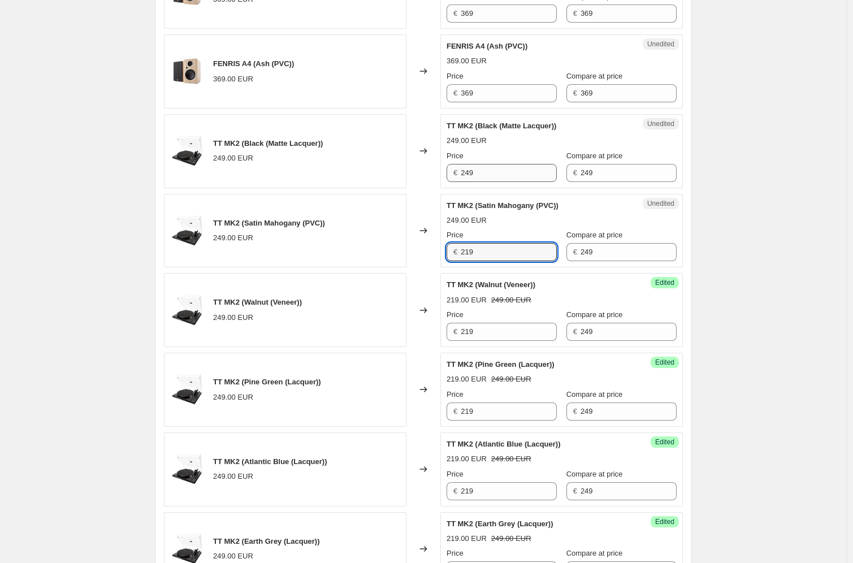
type input "219"
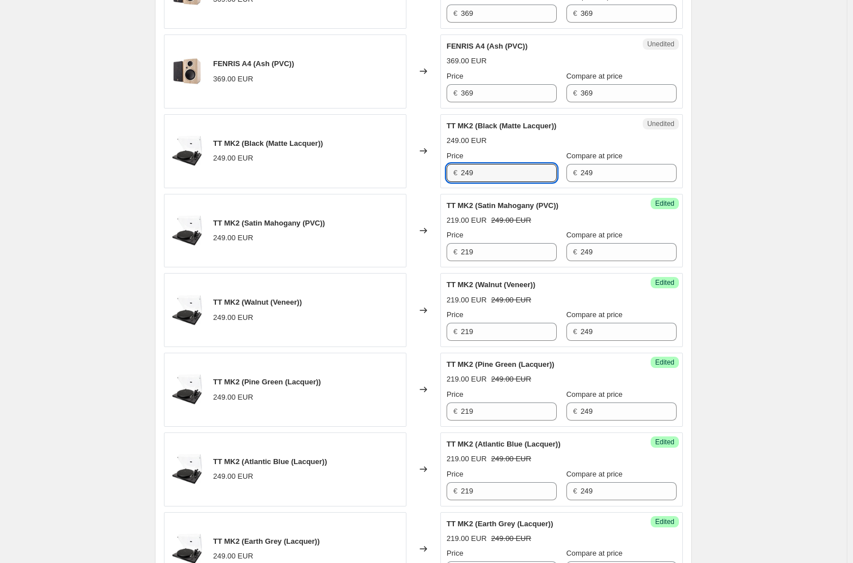
drag, startPoint x: 486, startPoint y: 171, endPoint x: 433, endPoint y: 170, distance: 53.7
click at [438, 171] on div "TT MK2 (Black (Matte Lacquer)) 249.00 EUR Changed to Unedited TT MK2 (Black (Ma…" at bounding box center [423, 151] width 519 height 74
paste input "1"
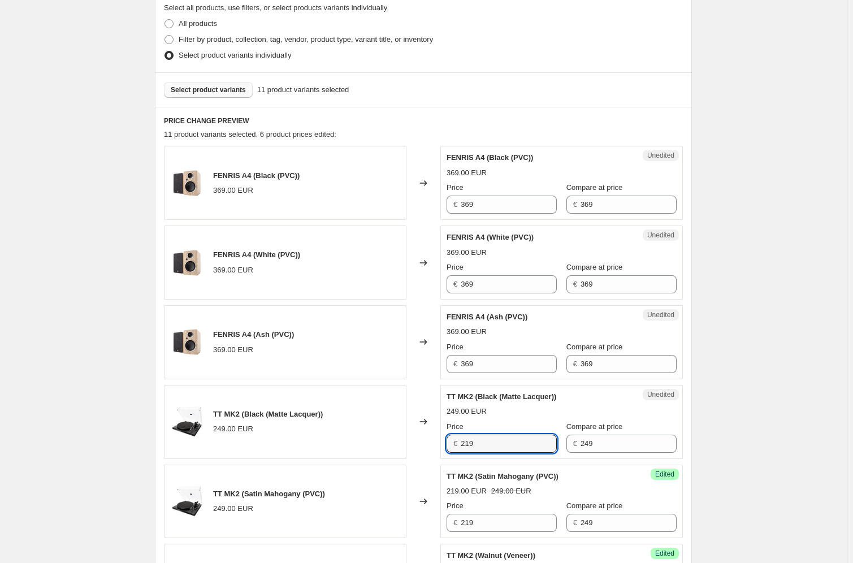
type input "219"
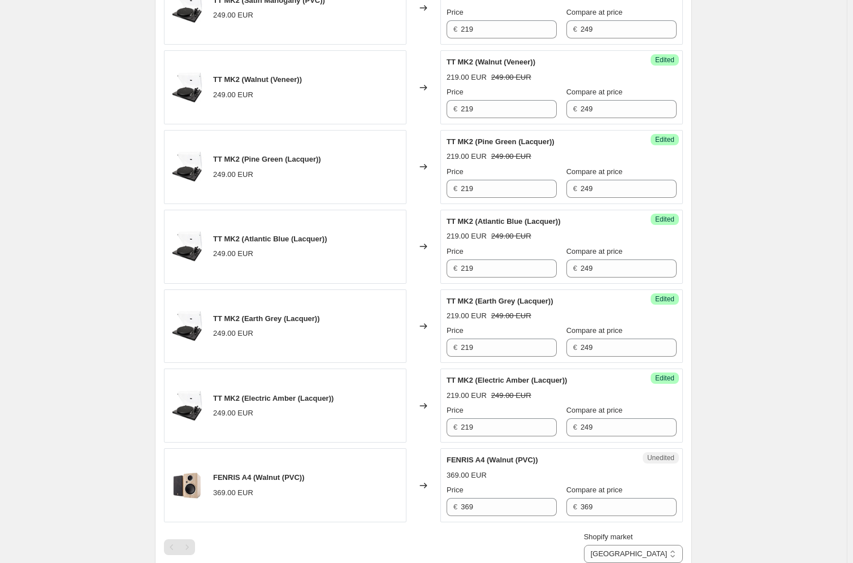
scroll to position [974, 0]
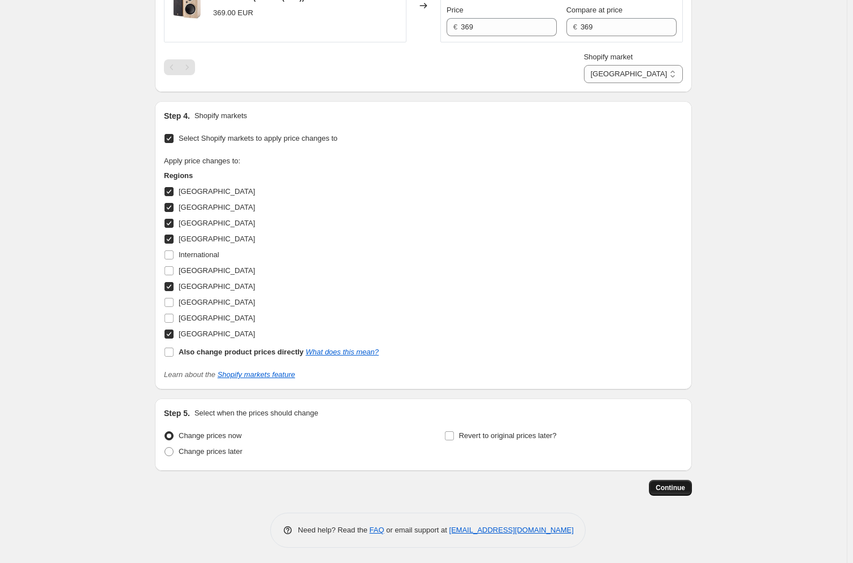
click at [679, 415] on span "Continue" at bounding box center [670, 487] width 29 height 9
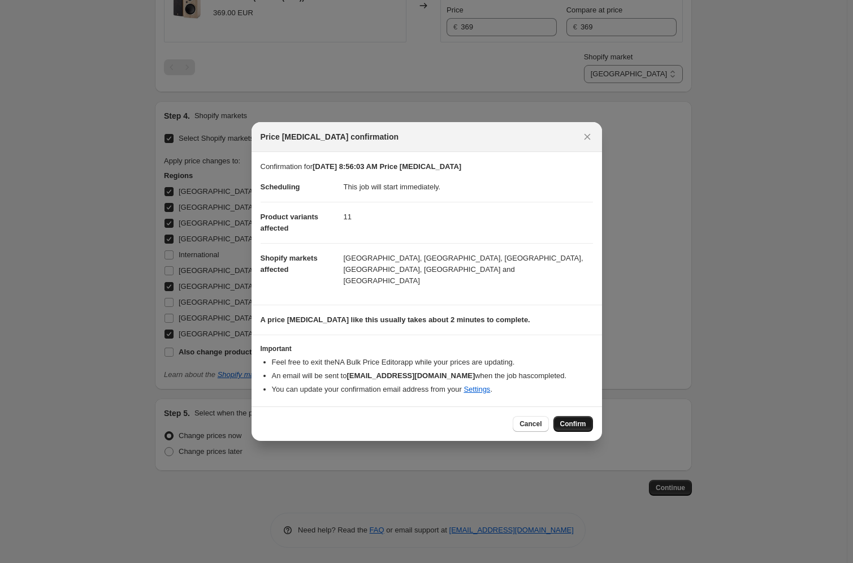
click at [572, 415] on span "Confirm" at bounding box center [573, 424] width 26 height 9
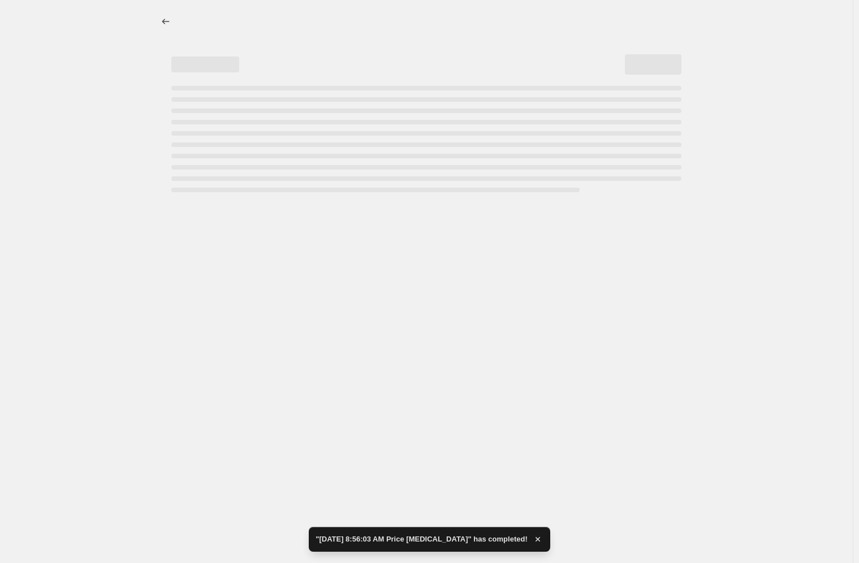
select select "63561204041"
